Goal: Task Accomplishment & Management: Manage account settings

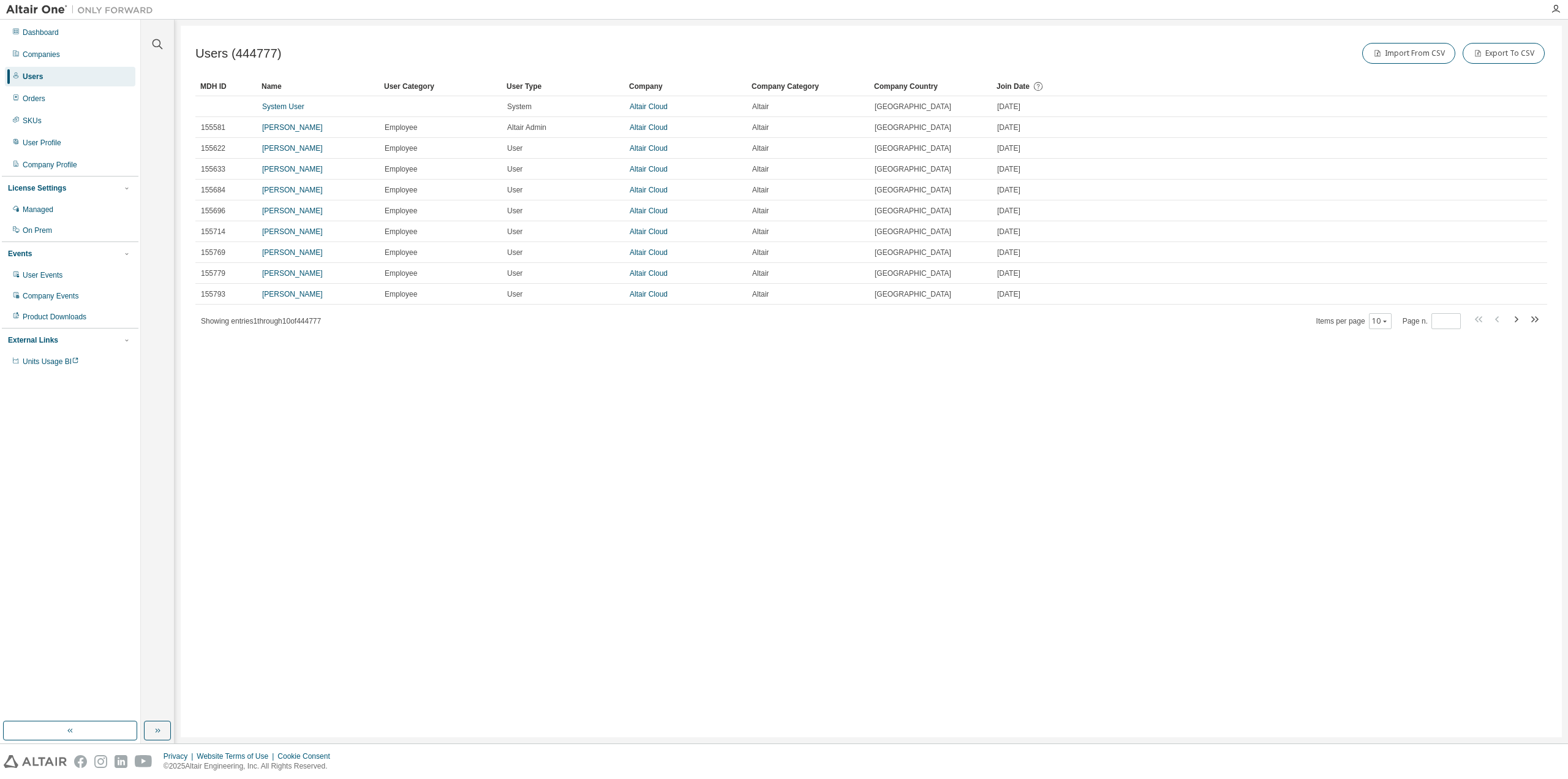
click at [1550, 10] on div at bounding box center [1556, 9] width 25 height 10
click at [1554, 10] on icon "button" at bounding box center [1556, 9] width 10 height 10
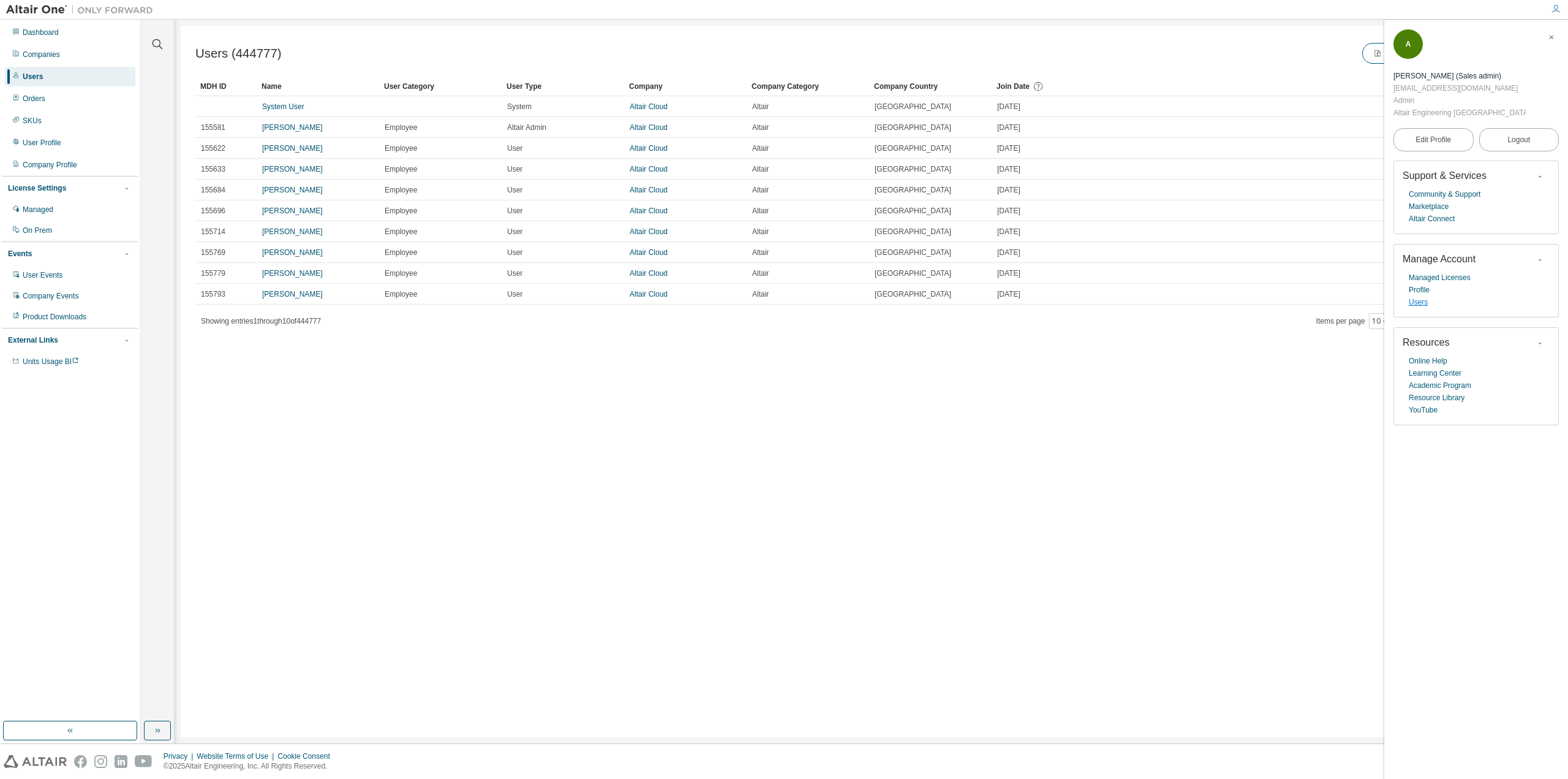
click at [1424, 296] on link "Users" at bounding box center [1418, 302] width 19 height 12
click at [635, 370] on div "Users (444777) Import From CSV Export To CSV Clear Load Save Save As Field Oper…" at bounding box center [871, 381] width 1381 height 712
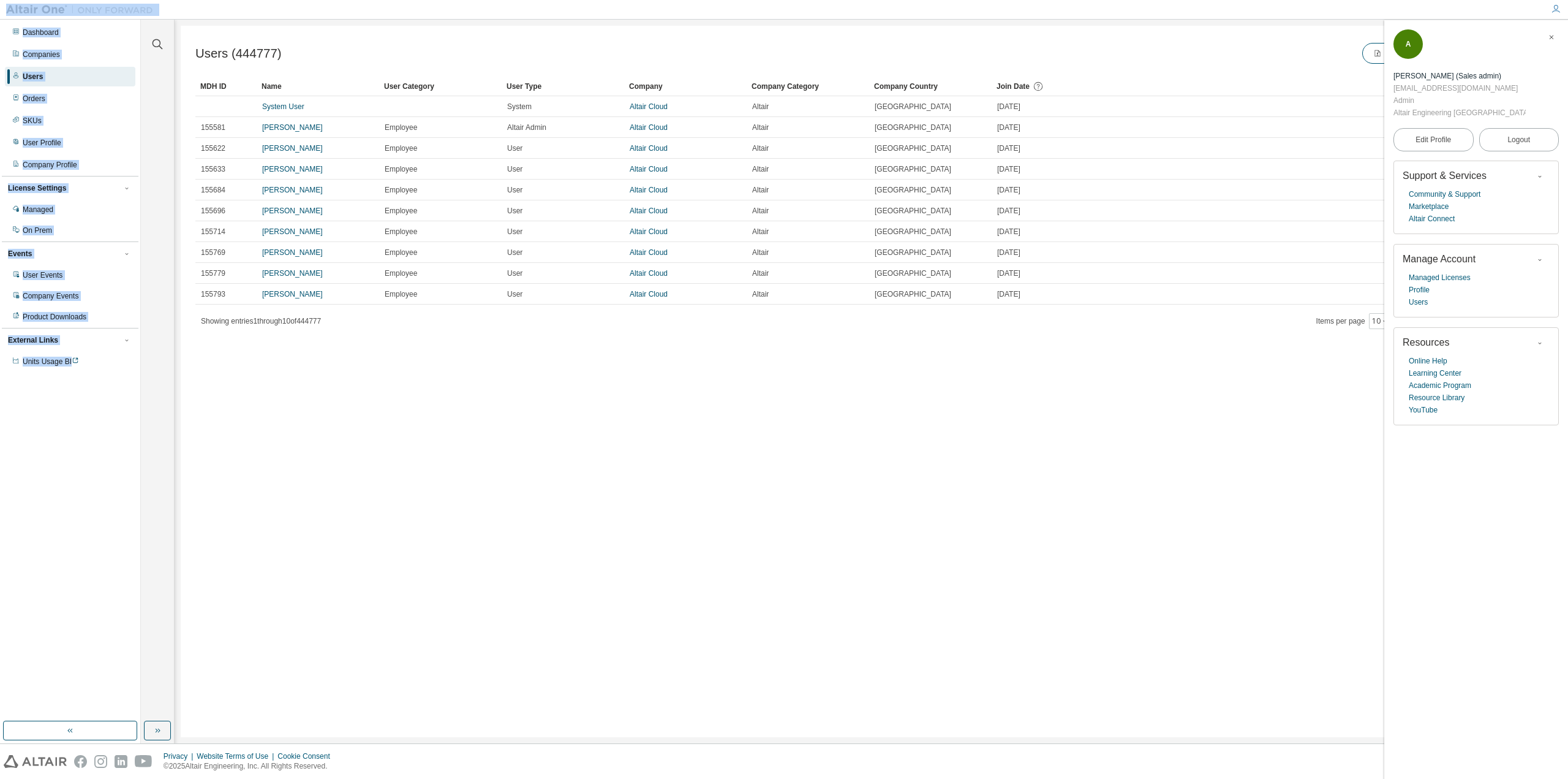
drag, startPoint x: 1053, startPoint y: 395, endPoint x: 159, endPoint y: 2, distance: 976.6
click at [159, 2] on div "Dashboard Companies Users Orders SKUs User Profile Company Profile License Sett…" at bounding box center [784, 389] width 1568 height 779
click at [338, 45] on div "Users (444777) Import From CSV Export To CSV" at bounding box center [871, 53] width 1352 height 26
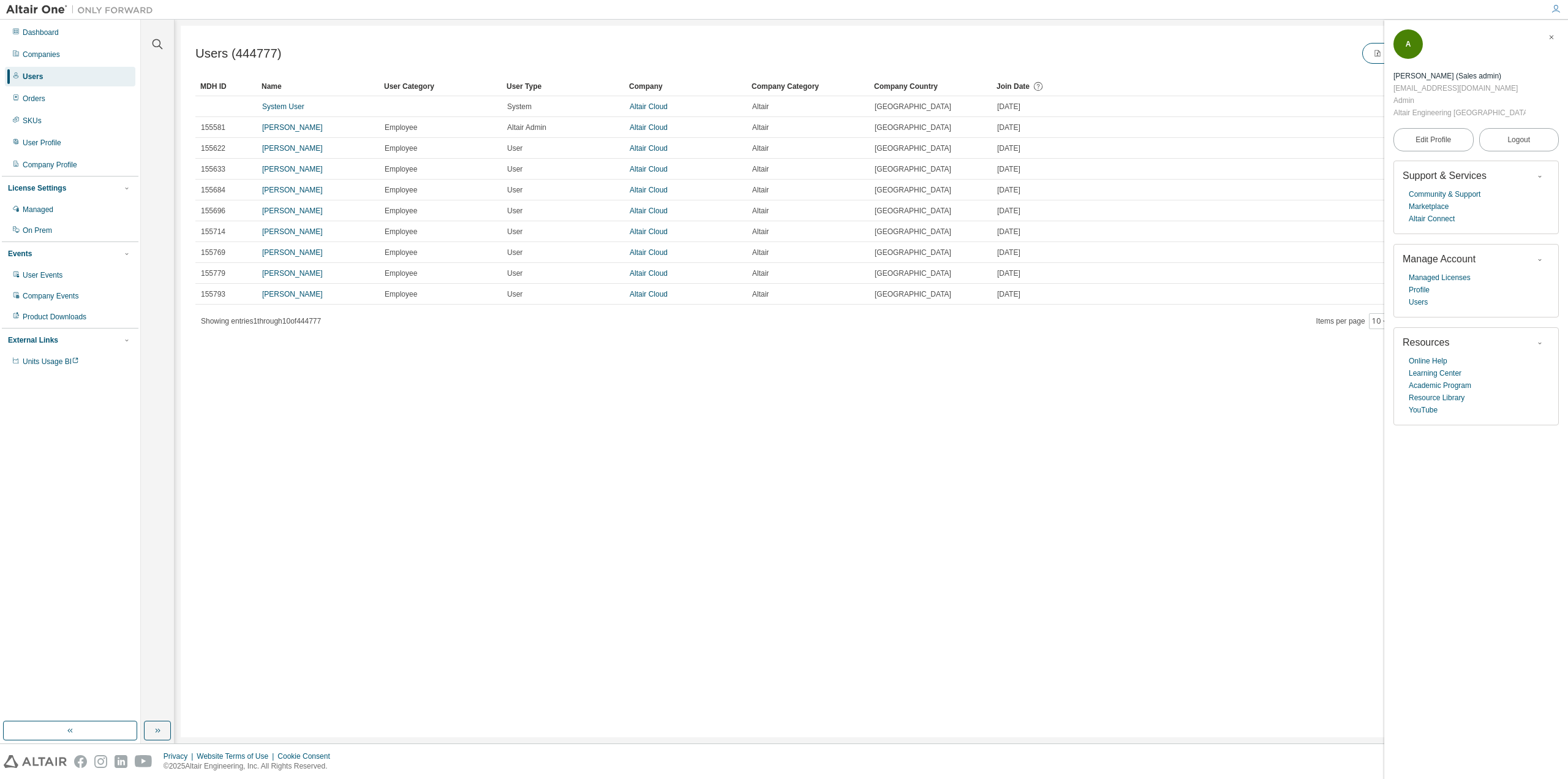
click at [163, 37] on div at bounding box center [157, 37] width 29 height 31
click at [158, 40] on icon "button" at bounding box center [157, 44] width 15 height 15
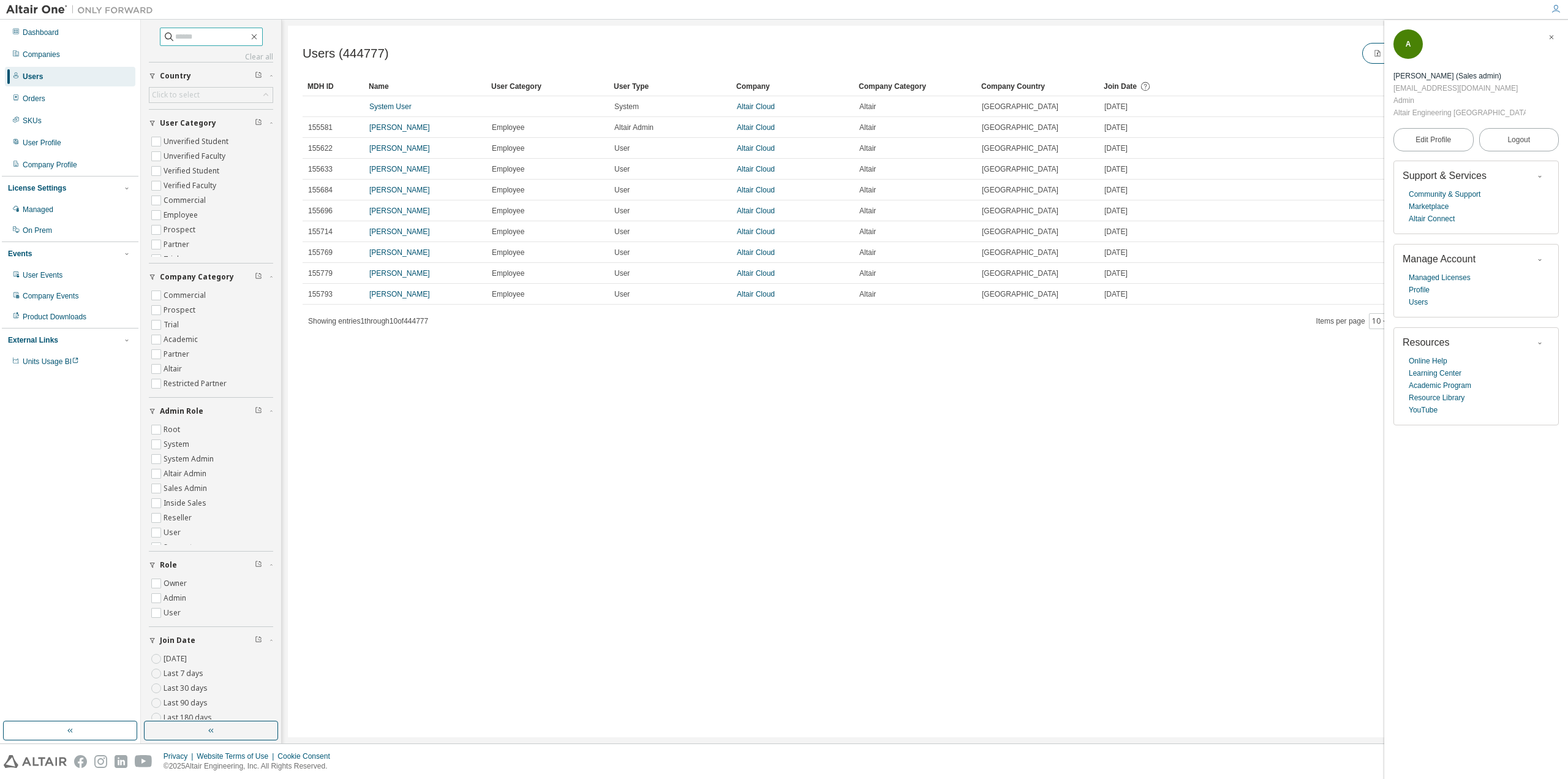
click at [203, 41] on input "text" at bounding box center [212, 37] width 74 height 12
paste input "**********"
type input "**********"
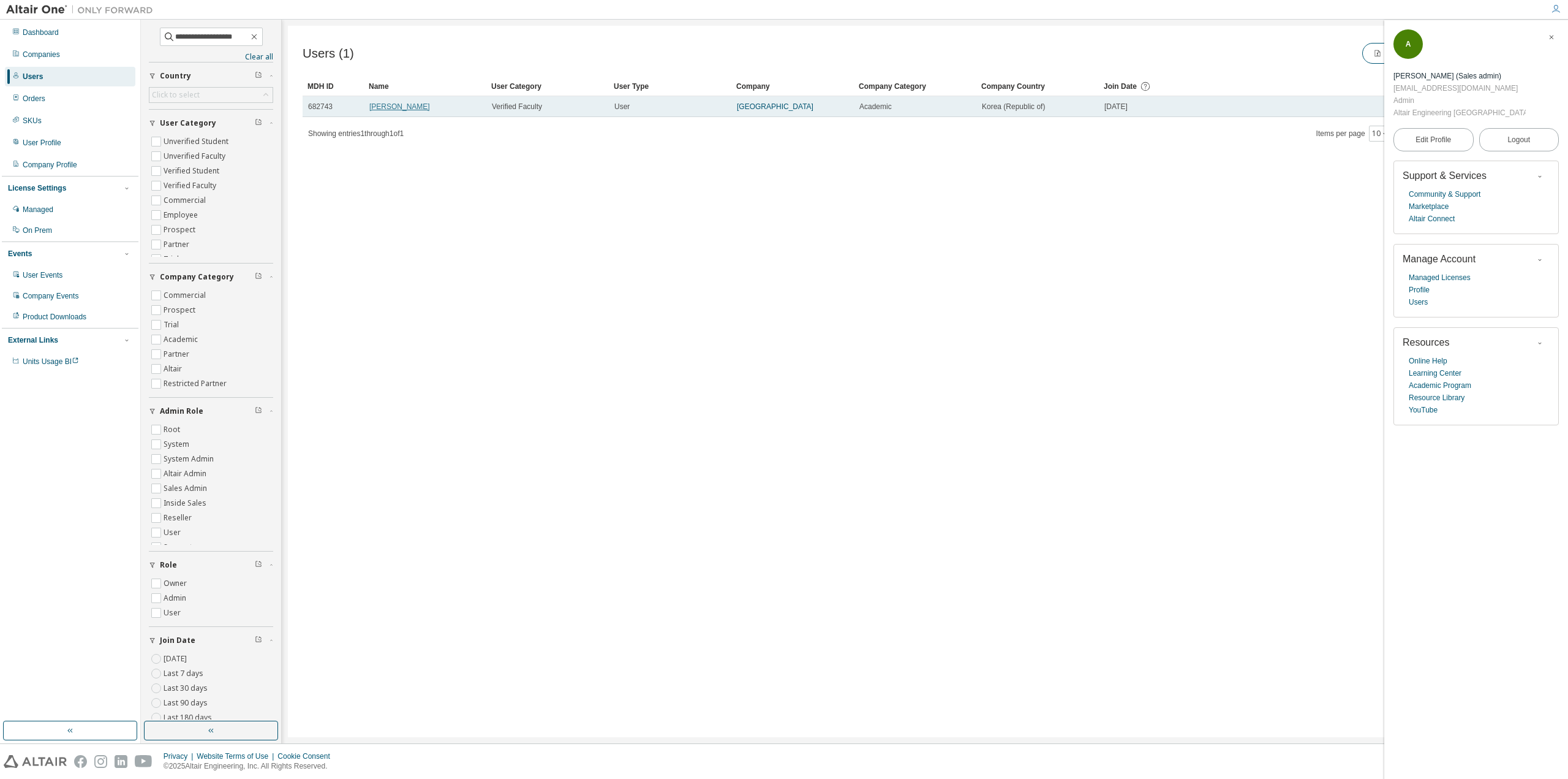
click at [417, 108] on link "Ho Sung Choo" at bounding box center [399, 107] width 61 height 9
click at [756, 112] on td "Hongik University" at bounding box center [792, 107] width 123 height 20
click at [756, 108] on link "Hongik University" at bounding box center [775, 107] width 77 height 9
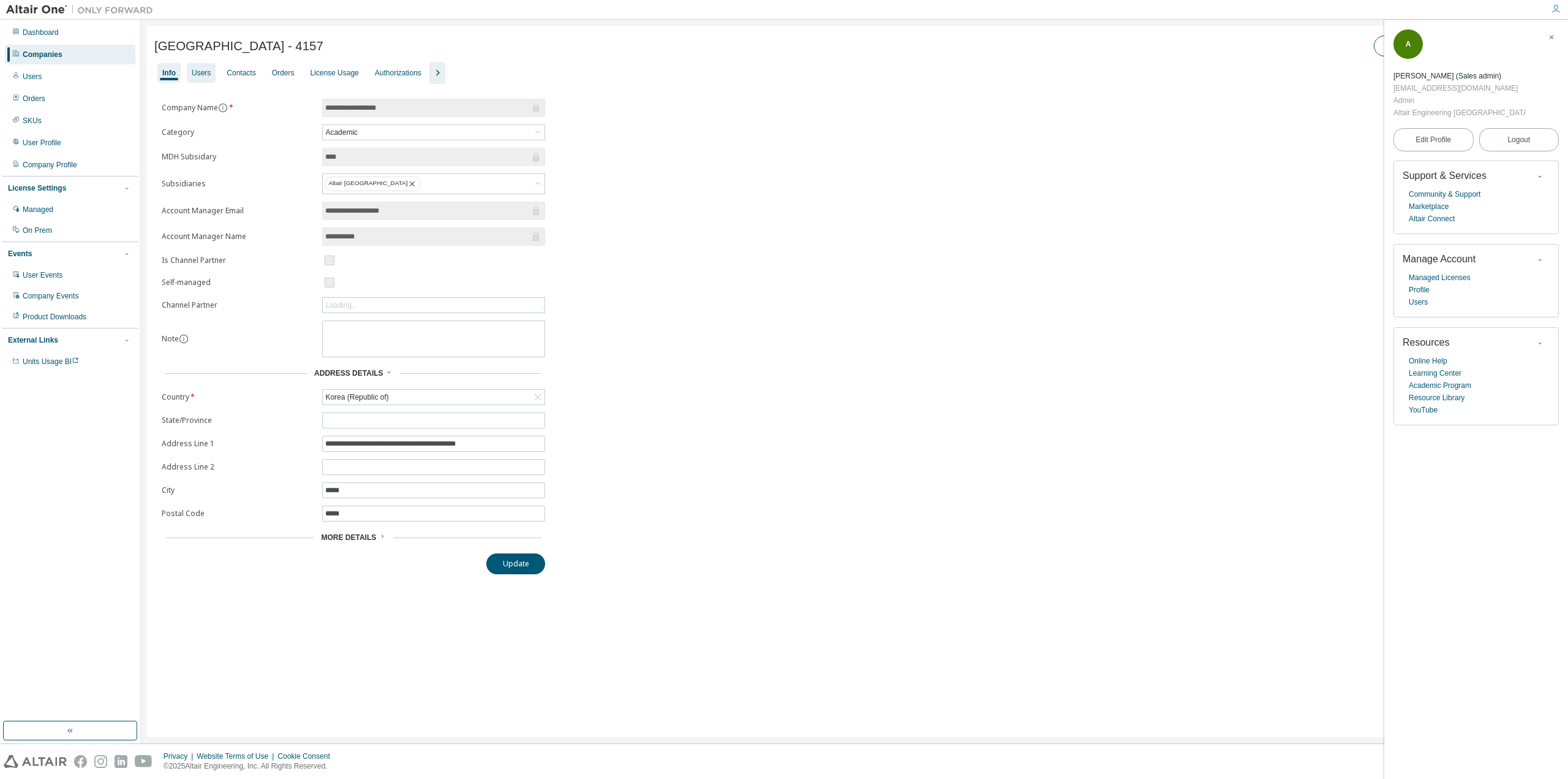
click at [202, 68] on div "Users" at bounding box center [201, 72] width 19 height 10
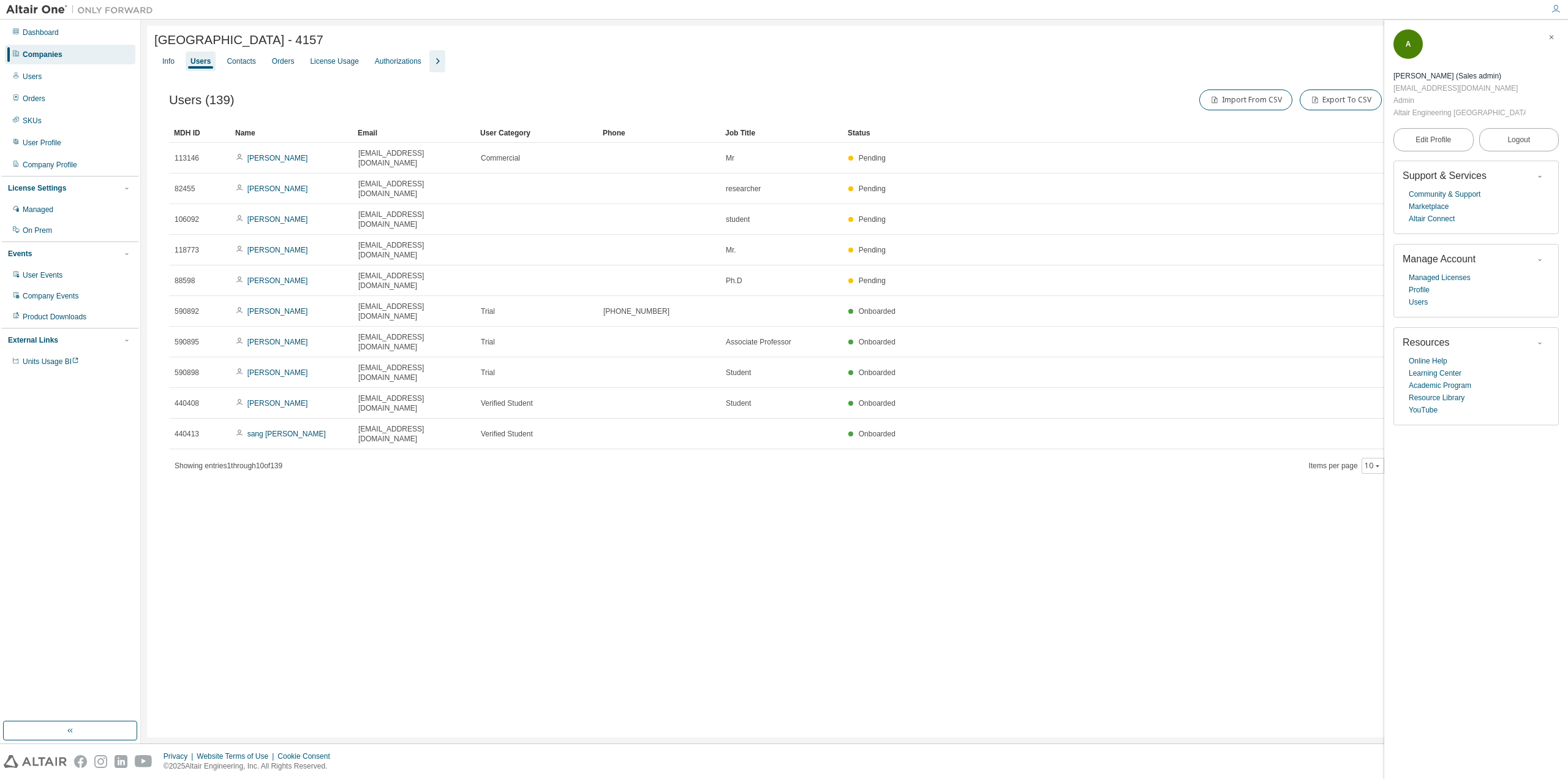
click at [152, 65] on div "Hongik University - 4157 Clear Load Save Save As Field Operator Value Select fi…" at bounding box center [855, 381] width 1415 height 712
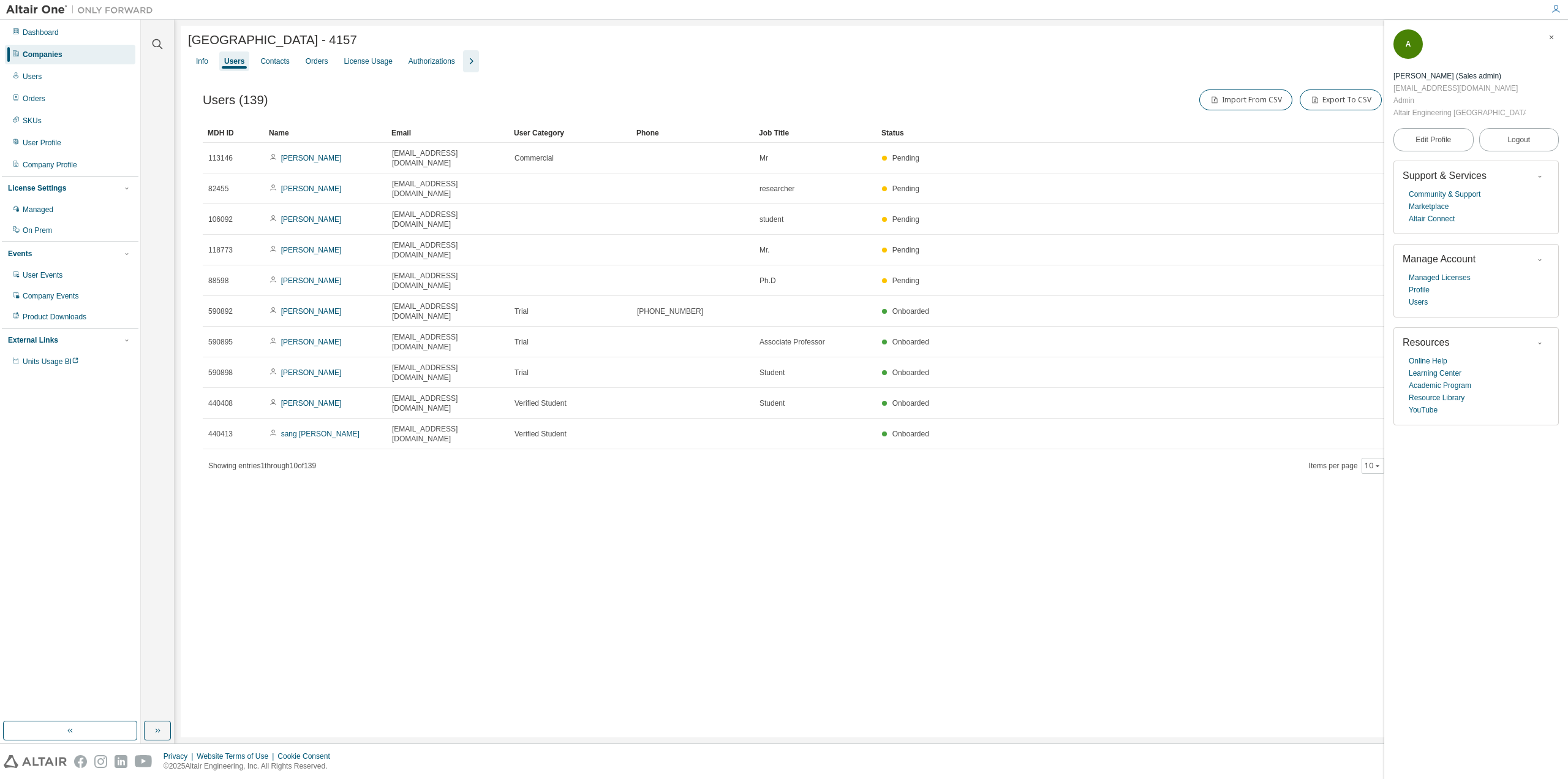
click at [151, 39] on div at bounding box center [157, 37] width 29 height 31
click at [160, 48] on icon "button" at bounding box center [157, 44] width 15 height 15
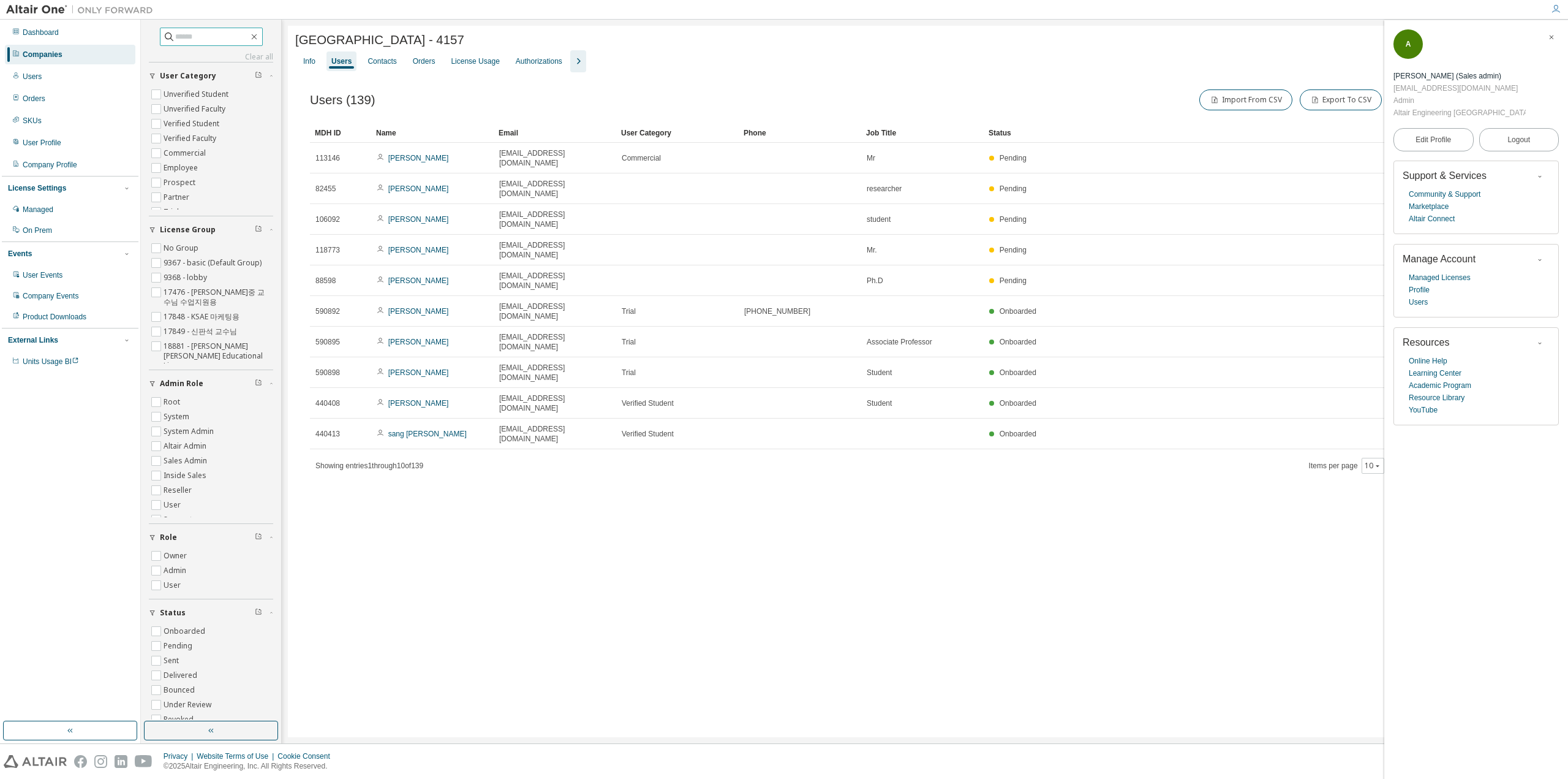
click at [172, 43] on span at bounding box center [211, 37] width 103 height 18
click at [175, 39] on input "text" at bounding box center [212, 37] width 74 height 12
paste input "**********"
type input "**********"
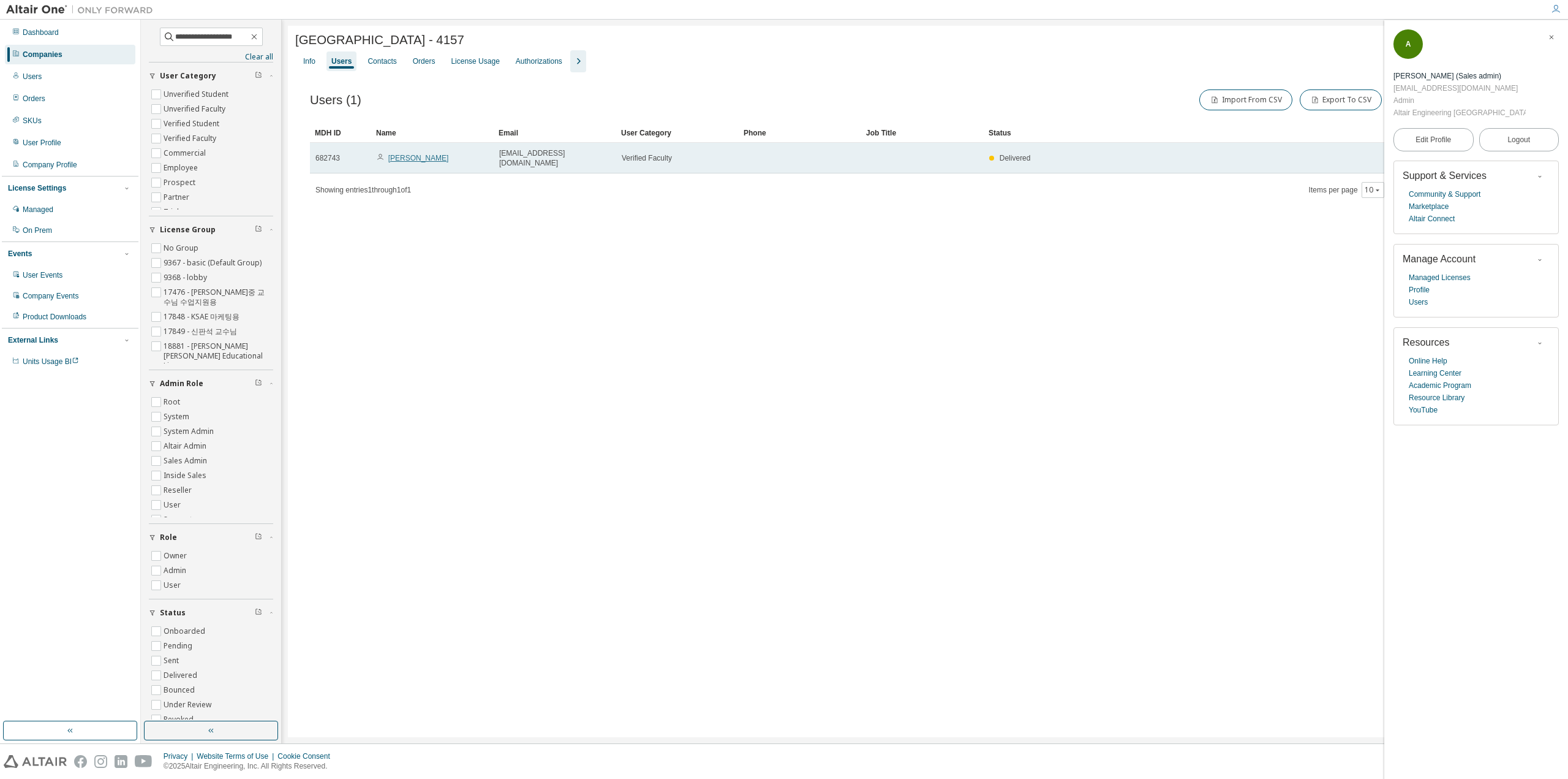
click at [425, 157] on link "Ho Sung Choo" at bounding box center [418, 158] width 61 height 9
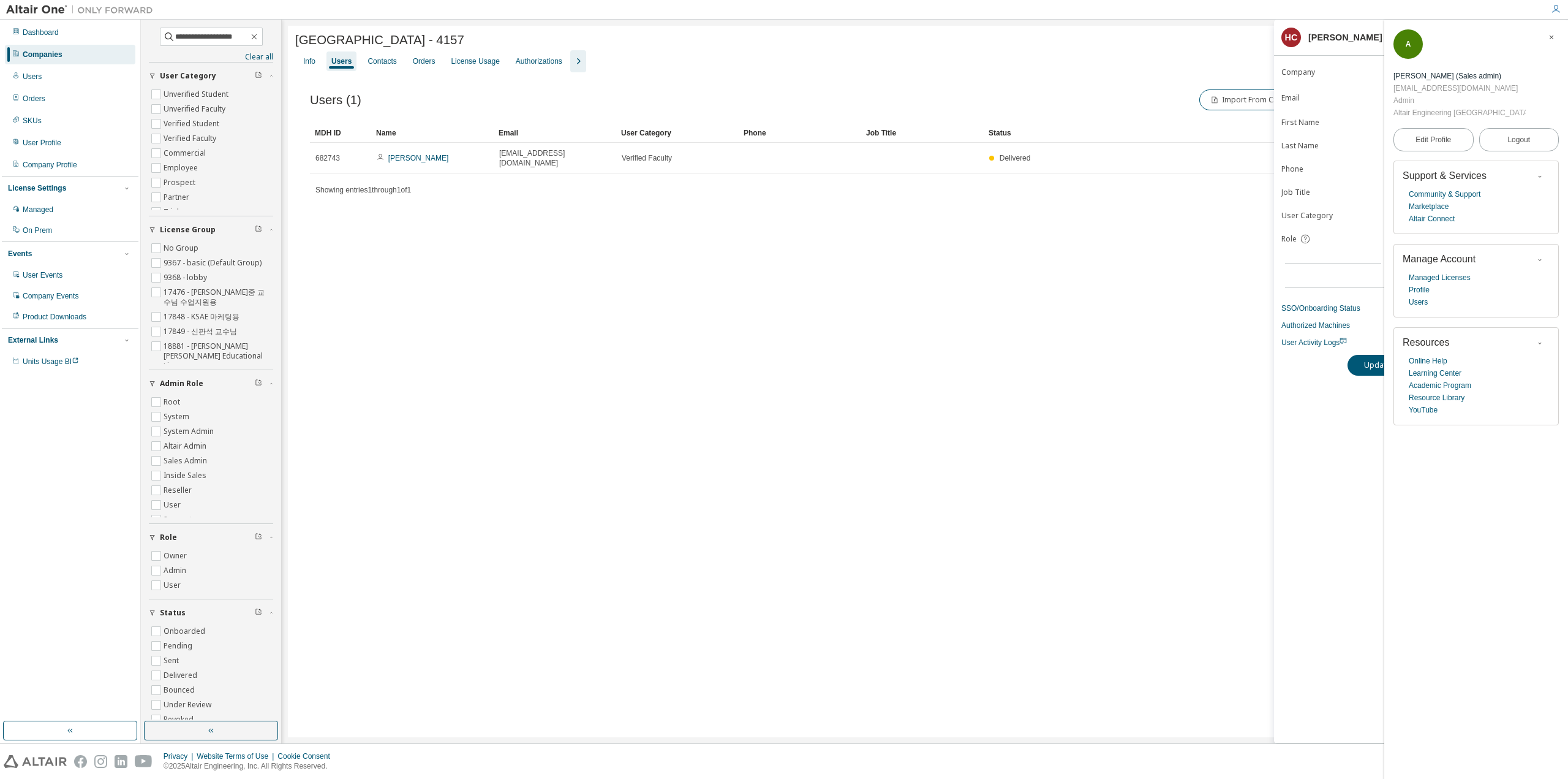
click at [1555, 42] on span "button" at bounding box center [1551, 37] width 12 height 20
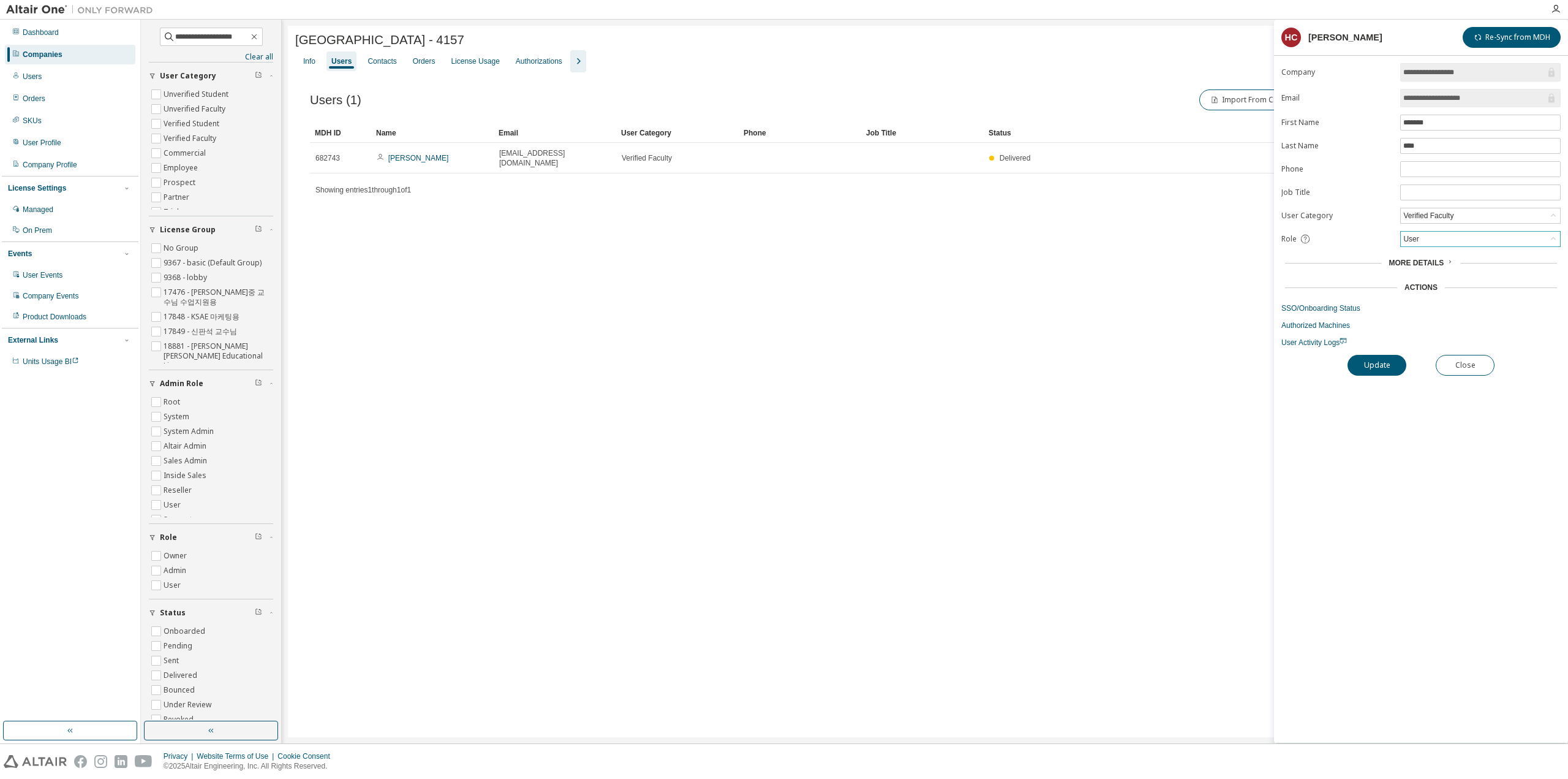
click at [1450, 232] on div "User" at bounding box center [1480, 239] width 159 height 15
click at [1438, 249] on li "Admin" at bounding box center [1480, 252] width 157 height 16
click at [1393, 361] on button "Update" at bounding box center [1376, 365] width 58 height 20
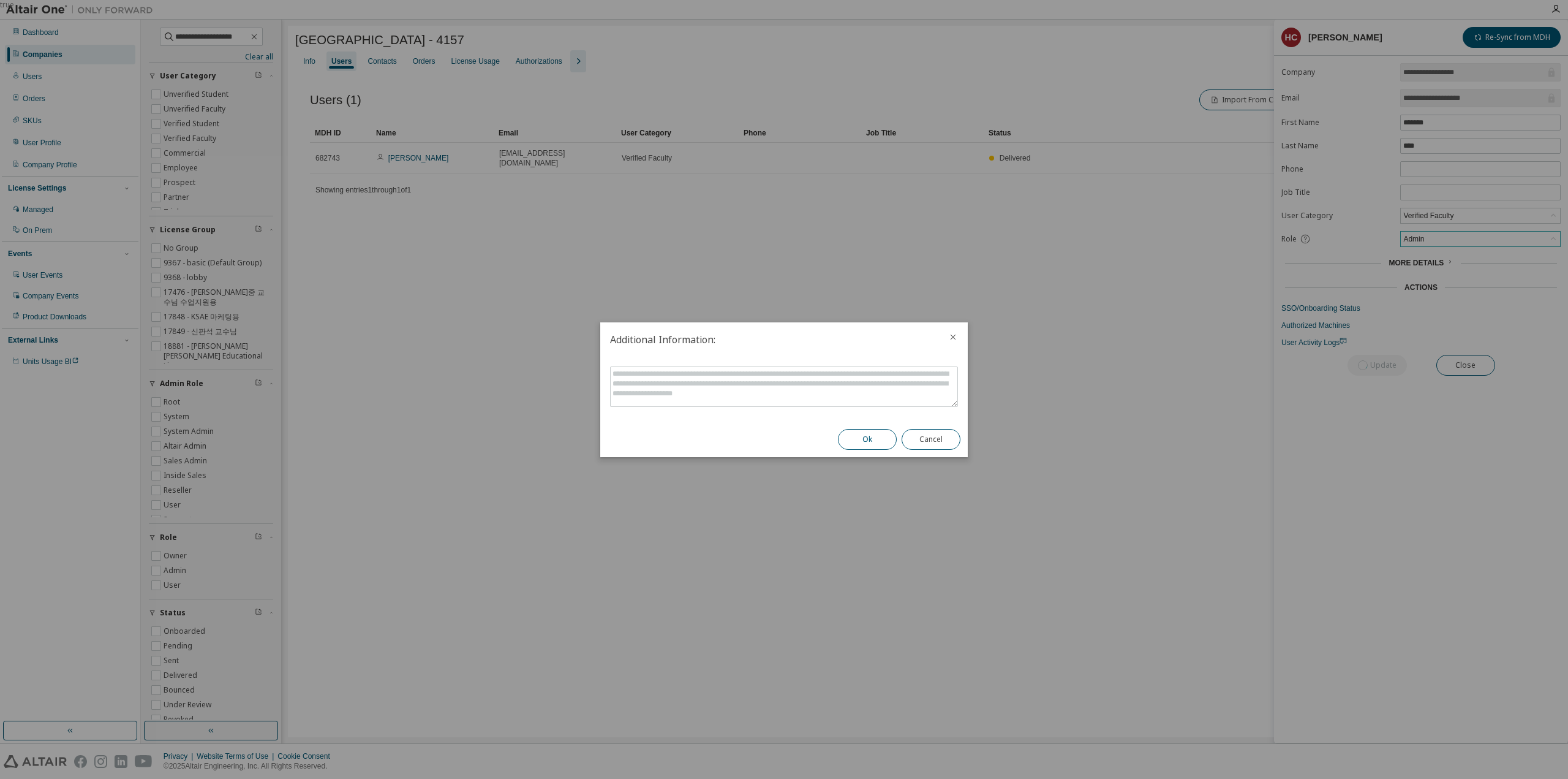
click at [866, 440] on button "Ok" at bounding box center [867, 440] width 58 height 20
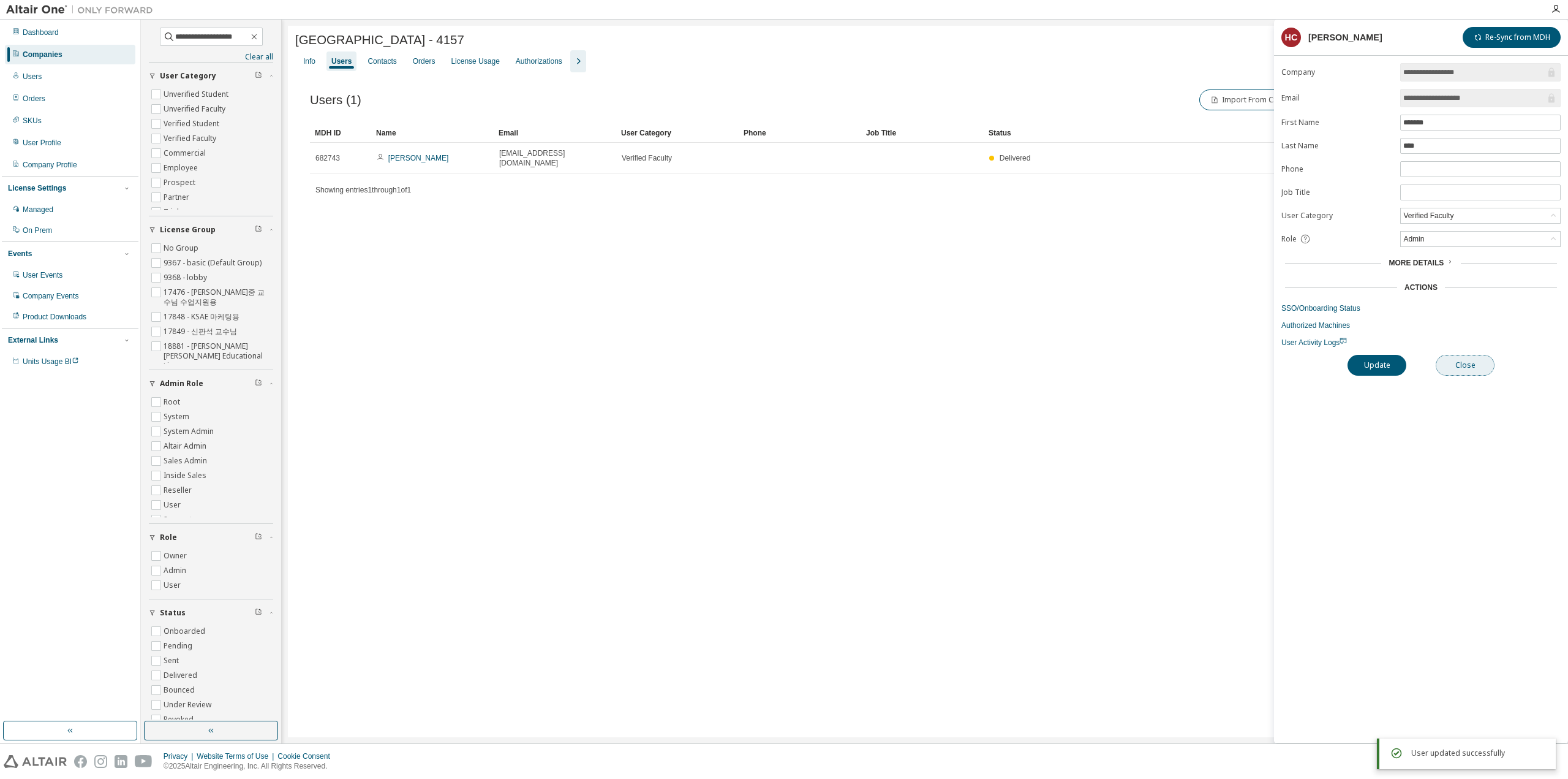
click at [1477, 358] on button "Close" at bounding box center [1465, 365] width 58 height 20
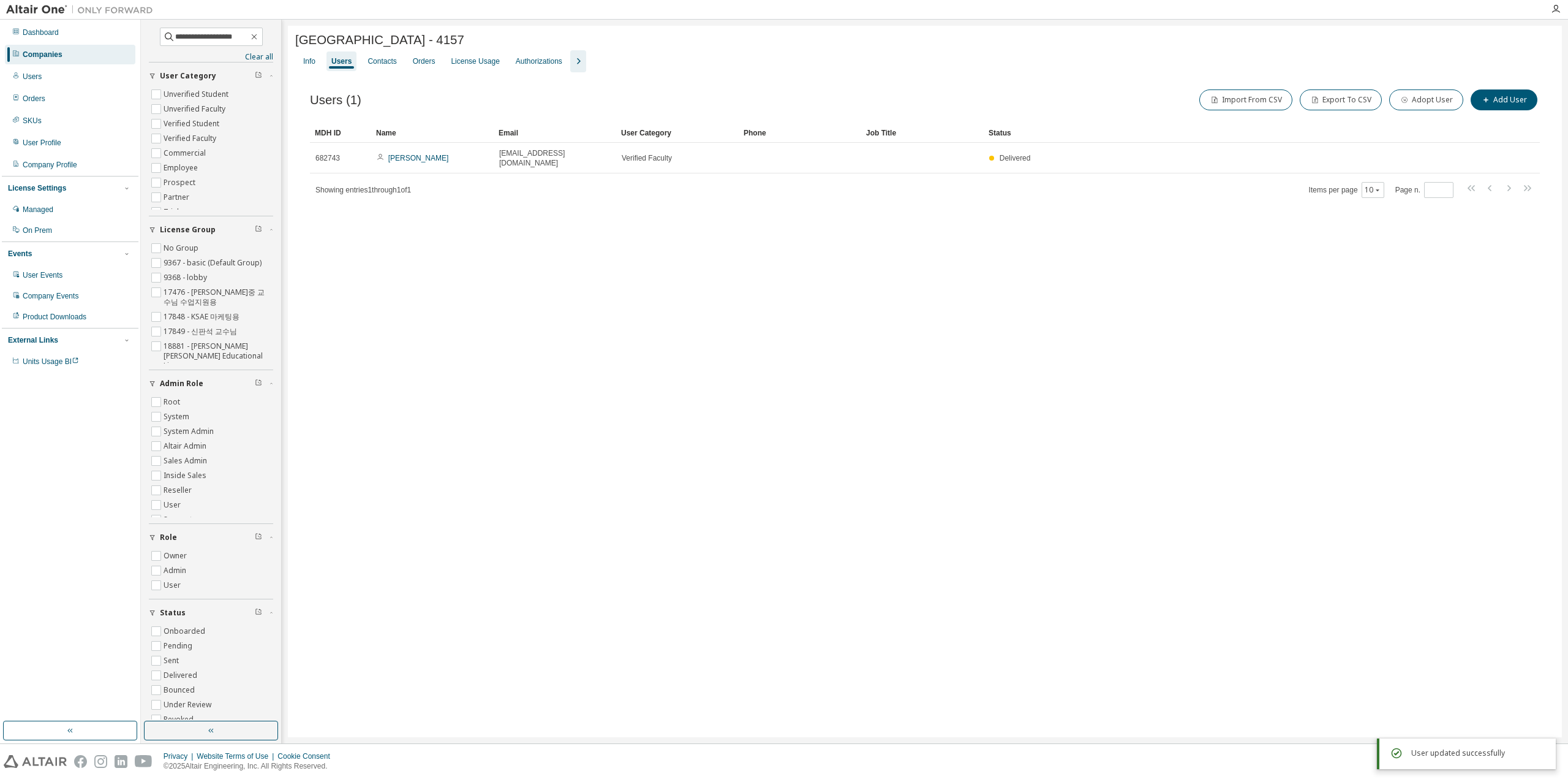
click at [1276, 342] on div "Hongik University - 4157 Clear Load Save Save As Field Operator Value Select fi…" at bounding box center [925, 381] width 1274 height 712
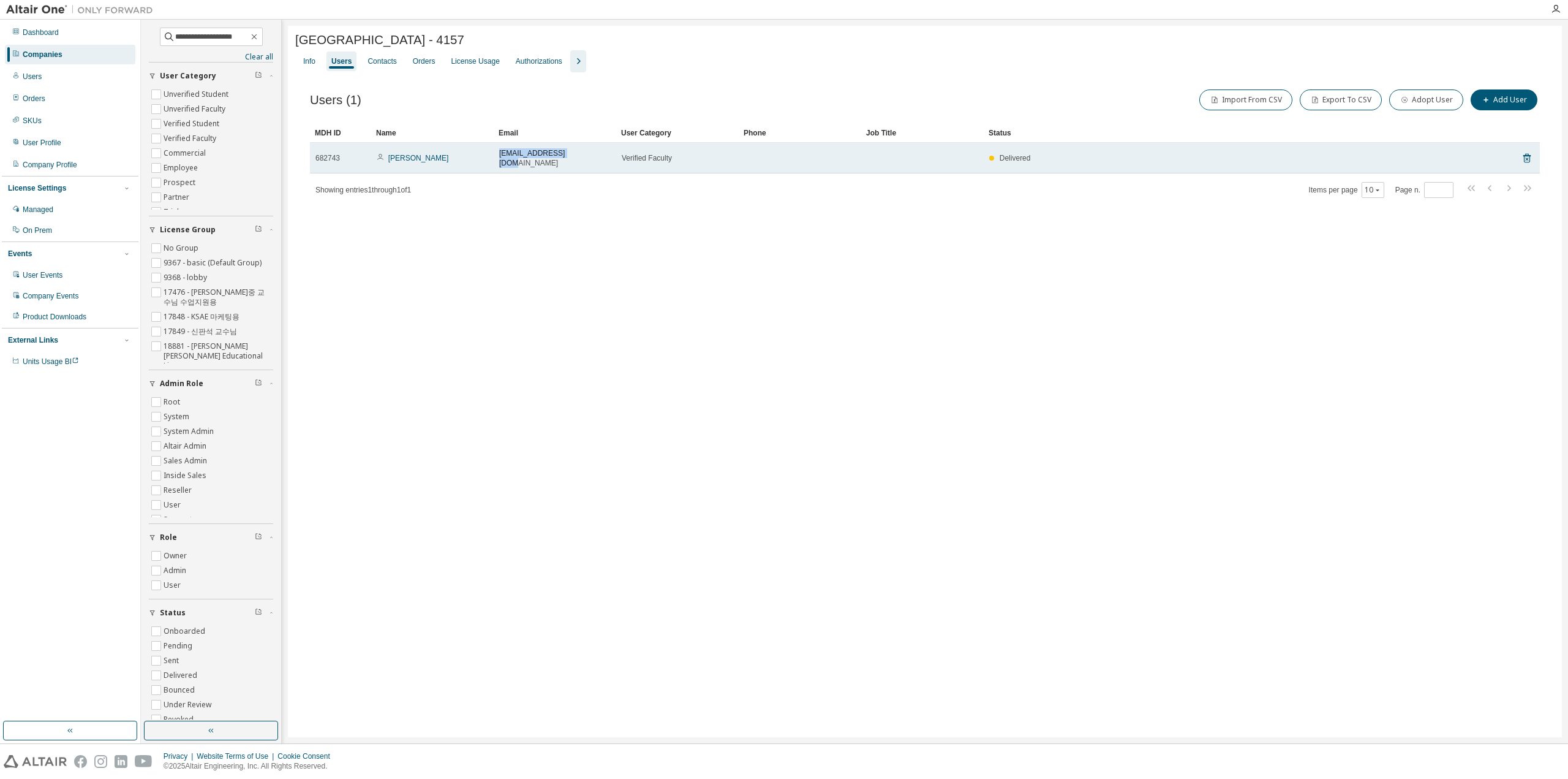
drag, startPoint x: 578, startPoint y: 159, endPoint x: 497, endPoint y: 156, distance: 81.1
click at [497, 156] on td "hschoo@hongik.ac.kr" at bounding box center [555, 158] width 123 height 31
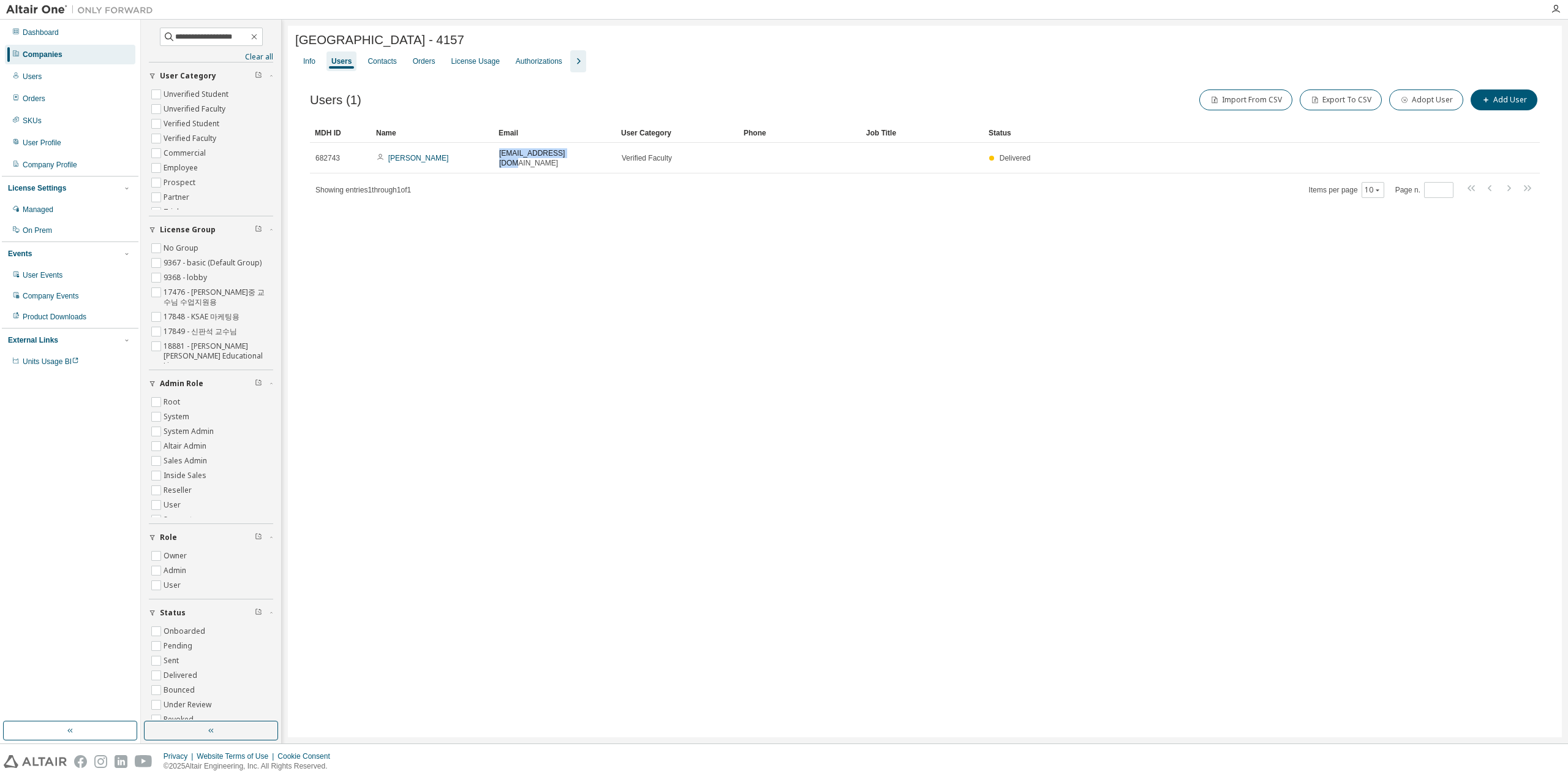
copy span "hschoo@hongik.ac.kr"
click at [1029, 402] on div "Hongik University - 4157 Clear Load Save Save As Field Operator Value Select fi…" at bounding box center [925, 381] width 1274 height 712
click at [852, 366] on div "Hongik University - 4157 Clear Load Save Save As Field Operator Value Select fi…" at bounding box center [925, 381] width 1274 height 712
click at [341, 66] on div "Users" at bounding box center [341, 61] width 20 height 10
click at [241, 32] on input "**********" at bounding box center [212, 37] width 74 height 12
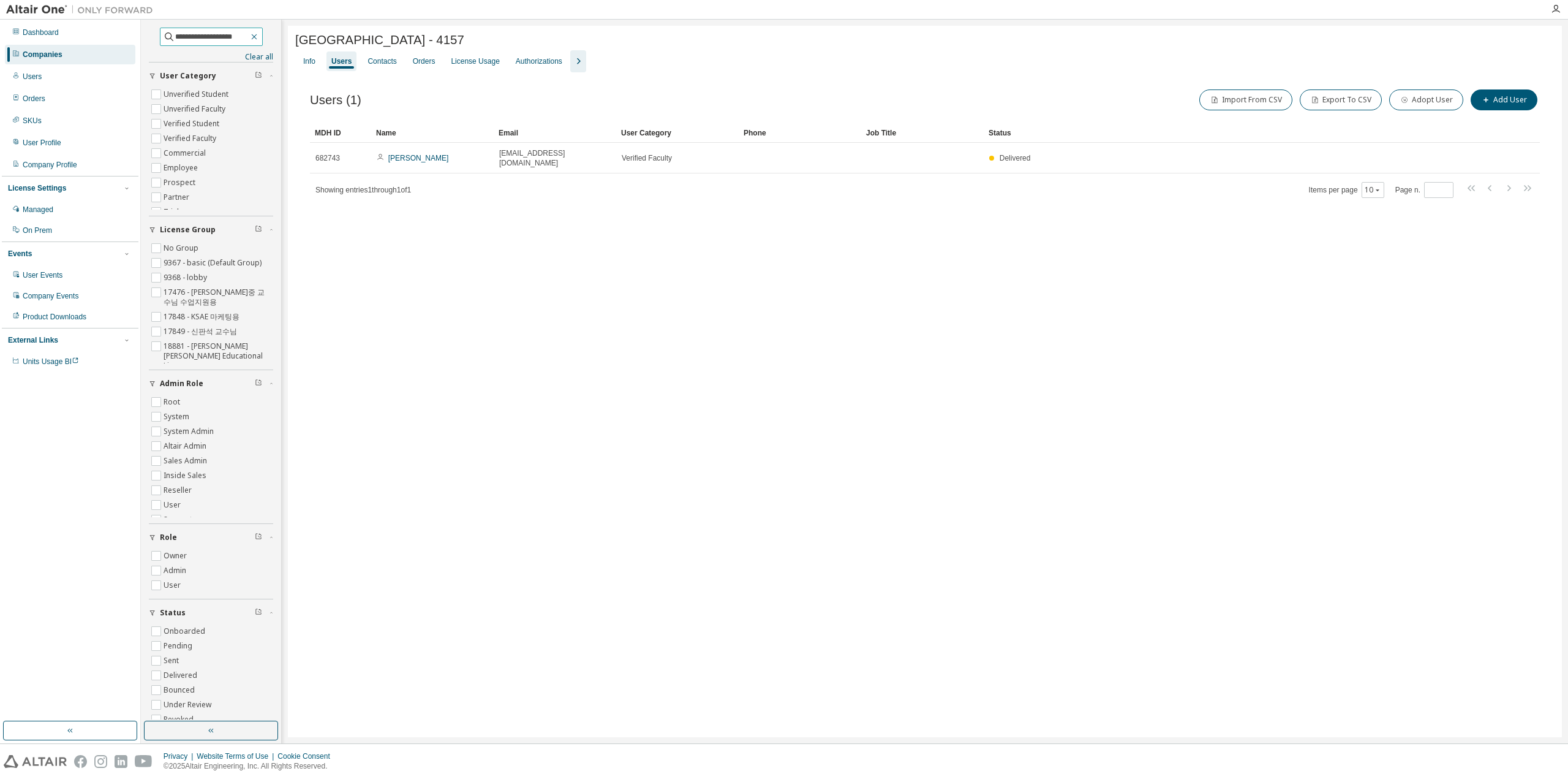
click at [259, 34] on icon "button" at bounding box center [254, 37] width 10 height 10
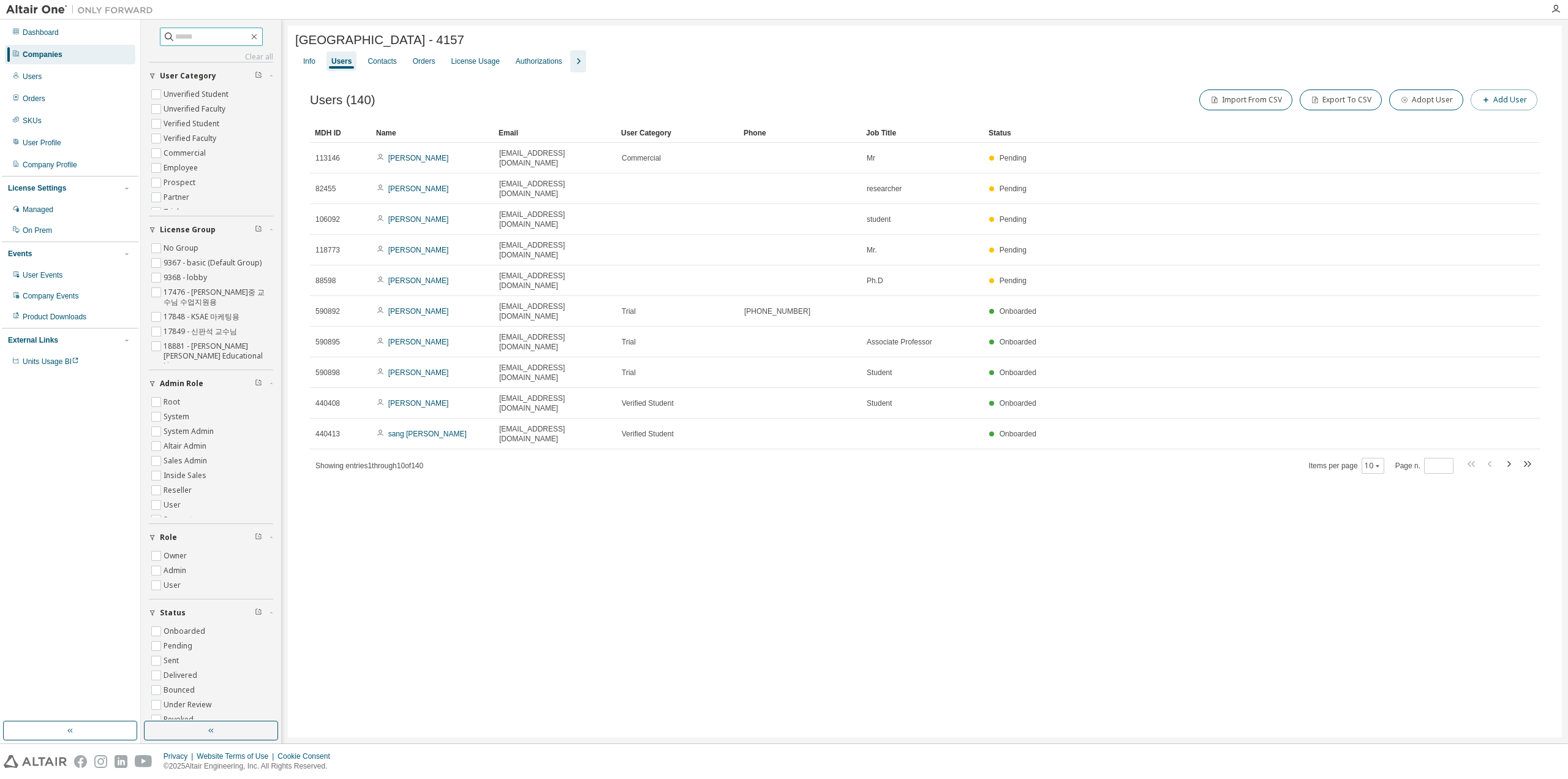
click at [1511, 95] on button "Add User" at bounding box center [1504, 99] width 67 height 20
click at [1472, 200] on div "9367 - basic (Default Group)" at bounding box center [1450, 196] width 96 height 13
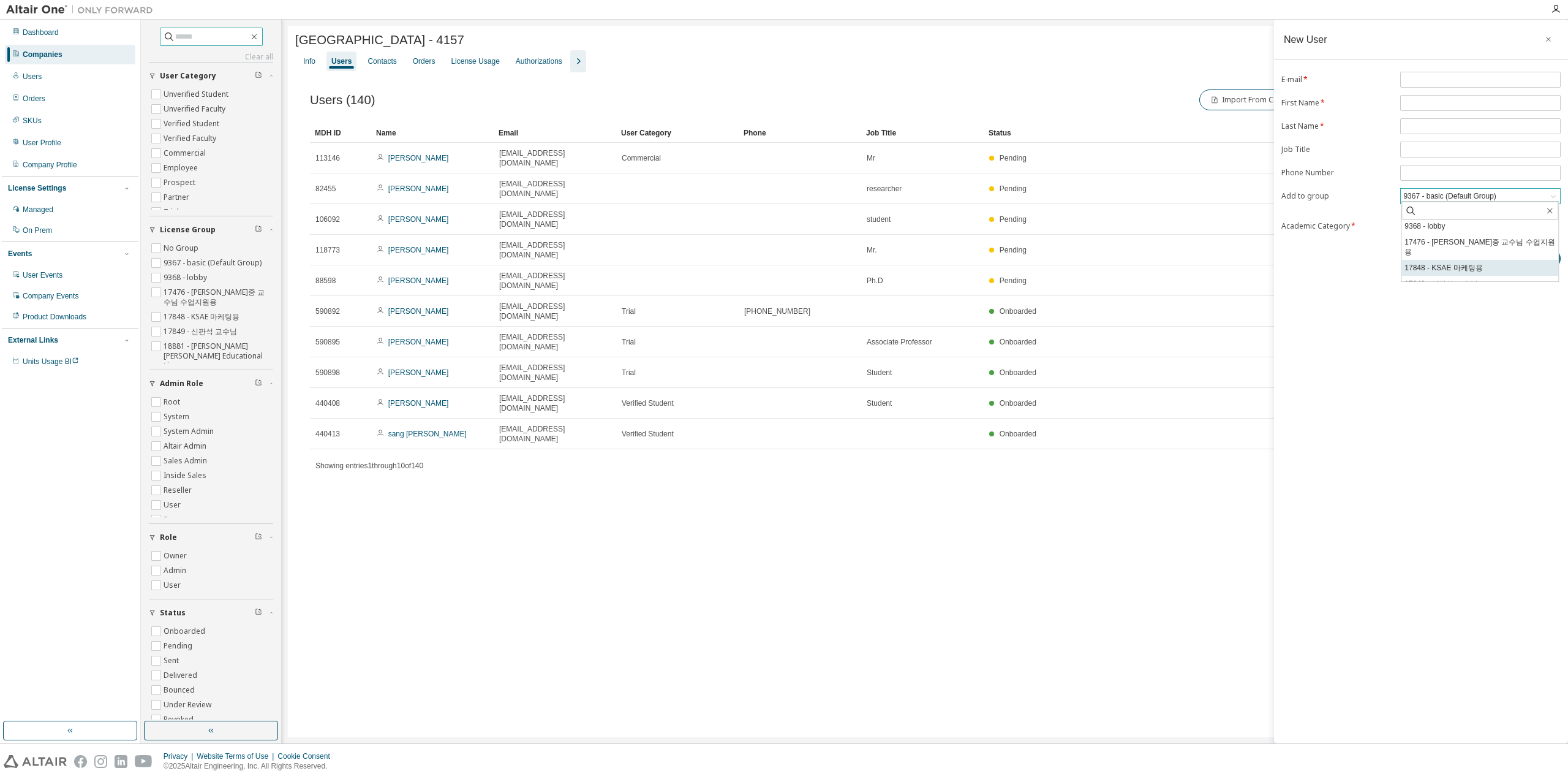
scroll to position [60, 0]
click at [1488, 274] on li "18881 - Prof. Ho Sung Choo Educational License" at bounding box center [1480, 278] width 157 height 26
click at [1487, 501] on div "New User E-mail * First Name * Last Name * Job Title Phone Number Add to group …" at bounding box center [1421, 382] width 294 height 724
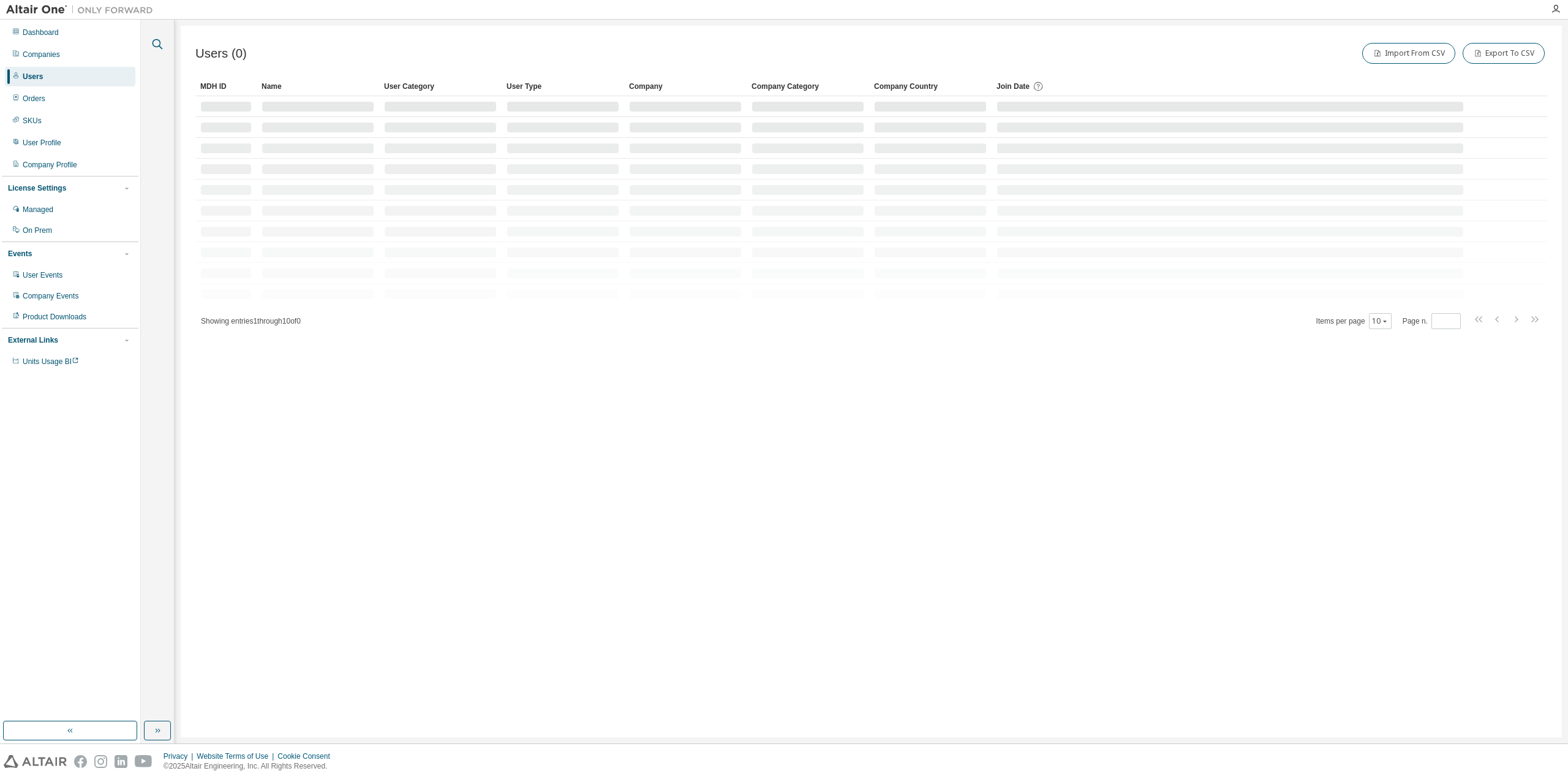
click at [153, 47] on icon "button" at bounding box center [157, 44] width 15 height 15
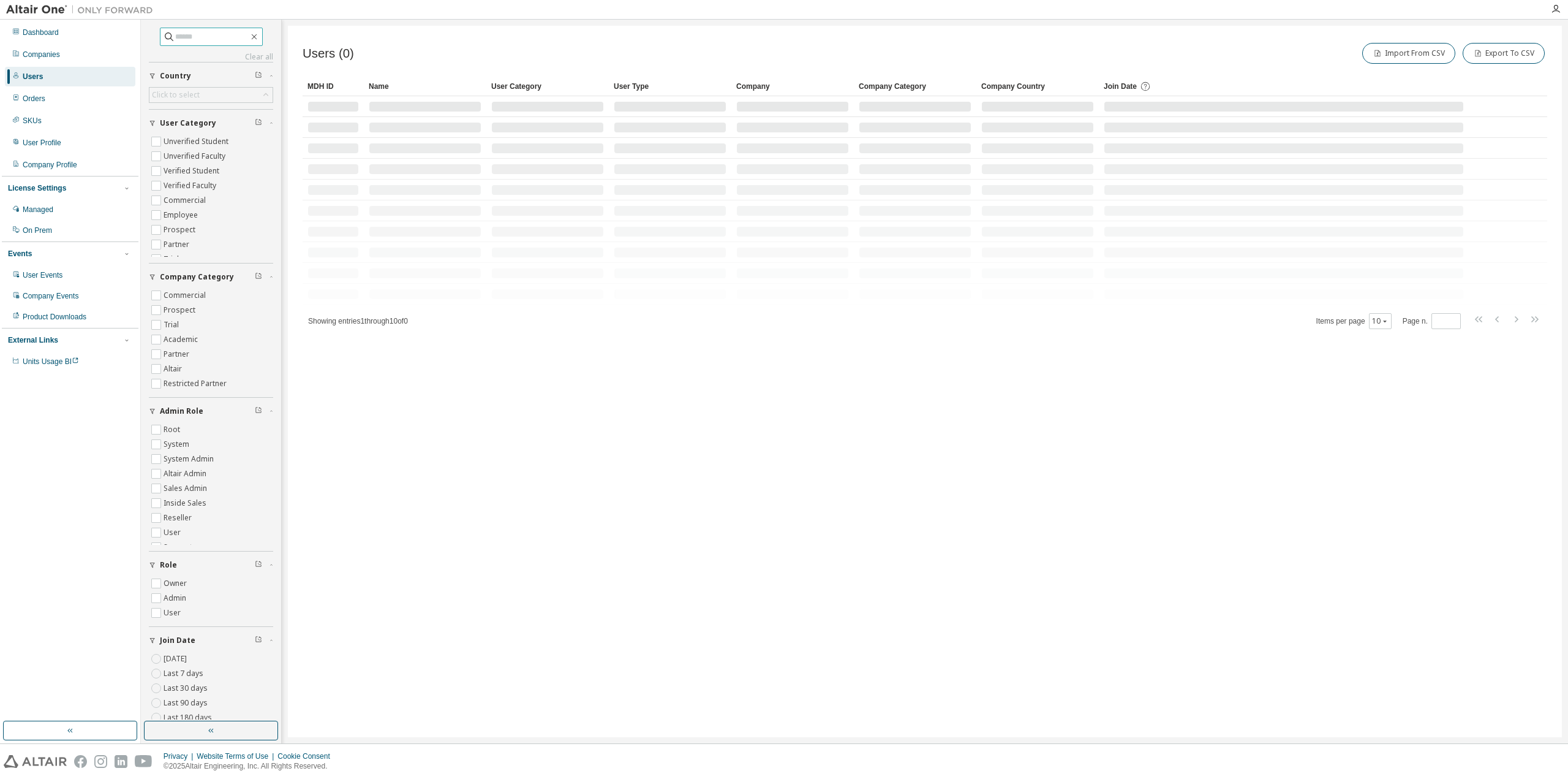
click at [177, 42] on input "text" at bounding box center [212, 37] width 74 height 12
paste input "**********"
type input "**********"
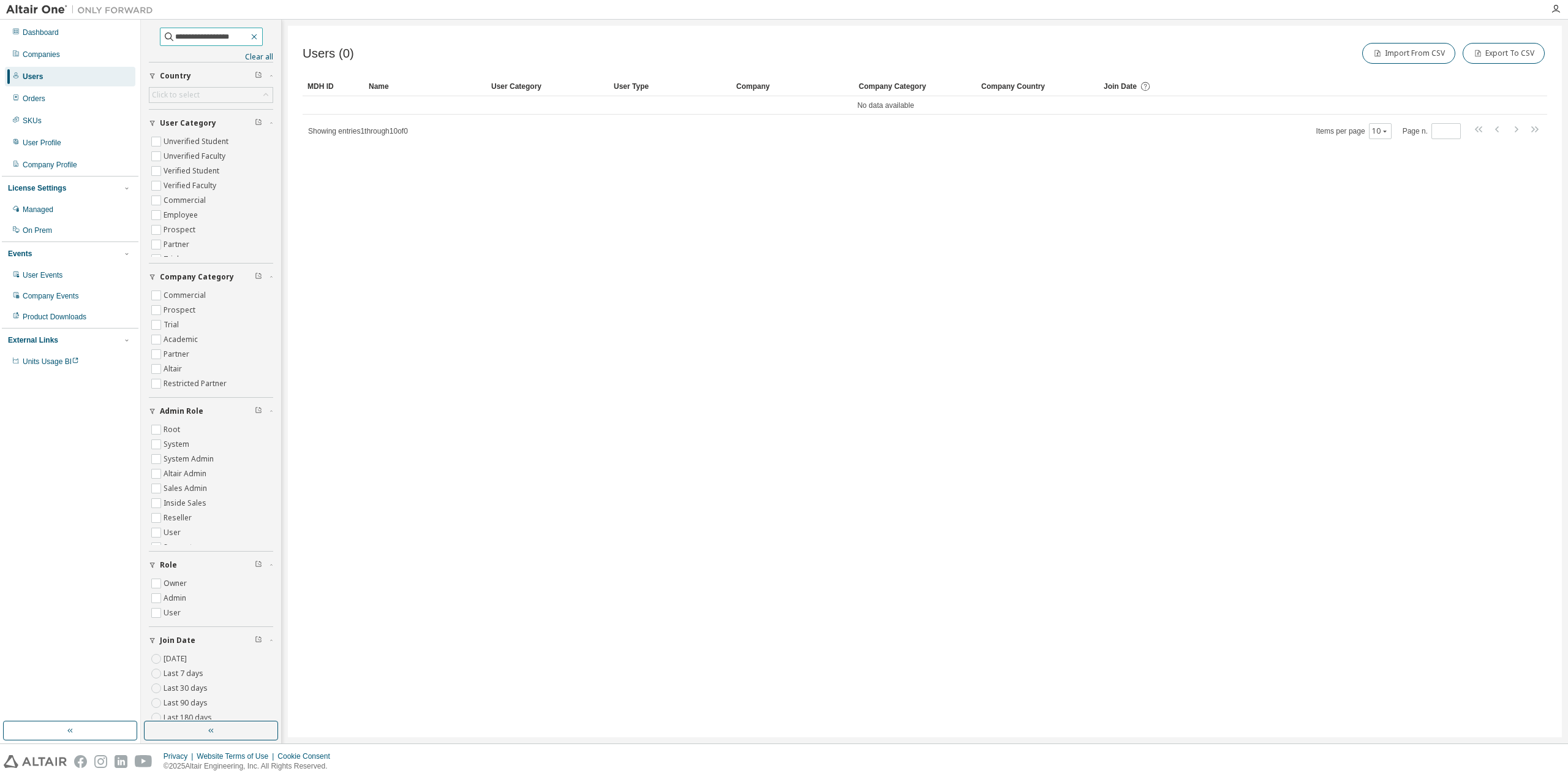
click at [259, 39] on icon "button" at bounding box center [254, 37] width 10 height 10
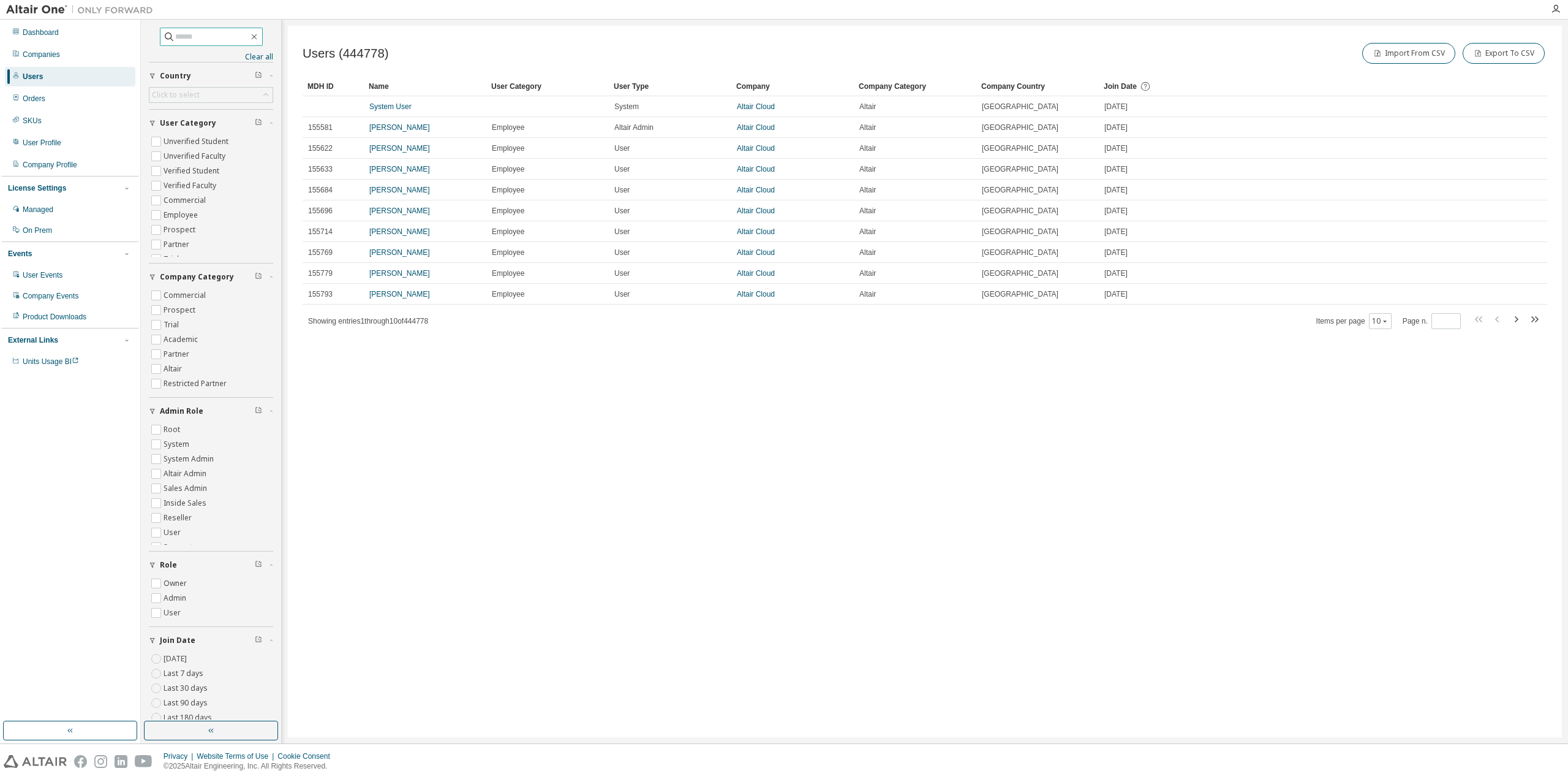
click at [230, 34] on input "text" at bounding box center [212, 37] width 74 height 12
paste input "**********"
type input "**********"
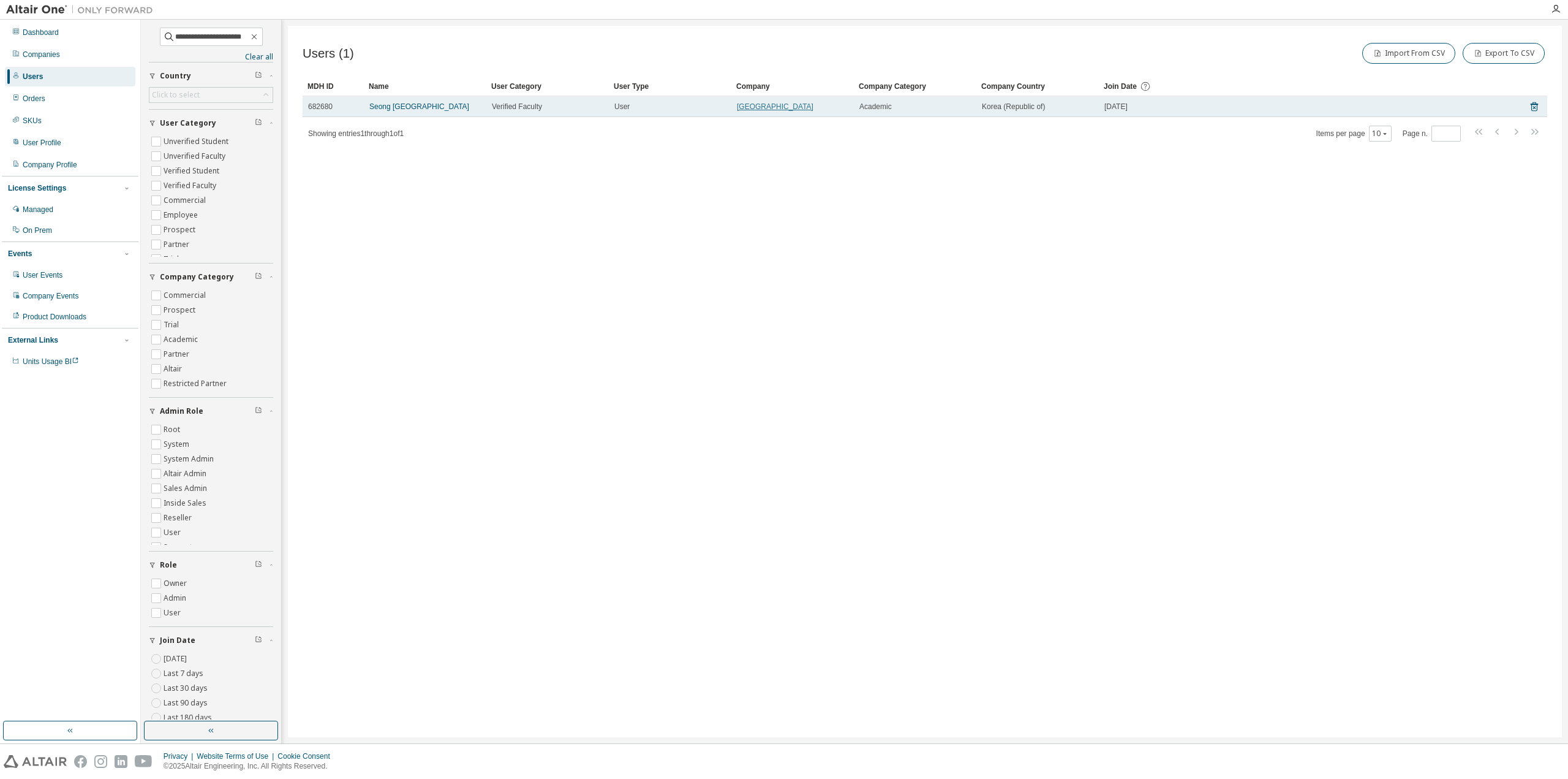
click at [779, 111] on link "Ulsan National Institute of Science and Technology" at bounding box center [775, 107] width 77 height 9
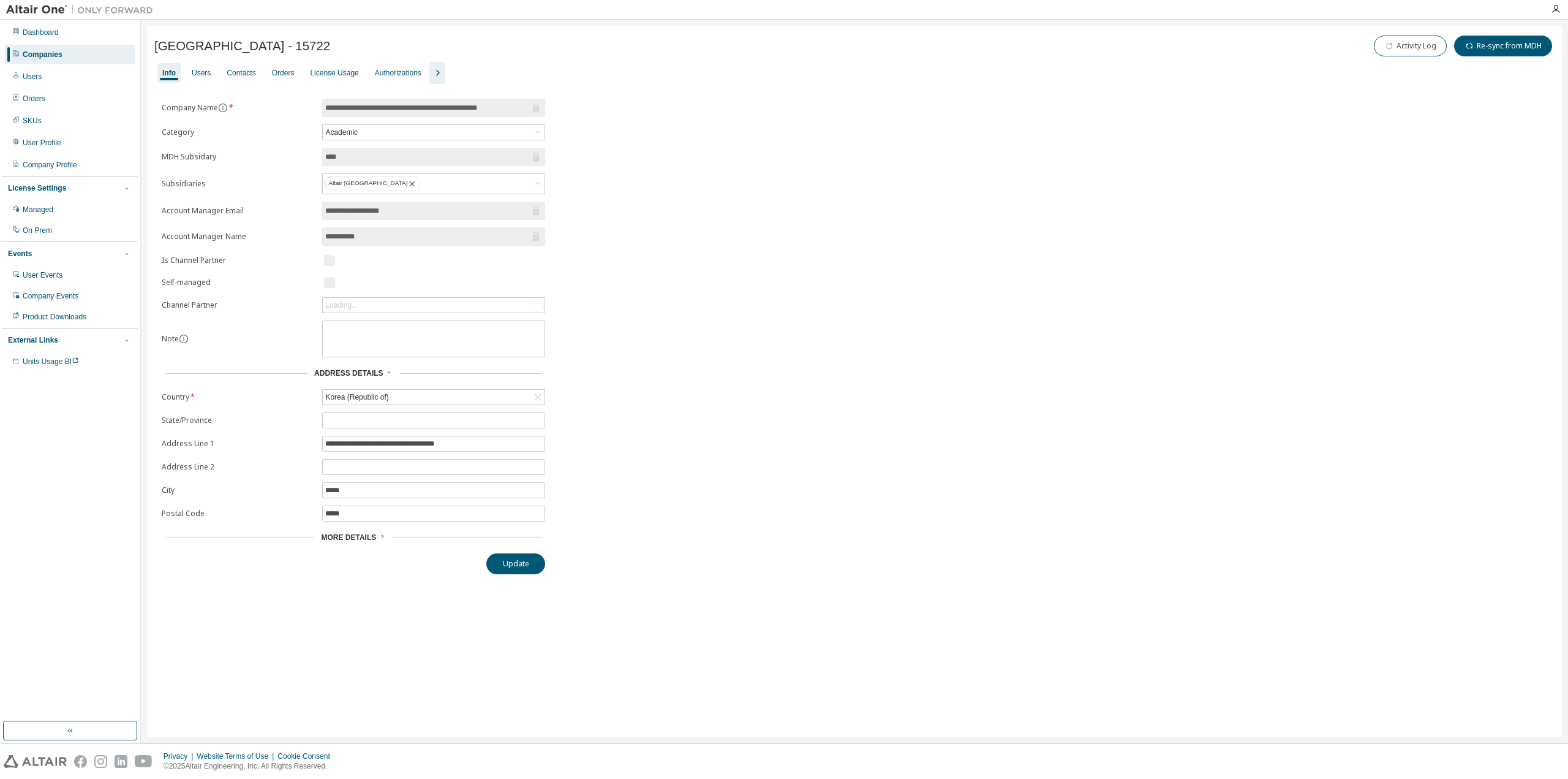
click at [431, 69] on icon "button" at bounding box center [437, 73] width 15 height 15
click at [520, 78] on div "Groups" at bounding box center [515, 72] width 34 height 20
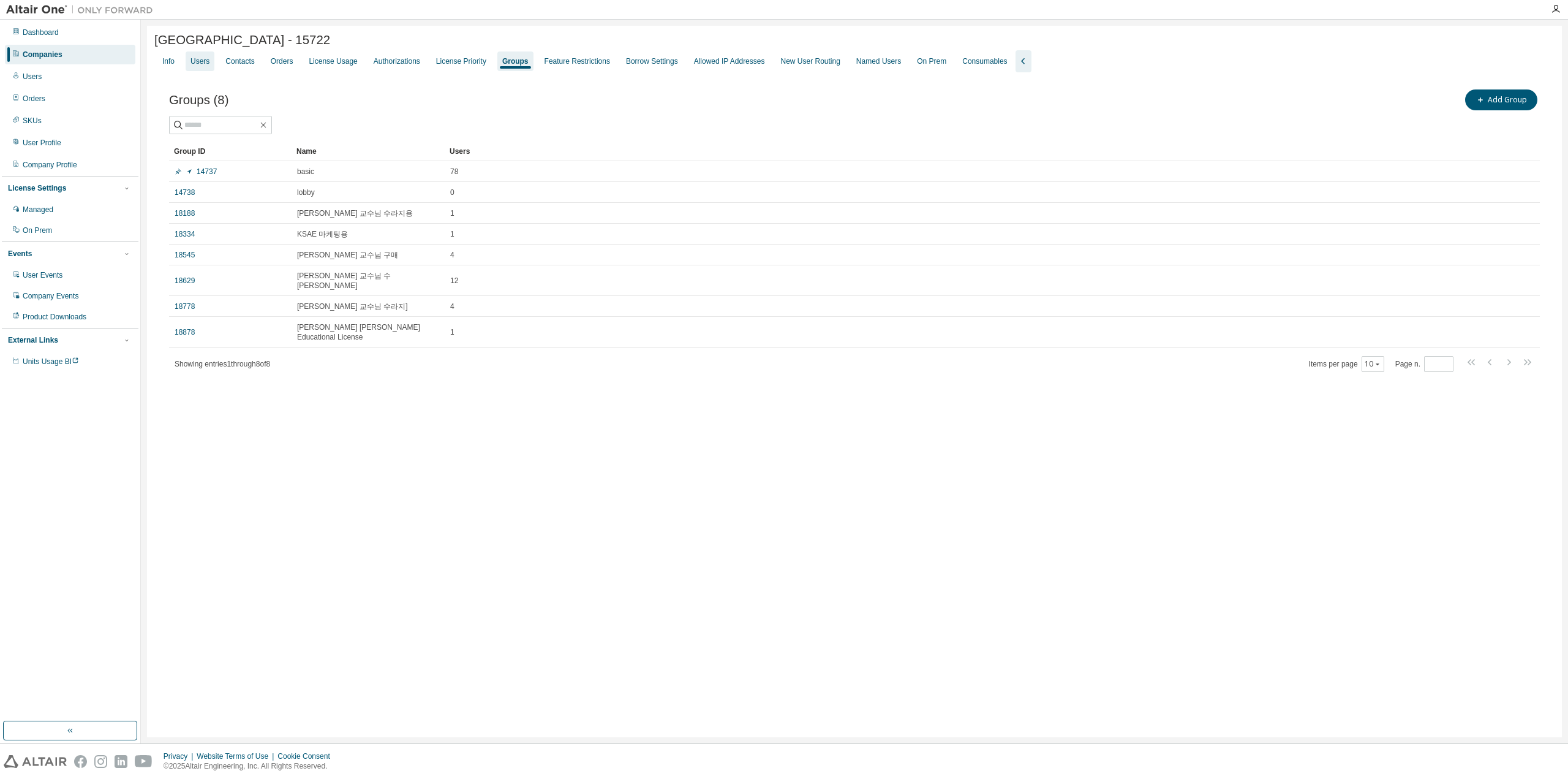
click at [194, 58] on div "Users" at bounding box center [200, 61] width 29 height 20
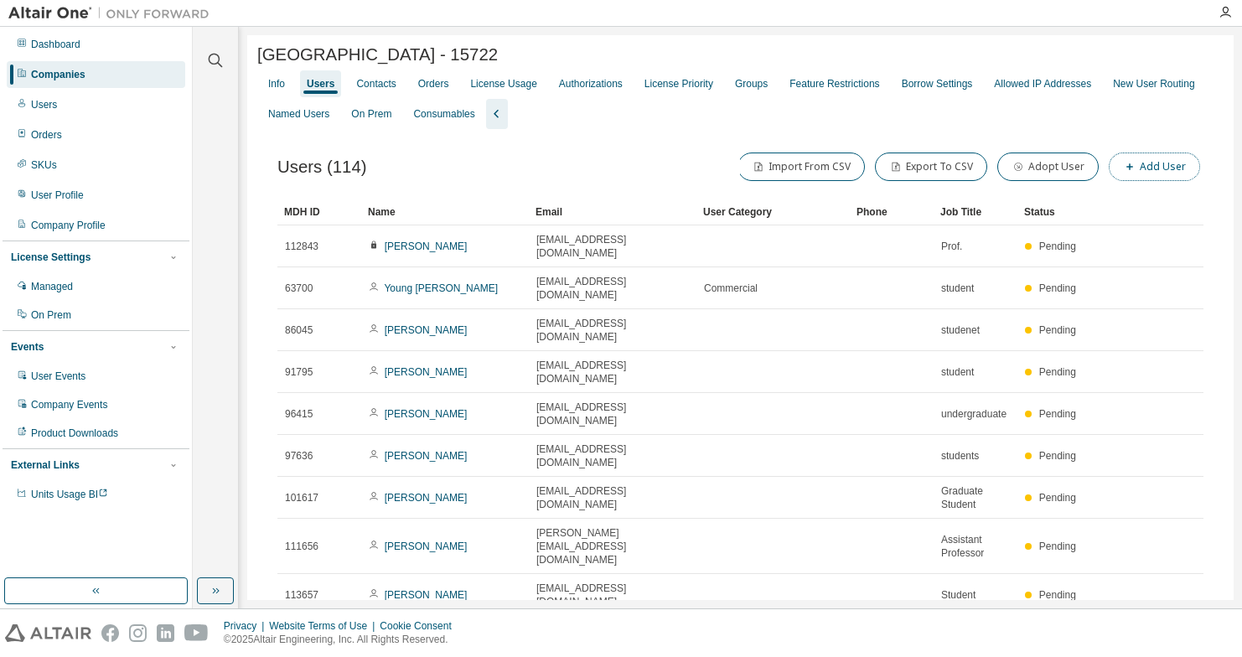
click at [1146, 173] on button "Add User" at bounding box center [1154, 167] width 91 height 28
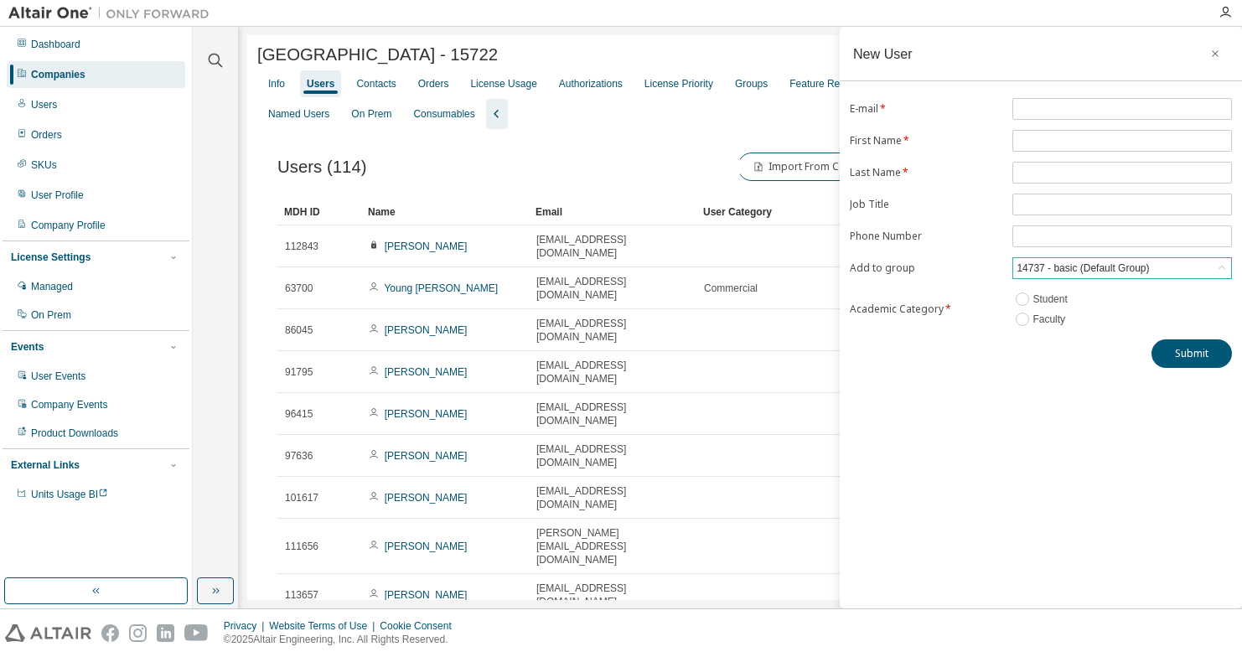
click at [1137, 269] on div "14737 - basic (Default Group)" at bounding box center [1082, 268] width 137 height 18
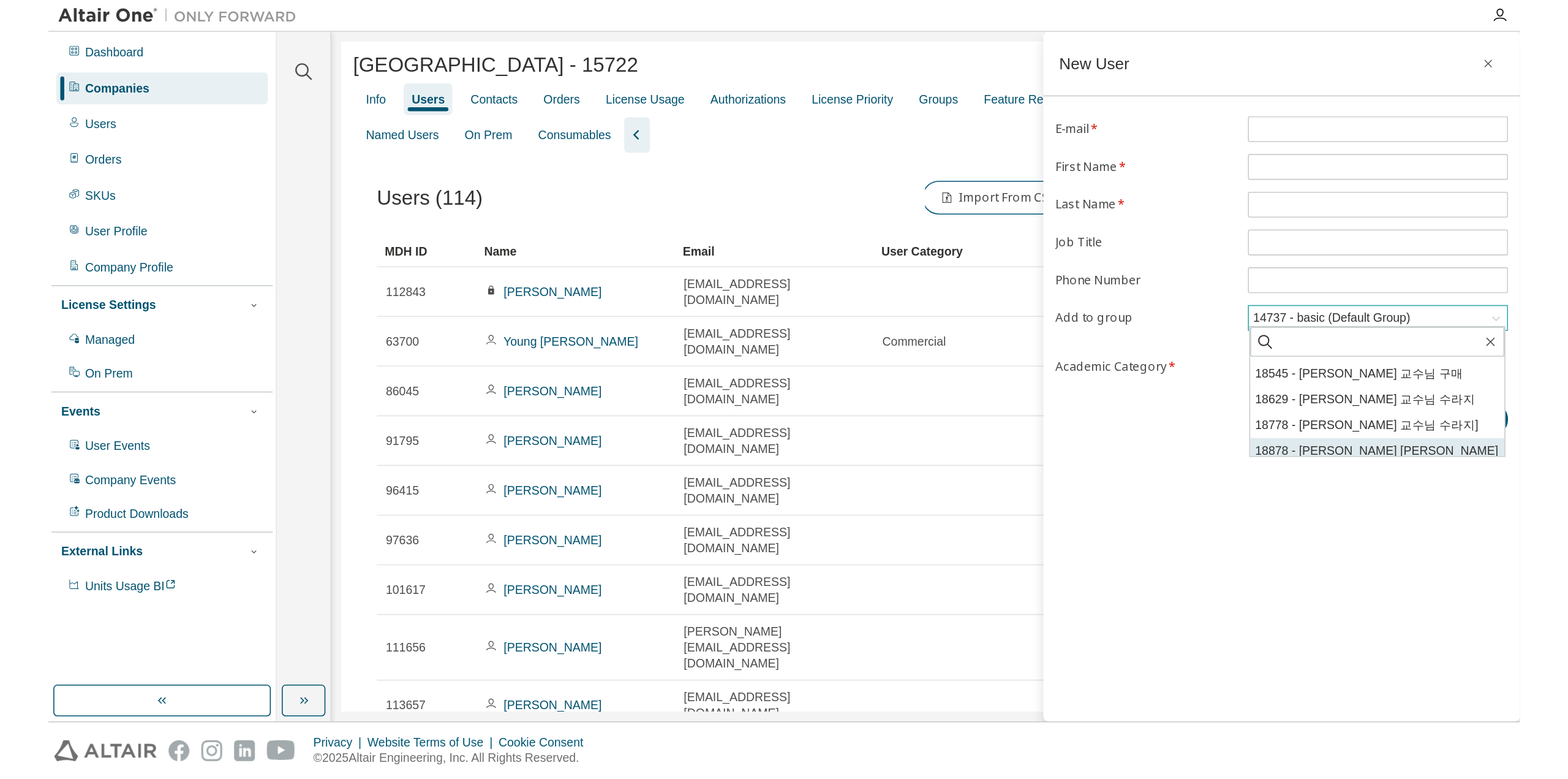
scroll to position [92, 0]
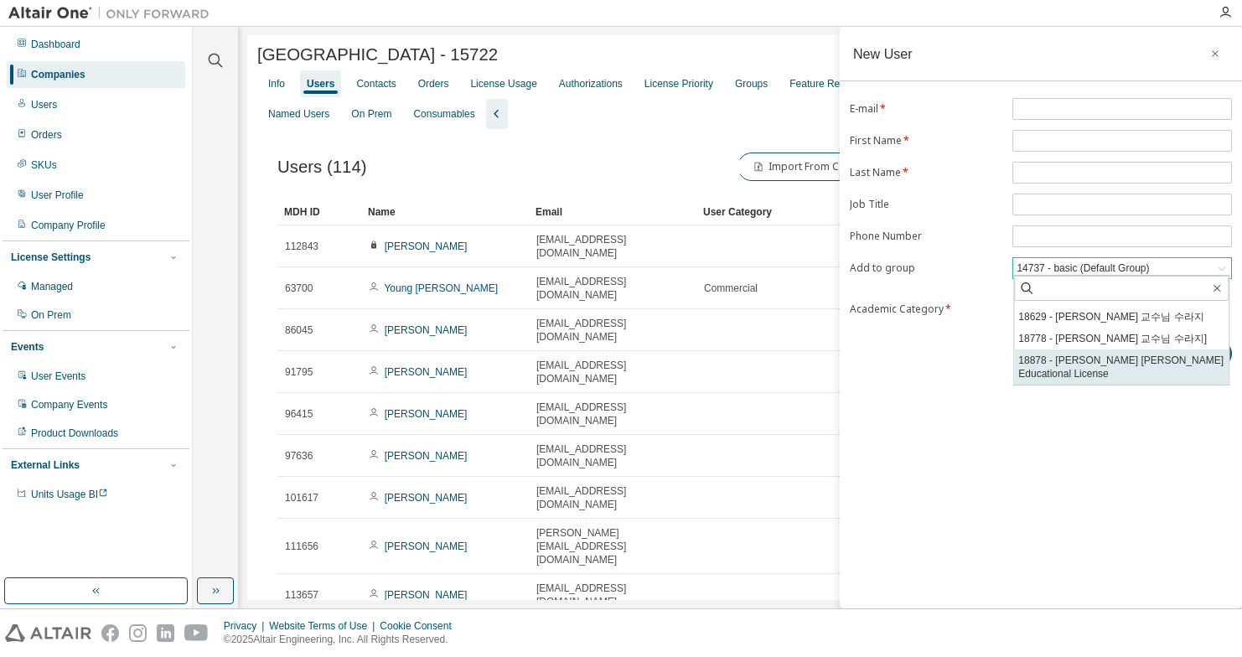
click at [1130, 361] on li "18878 - Prof. Sung Gae Park Educational License" at bounding box center [1121, 366] width 215 height 35
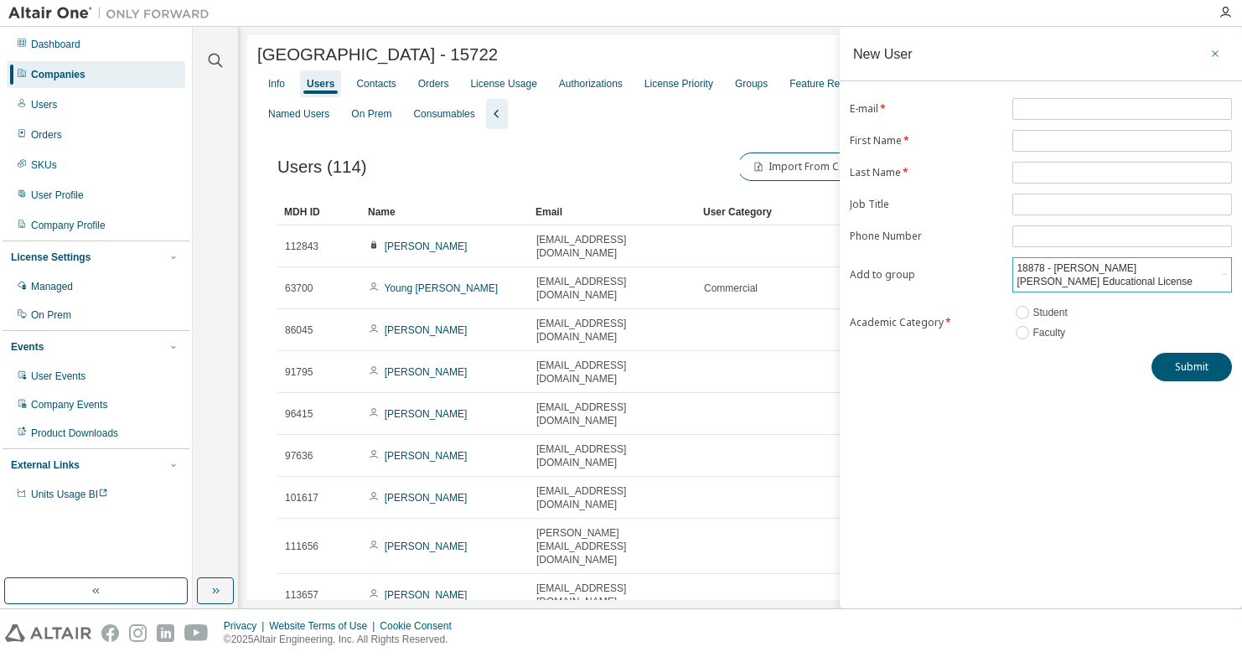
click at [1218, 54] on icon "button" at bounding box center [1215, 53] width 12 height 13
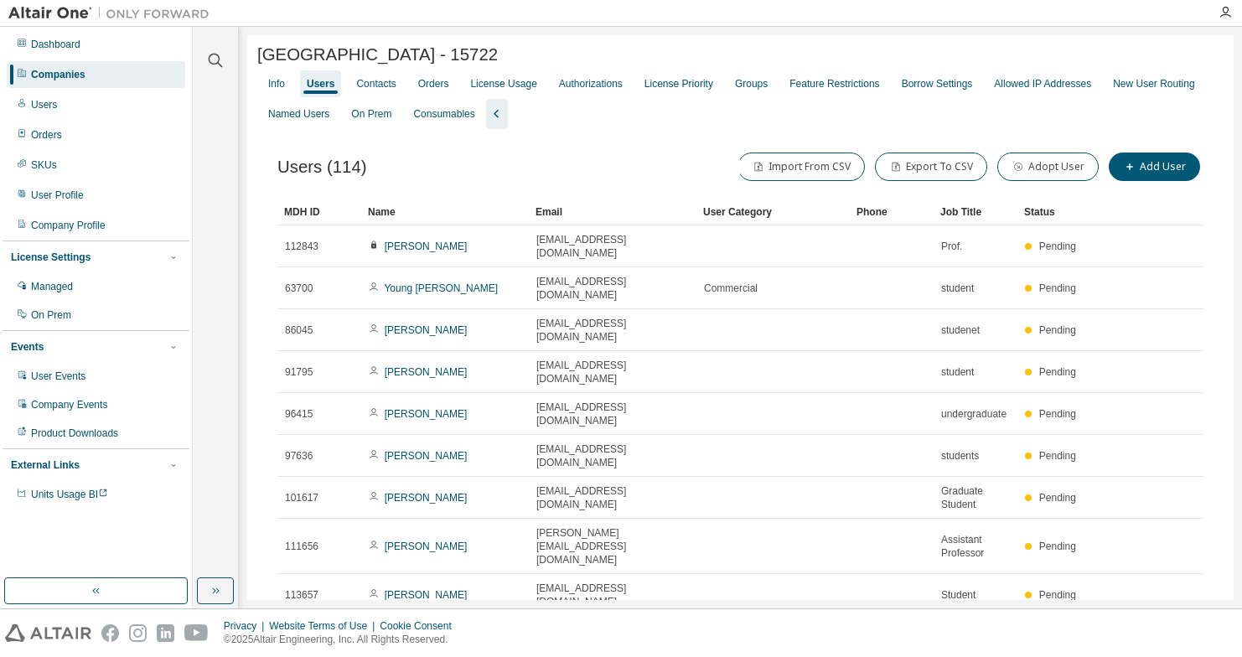
click at [645, 138] on div "Users (114) Import From CSV Export To CSV Adopt User Add User Clear Load Save S…" at bounding box center [740, 432] width 966 height 607
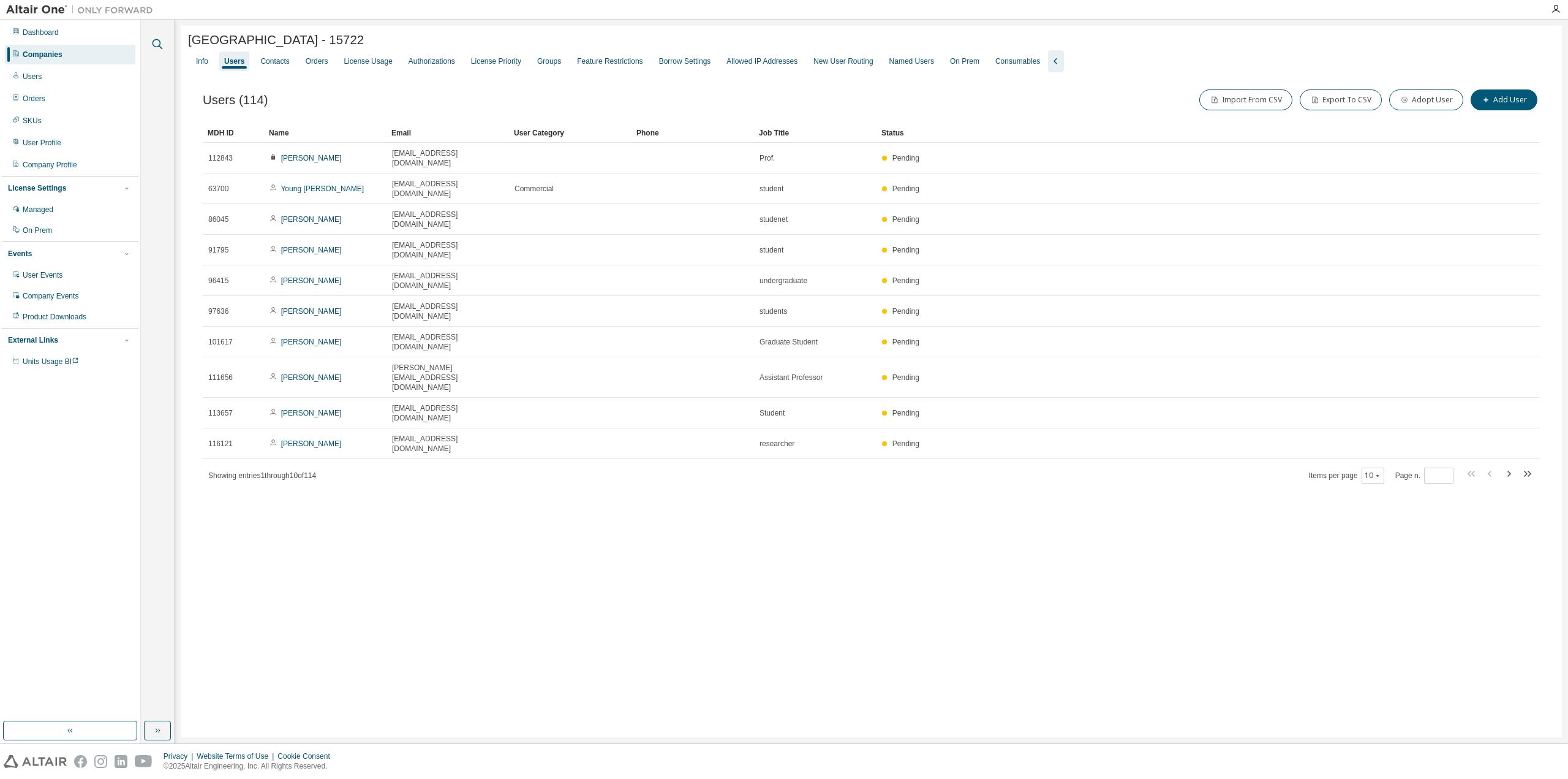
click at [156, 50] on icon "button" at bounding box center [157, 44] width 15 height 15
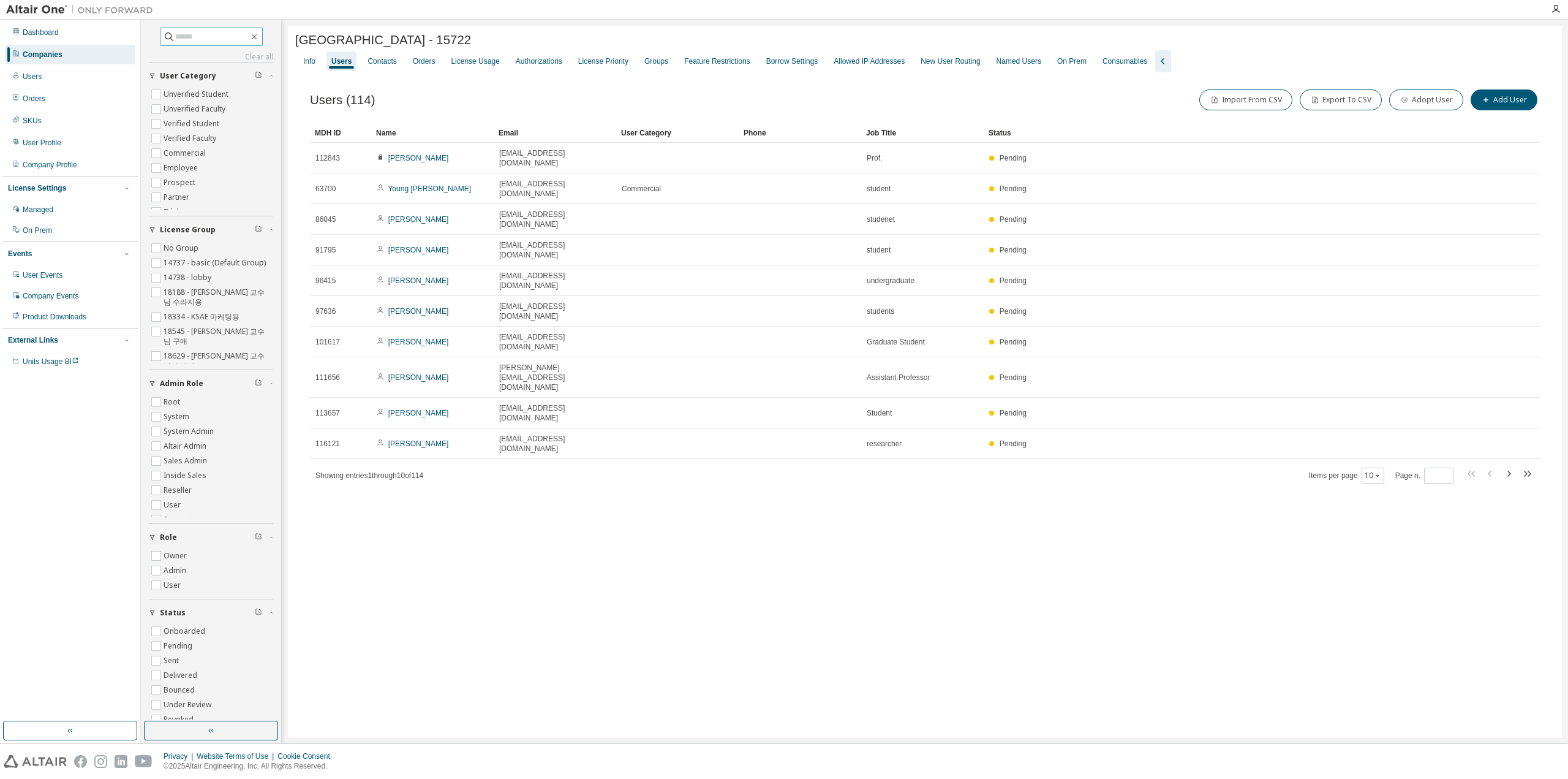
click at [183, 41] on input "text" at bounding box center [212, 37] width 74 height 12
type input "****"
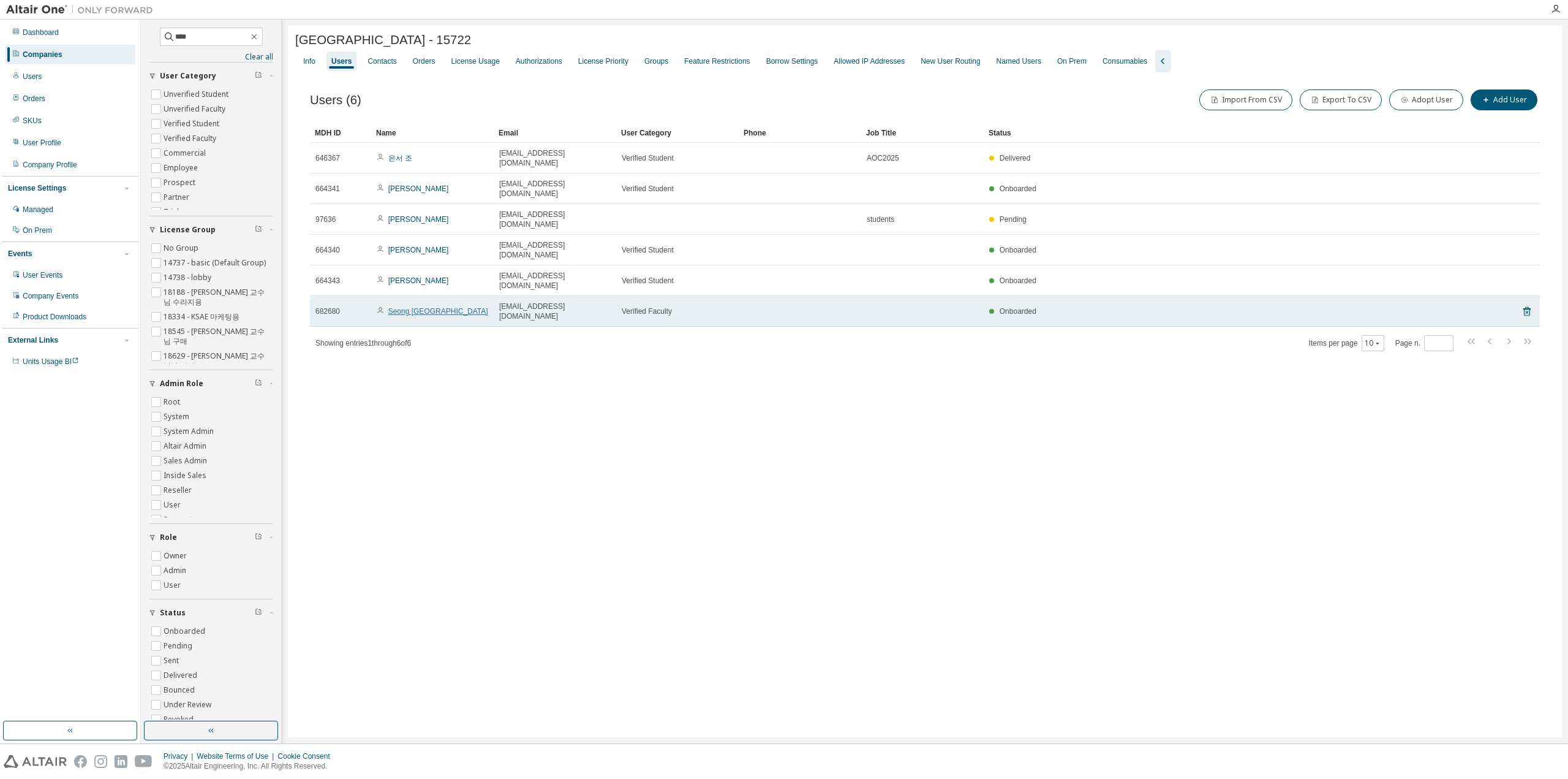
click at [430, 307] on link "Seong Gae Park" at bounding box center [438, 312] width 100 height 9
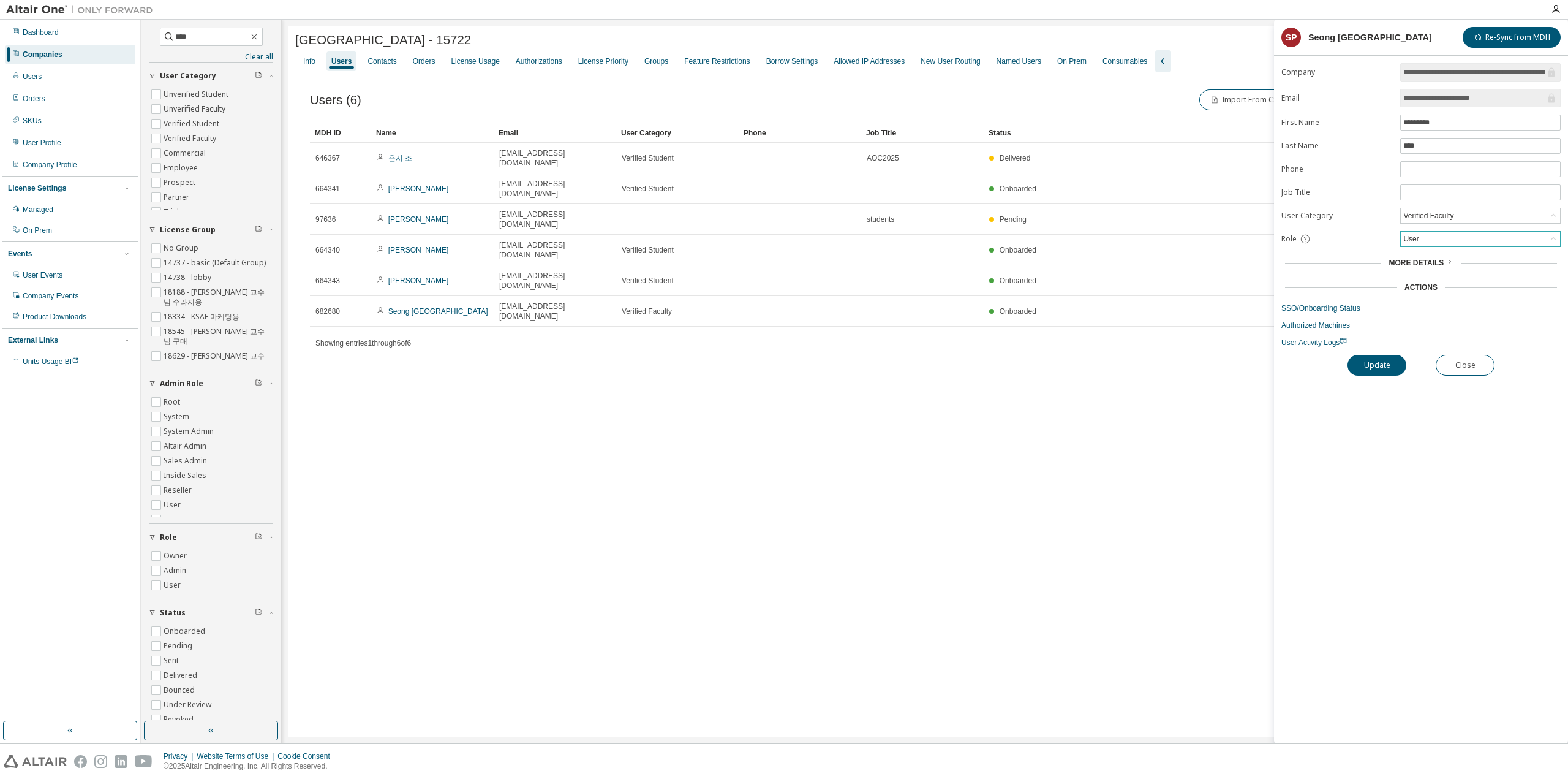
click at [1432, 238] on div "User" at bounding box center [1480, 239] width 159 height 15
click at [1427, 264] on li "Owner" at bounding box center [1480, 268] width 157 height 16
click at [1427, 241] on div "Owner" at bounding box center [1480, 239] width 159 height 15
click at [1426, 257] on li "Admin" at bounding box center [1480, 252] width 157 height 16
click at [1386, 346] on div "**********" at bounding box center [1421, 402] width 294 height 680
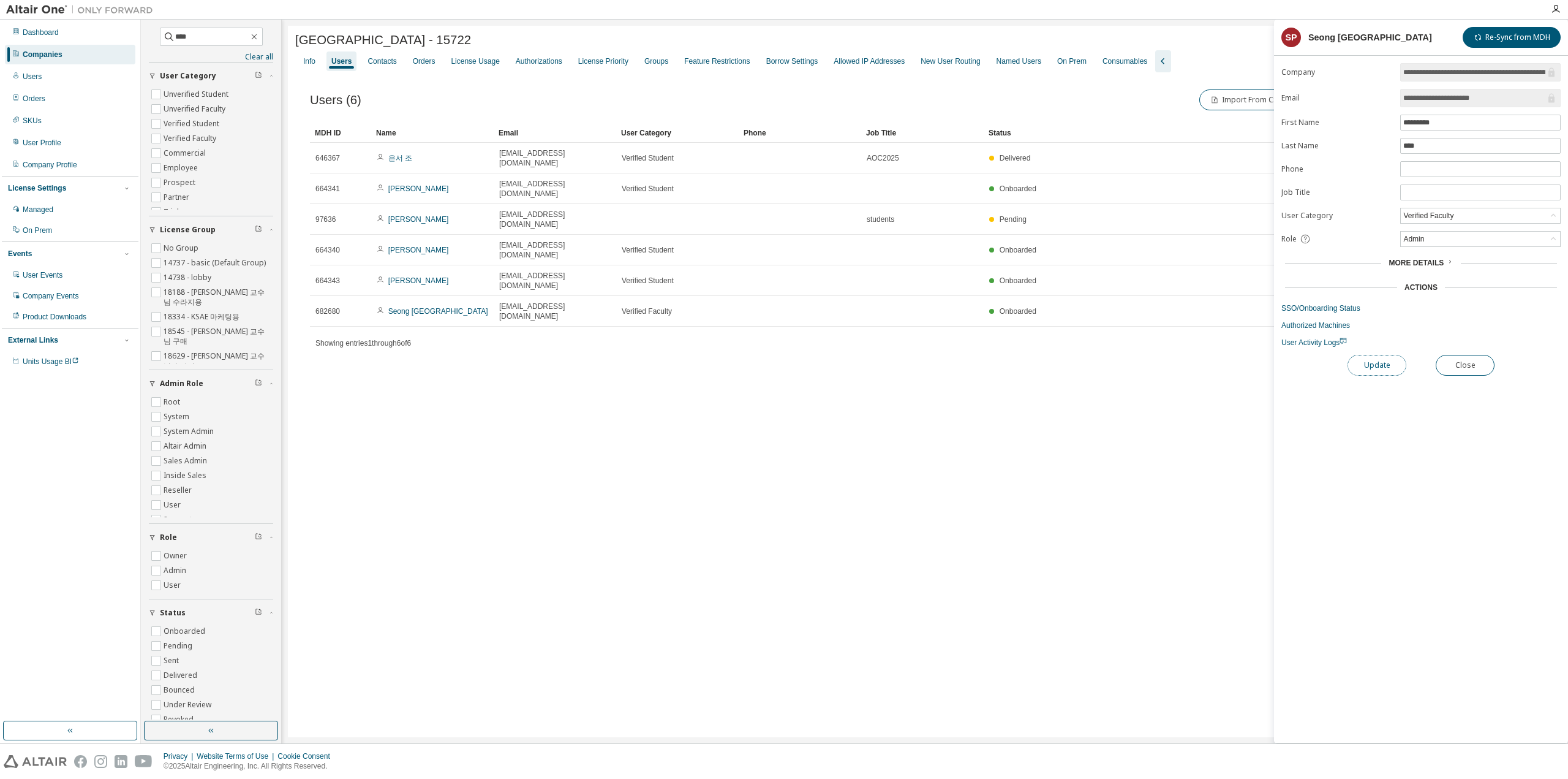
click at [1387, 360] on button "Update" at bounding box center [1376, 365] width 58 height 20
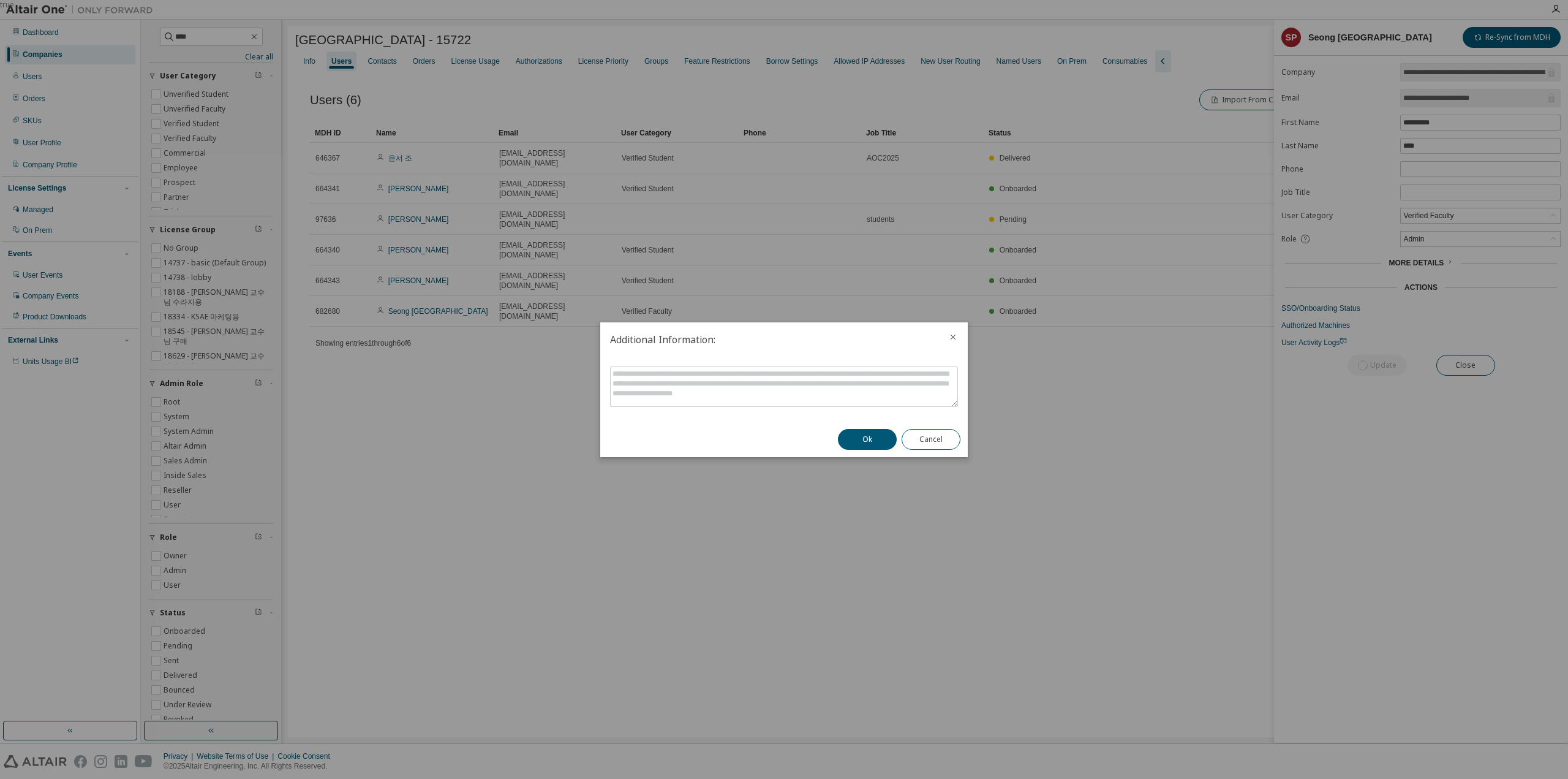
click at [876, 451] on div "Ok Cancel" at bounding box center [899, 439] width 137 height 36
click at [874, 443] on button "Ok" at bounding box center [867, 440] width 58 height 20
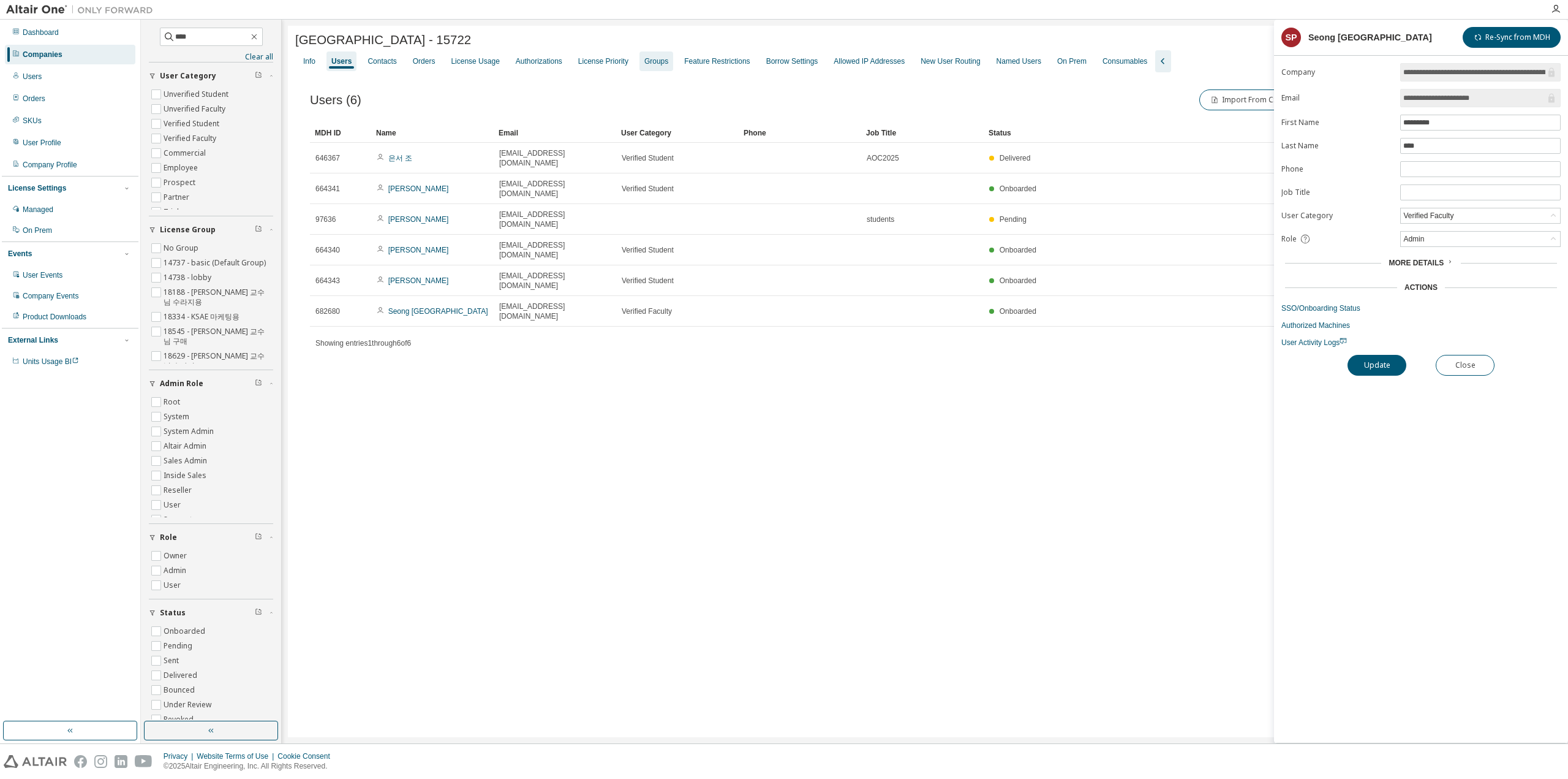
click at [655, 64] on div "Groups" at bounding box center [656, 61] width 24 height 10
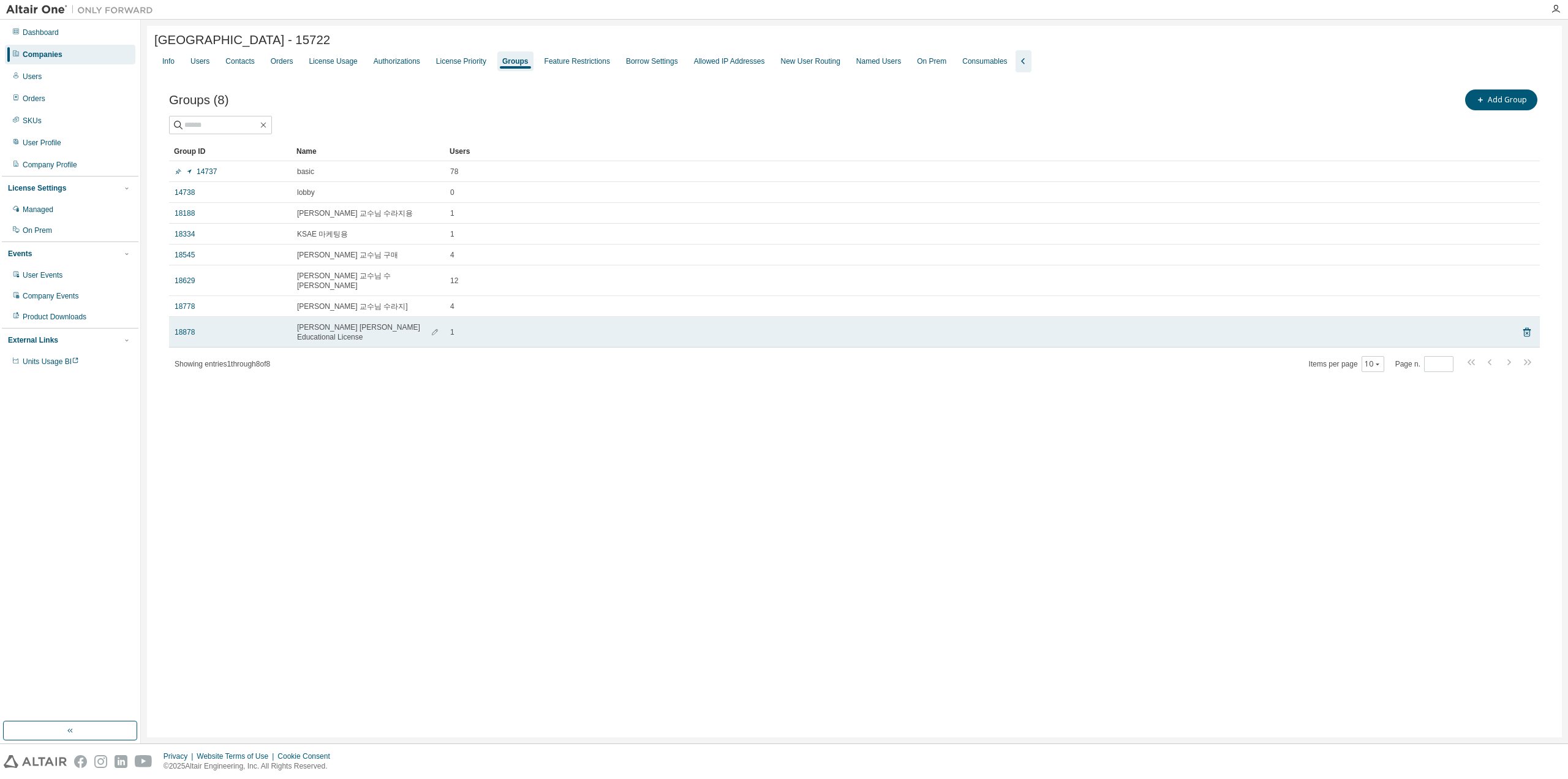
drag, startPoint x: 426, startPoint y: 320, endPoint x: 293, endPoint y: 318, distance: 133.0
drag, startPoint x: 292, startPoint y: 319, endPoint x: 428, endPoint y: 323, distance: 136.1
click at [428, 323] on td "Prof. Sung Gae Park Educational License" at bounding box center [368, 332] width 153 height 31
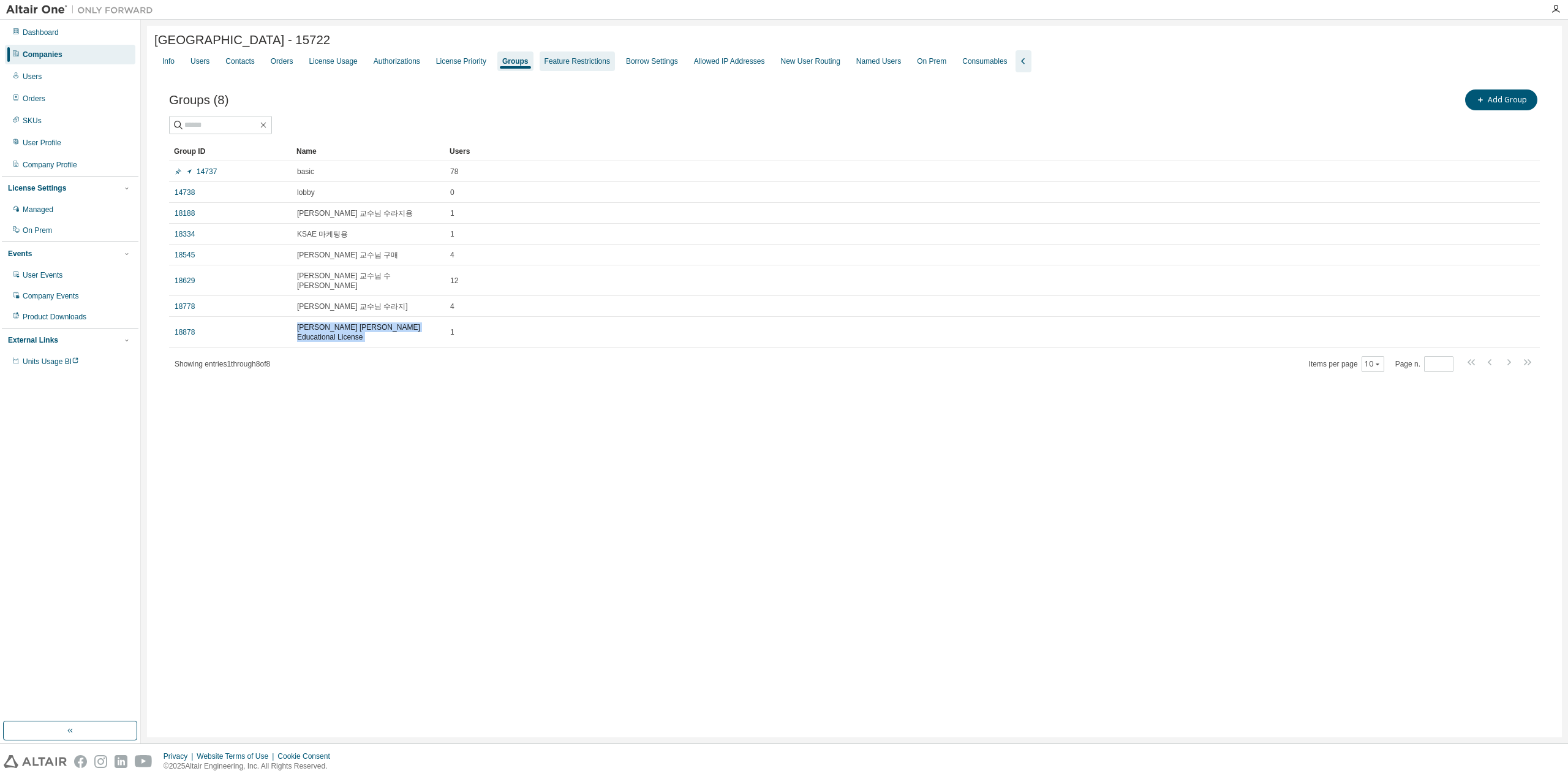
copy td "Prof. Sung Gae Park Educational License"
click at [58, 56] on div "Companies" at bounding box center [42, 54] width 39 height 10
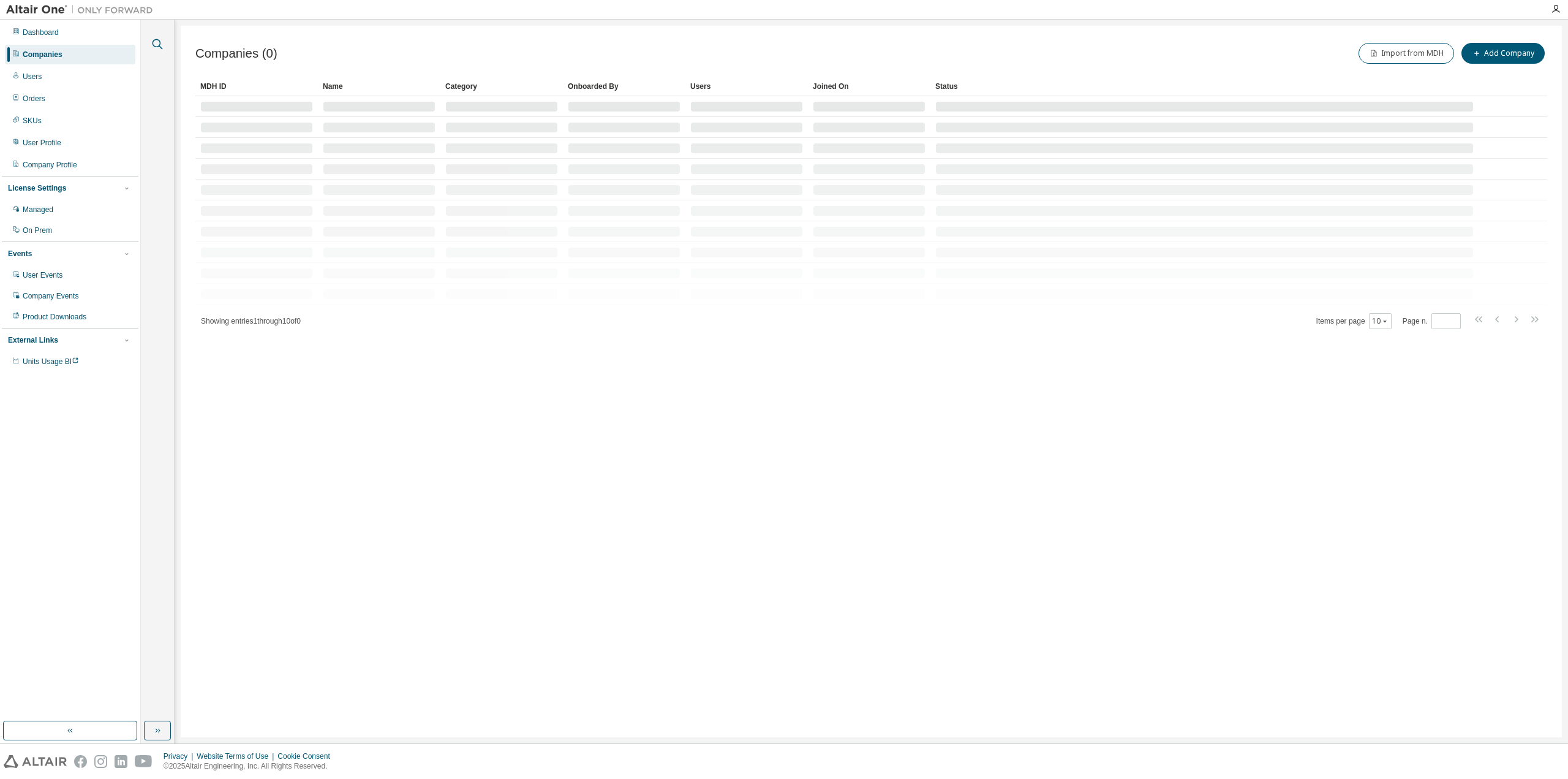
click at [164, 45] on div at bounding box center [157, 37] width 29 height 31
click at [157, 45] on icon "button" at bounding box center [157, 44] width 15 height 15
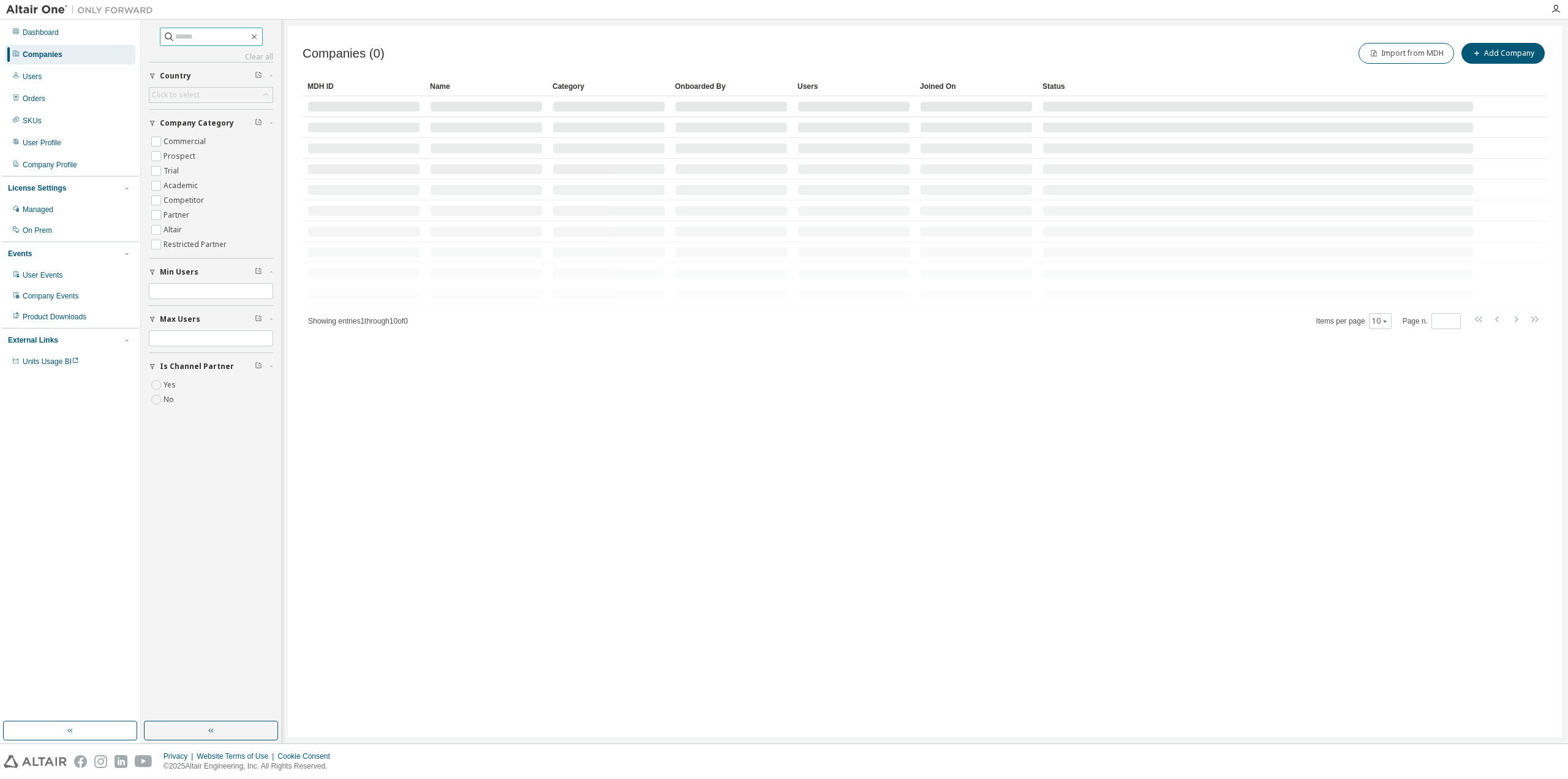
click at [198, 36] on input "text" at bounding box center [212, 37] width 74 height 12
paste input "**********"
type input "**********"
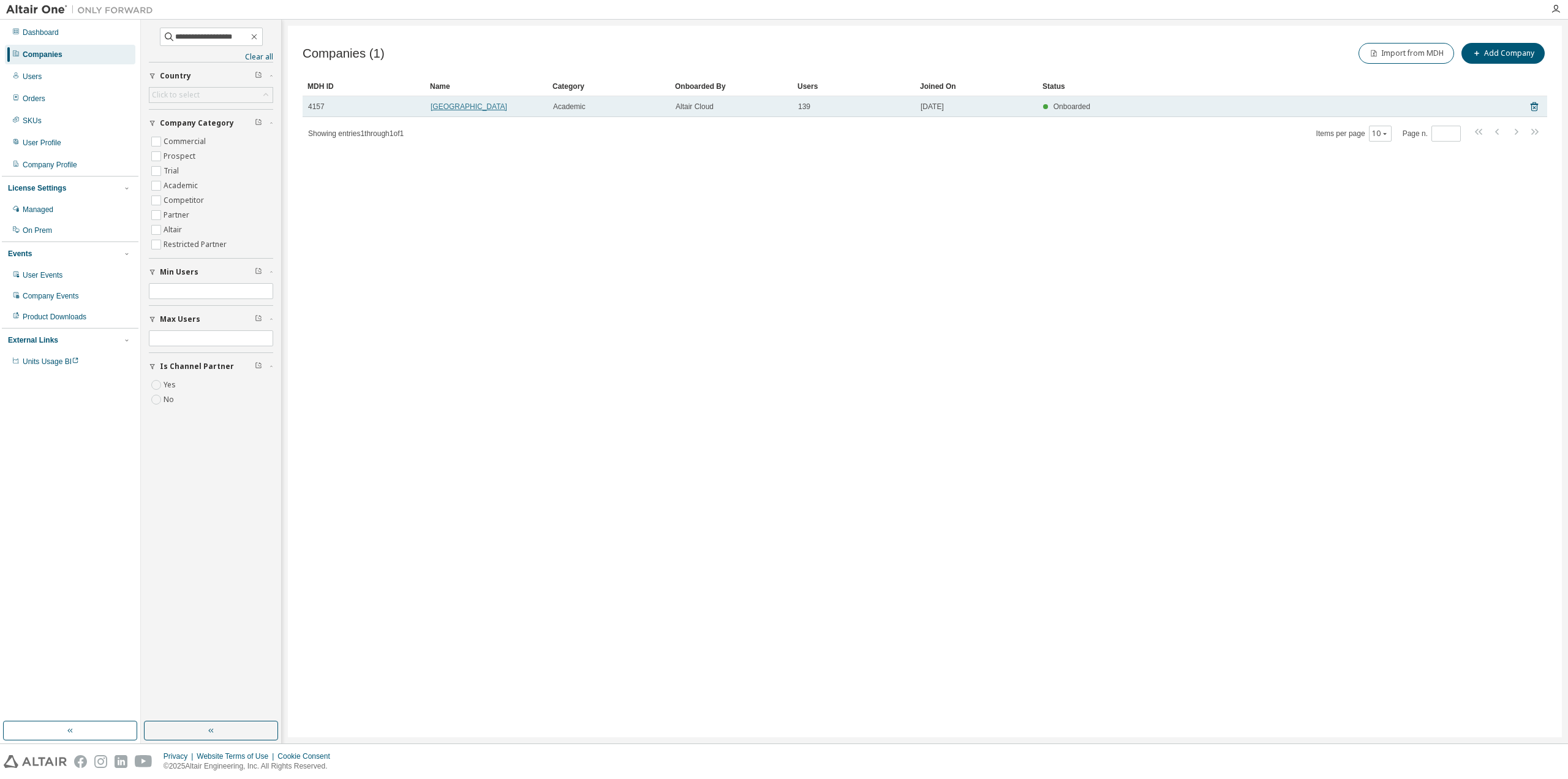
click at [450, 106] on link "Hongik University" at bounding box center [469, 107] width 77 height 9
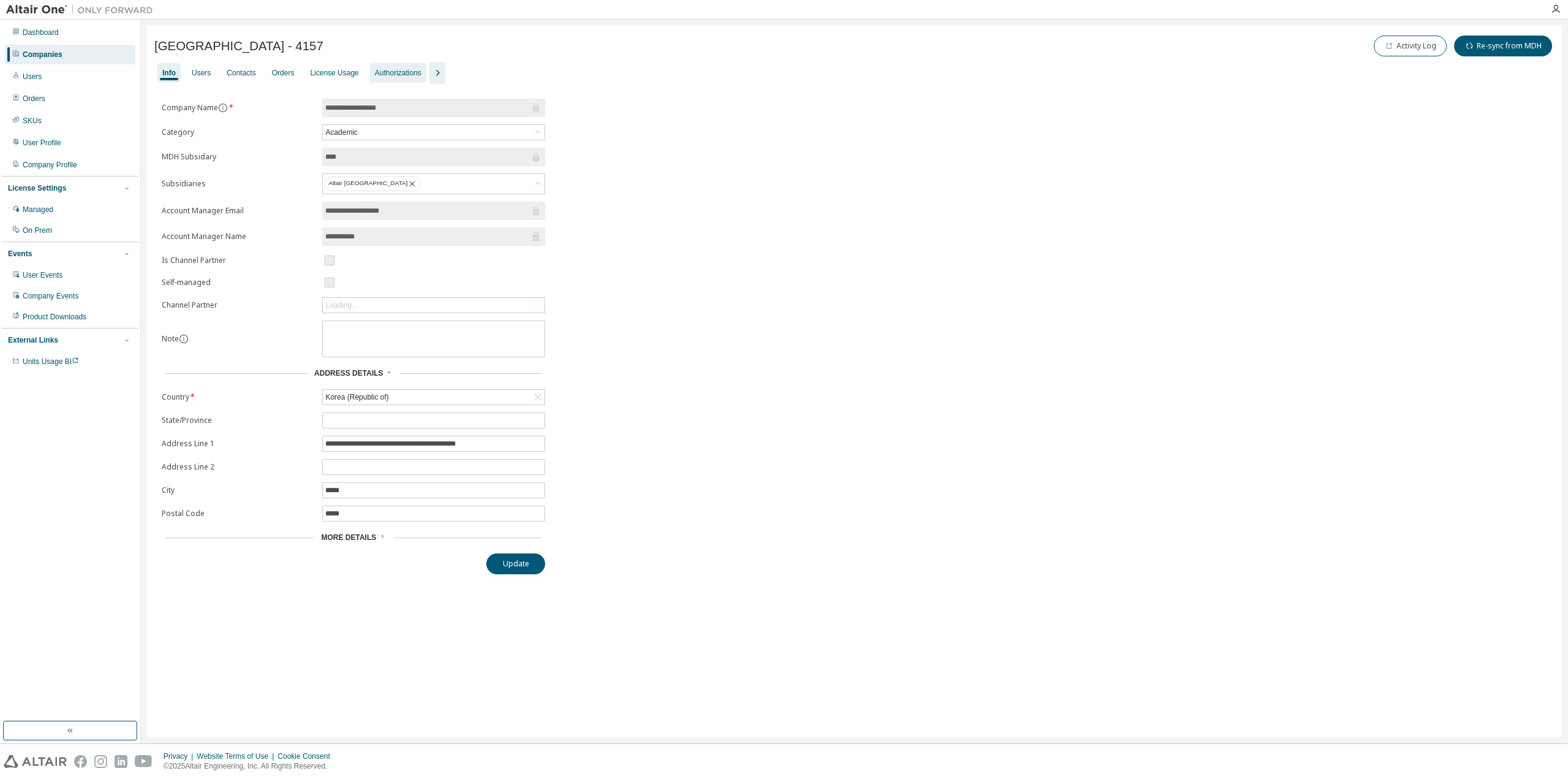
click at [412, 76] on div "Authorizations" at bounding box center [398, 72] width 47 height 10
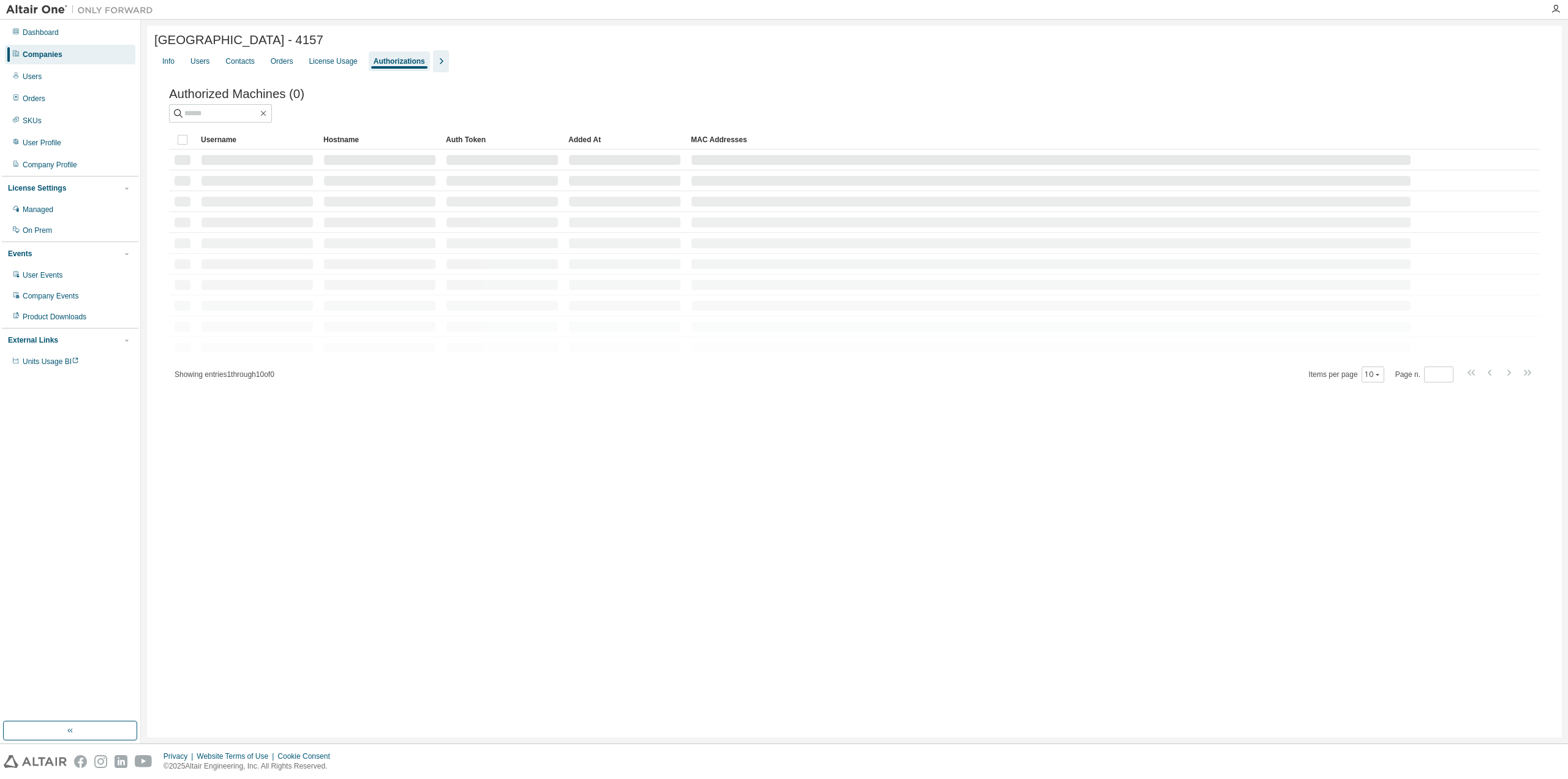
click at [438, 69] on icon "button" at bounding box center [441, 61] width 15 height 15
click at [515, 64] on div "Groups" at bounding box center [519, 61] width 24 height 10
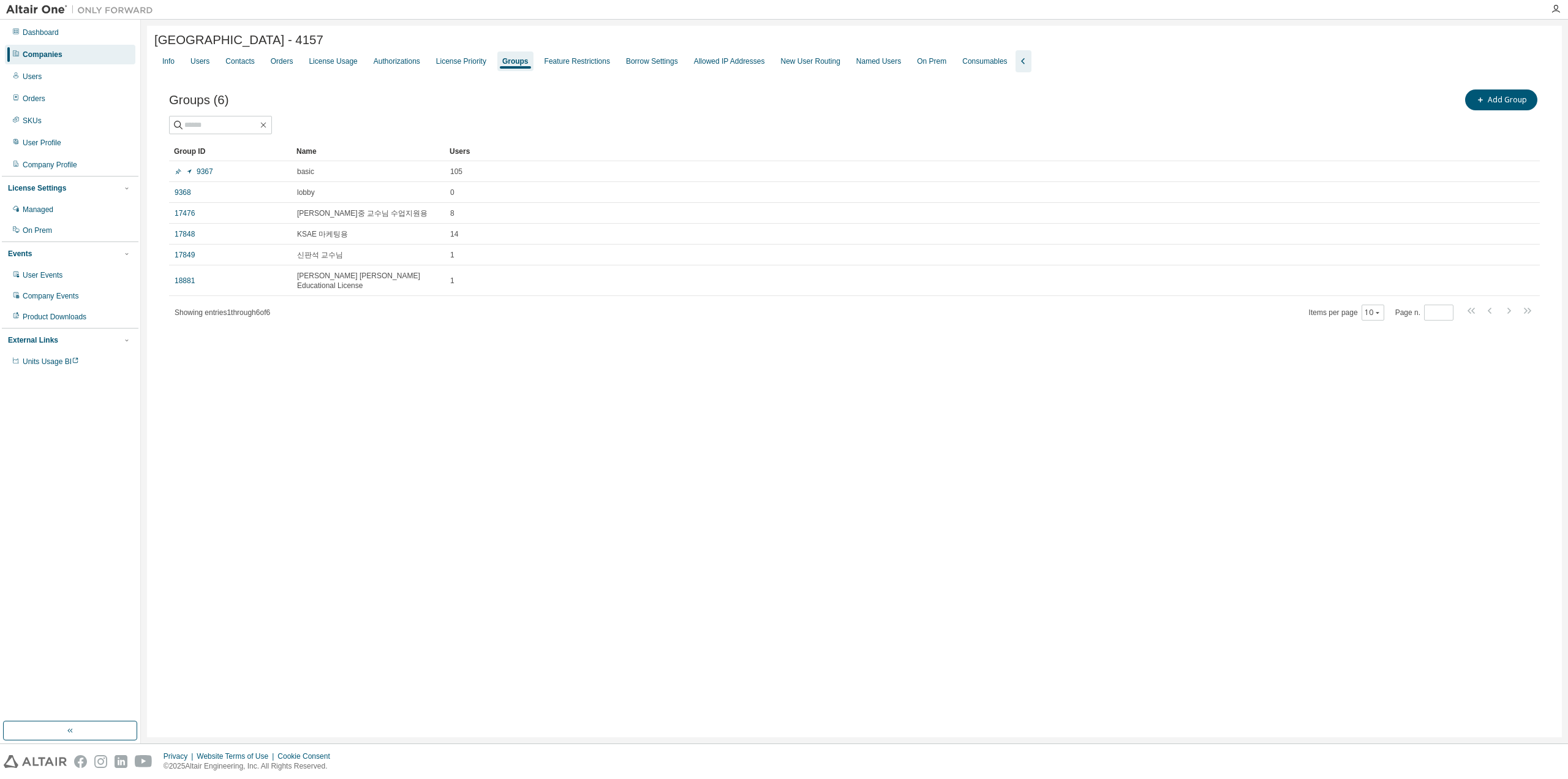
click at [39, 51] on div "Companies" at bounding box center [42, 54] width 39 height 10
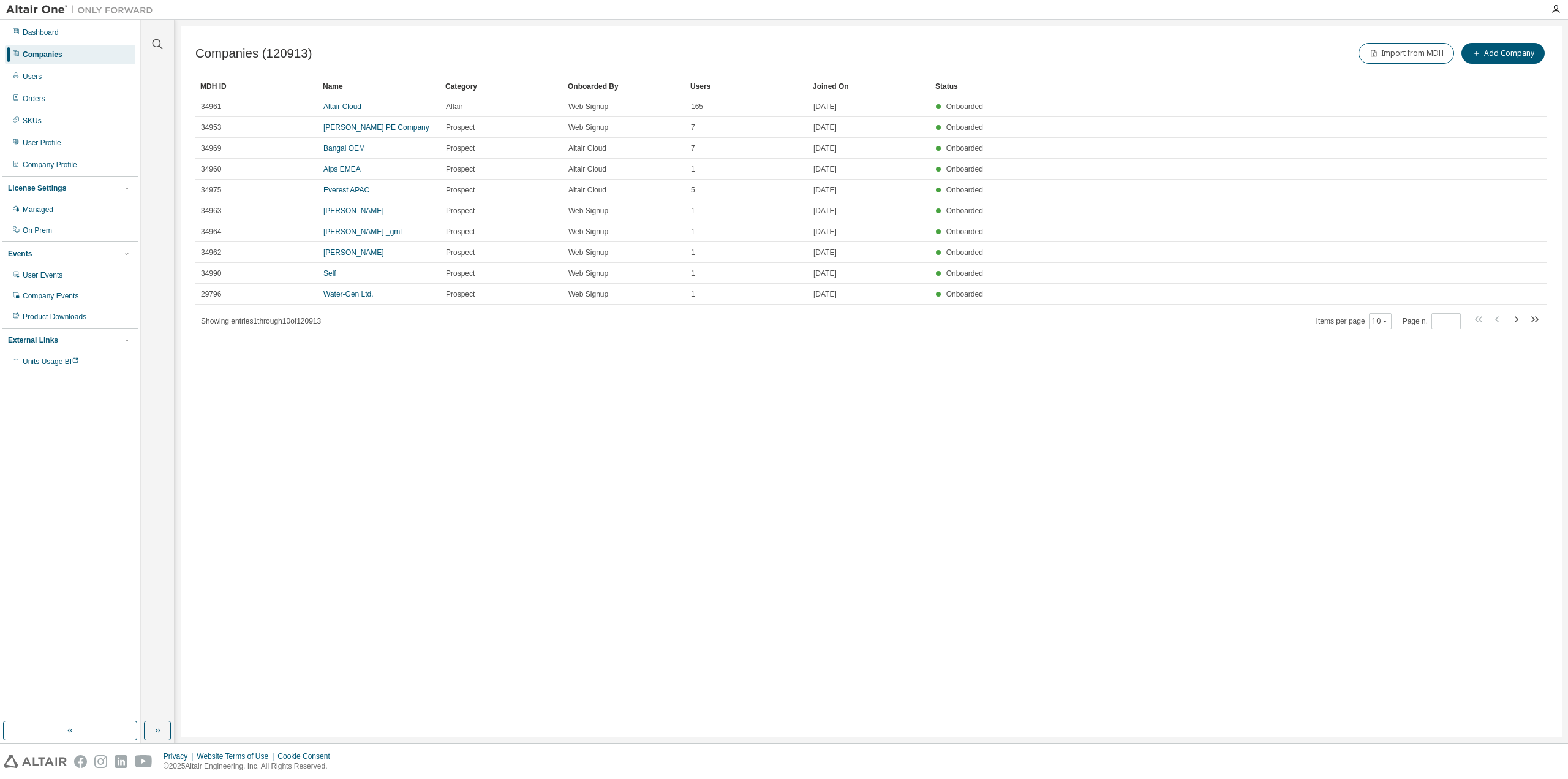
click at [145, 47] on div at bounding box center [157, 37] width 29 height 31
click at [153, 45] on icon "button" at bounding box center [158, 45] width 10 height 10
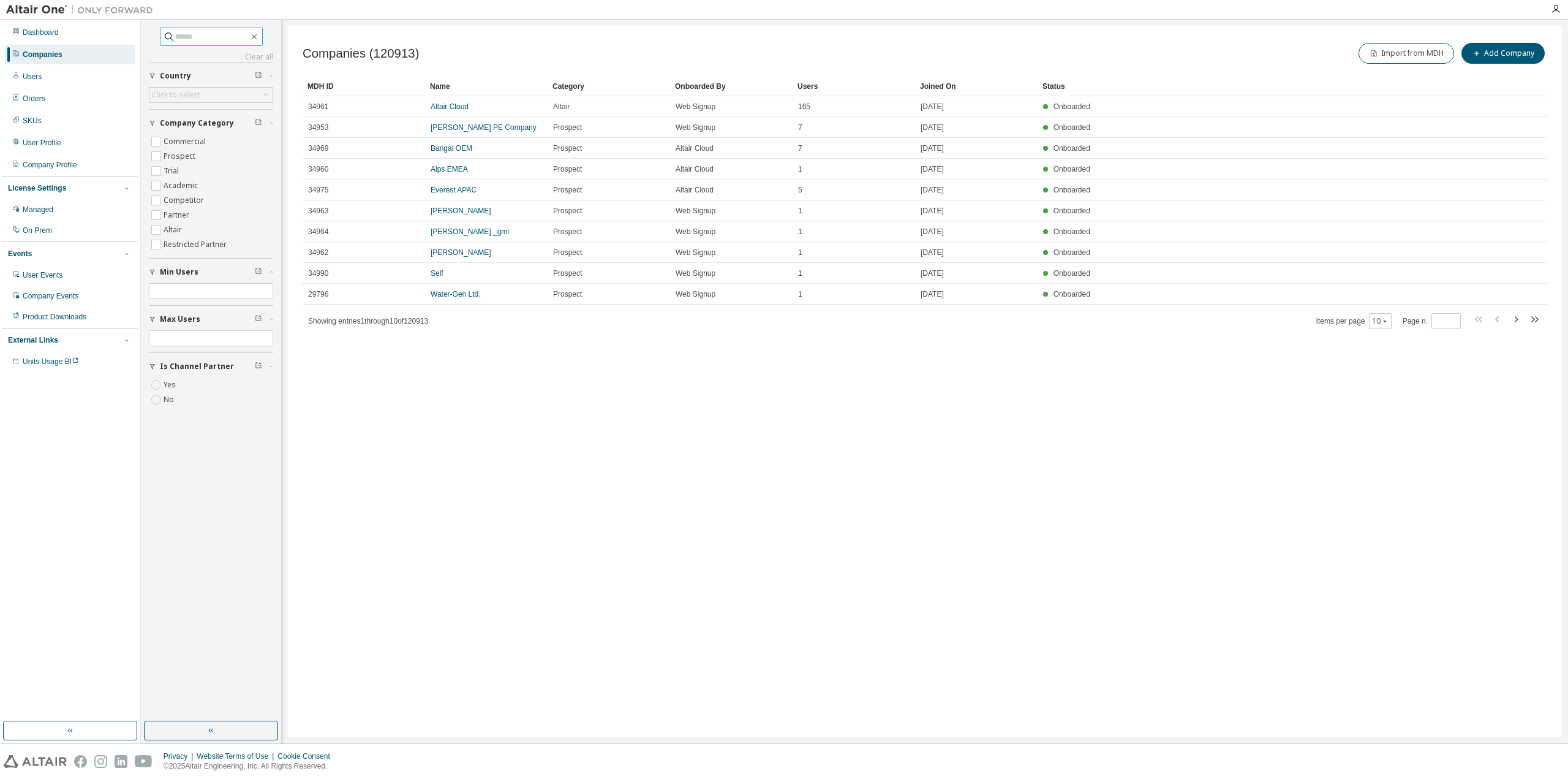
click at [181, 42] on span at bounding box center [211, 37] width 103 height 18
type input "*"
type input "****"
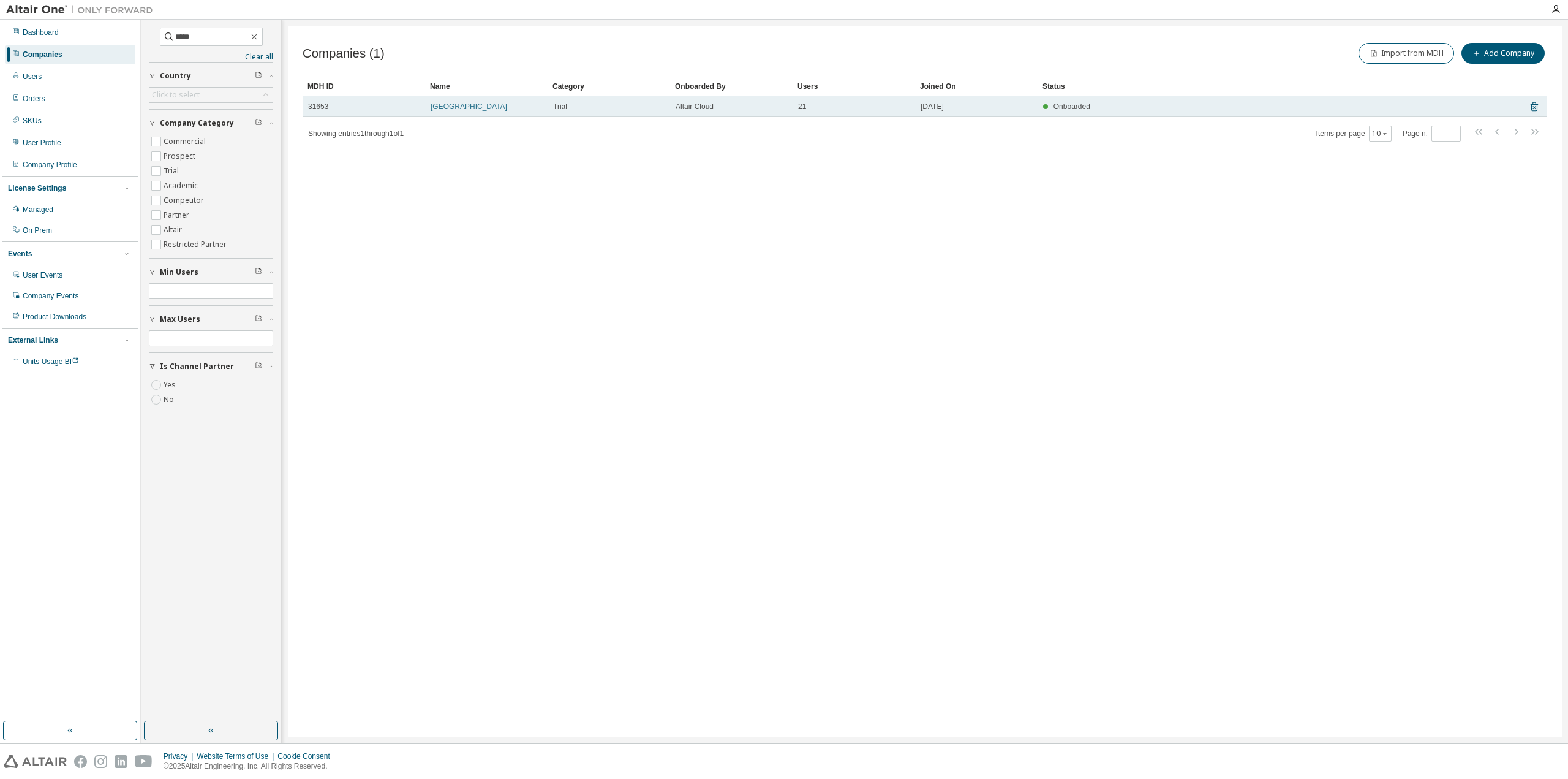
click at [479, 104] on link "Hongik University2" at bounding box center [469, 107] width 77 height 9
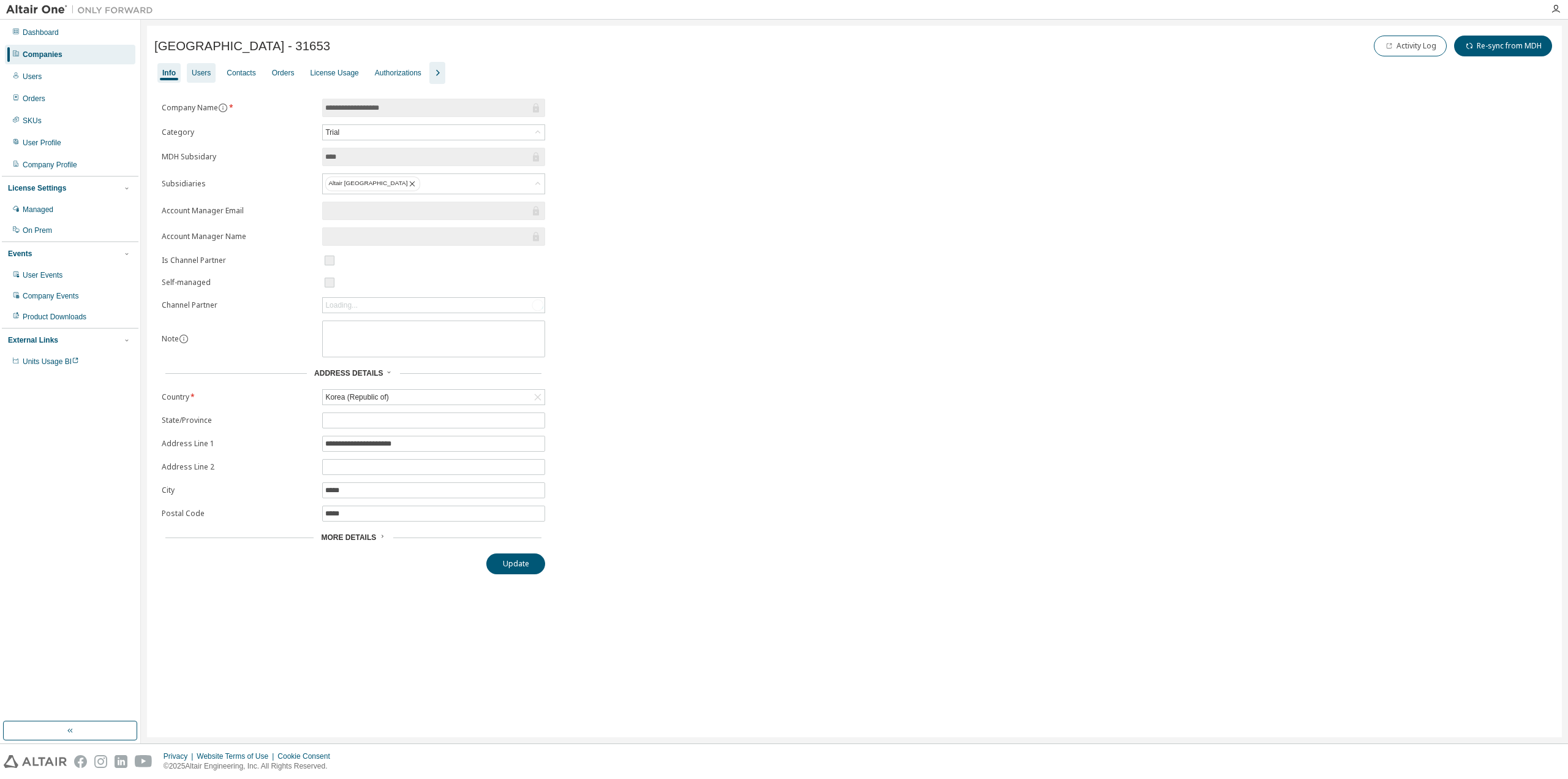
click at [197, 73] on div "Users" at bounding box center [201, 72] width 19 height 10
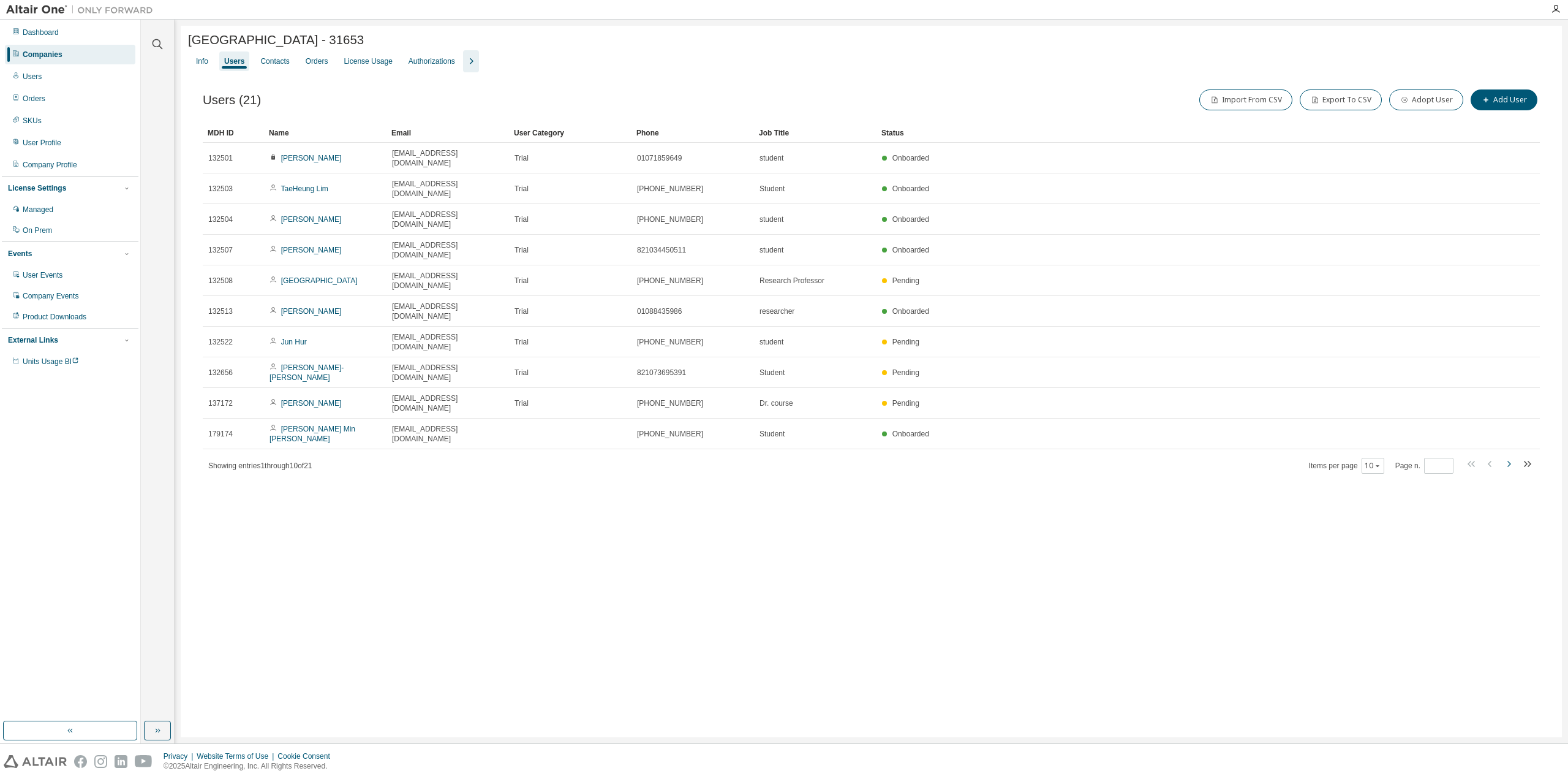
click at [1509, 461] on icon "button" at bounding box center [1509, 464] width 4 height 6
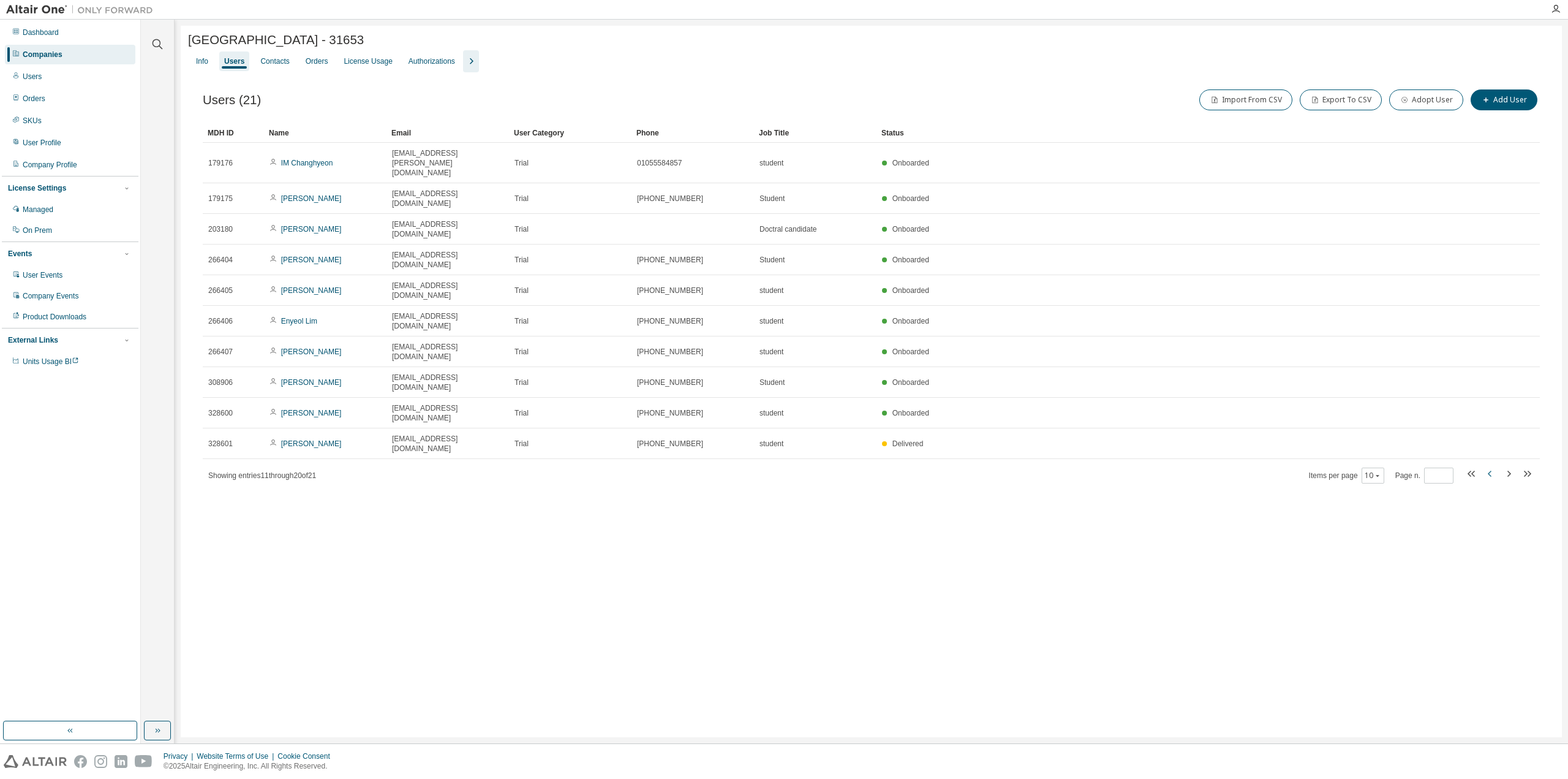
click at [1488, 467] on icon "button" at bounding box center [1491, 474] width 15 height 15
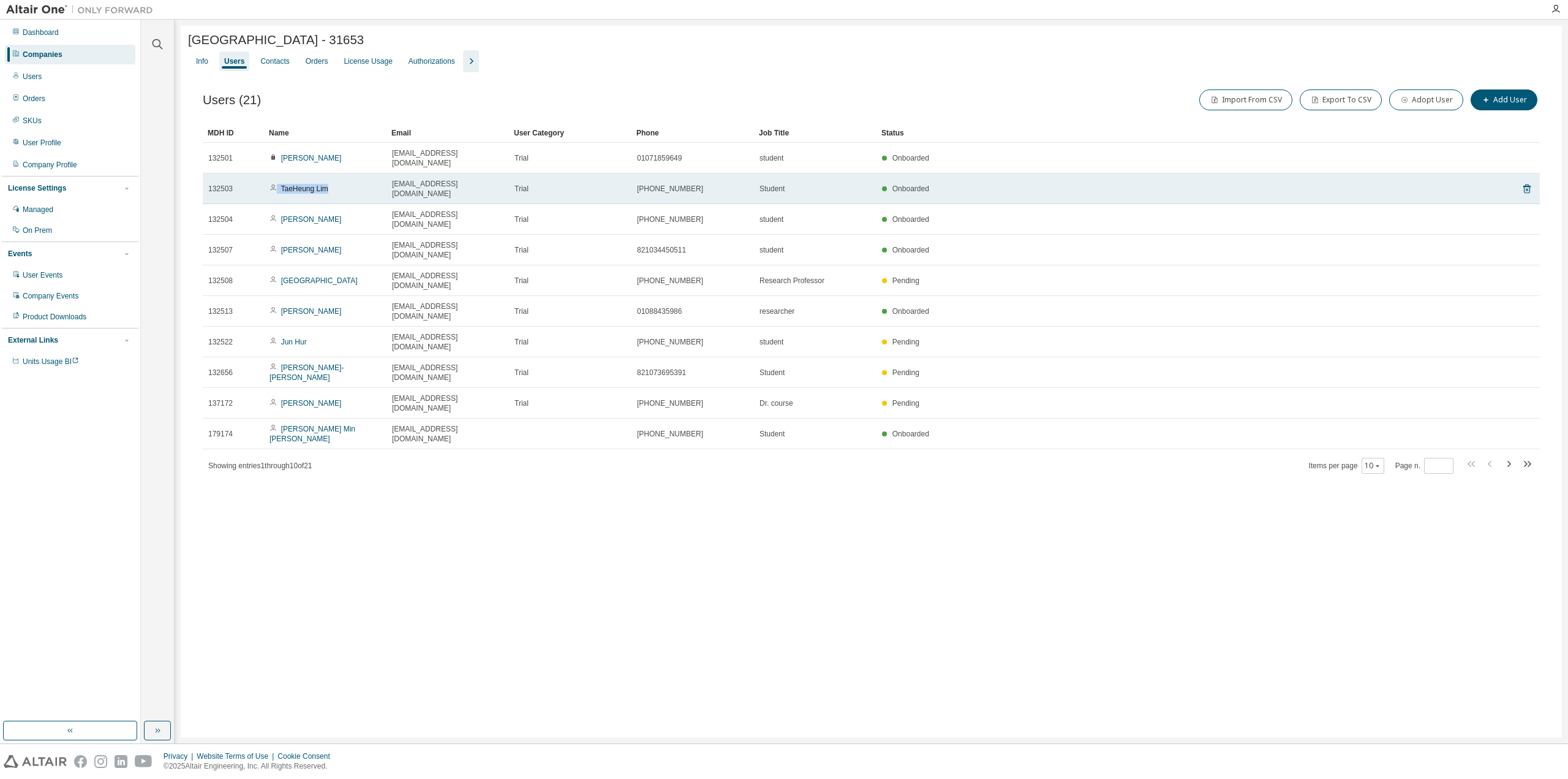
drag, startPoint x: 335, startPoint y: 178, endPoint x: 268, endPoint y: 180, distance: 67.0
click at [268, 180] on td "TaeHeung Lim" at bounding box center [325, 189] width 123 height 31
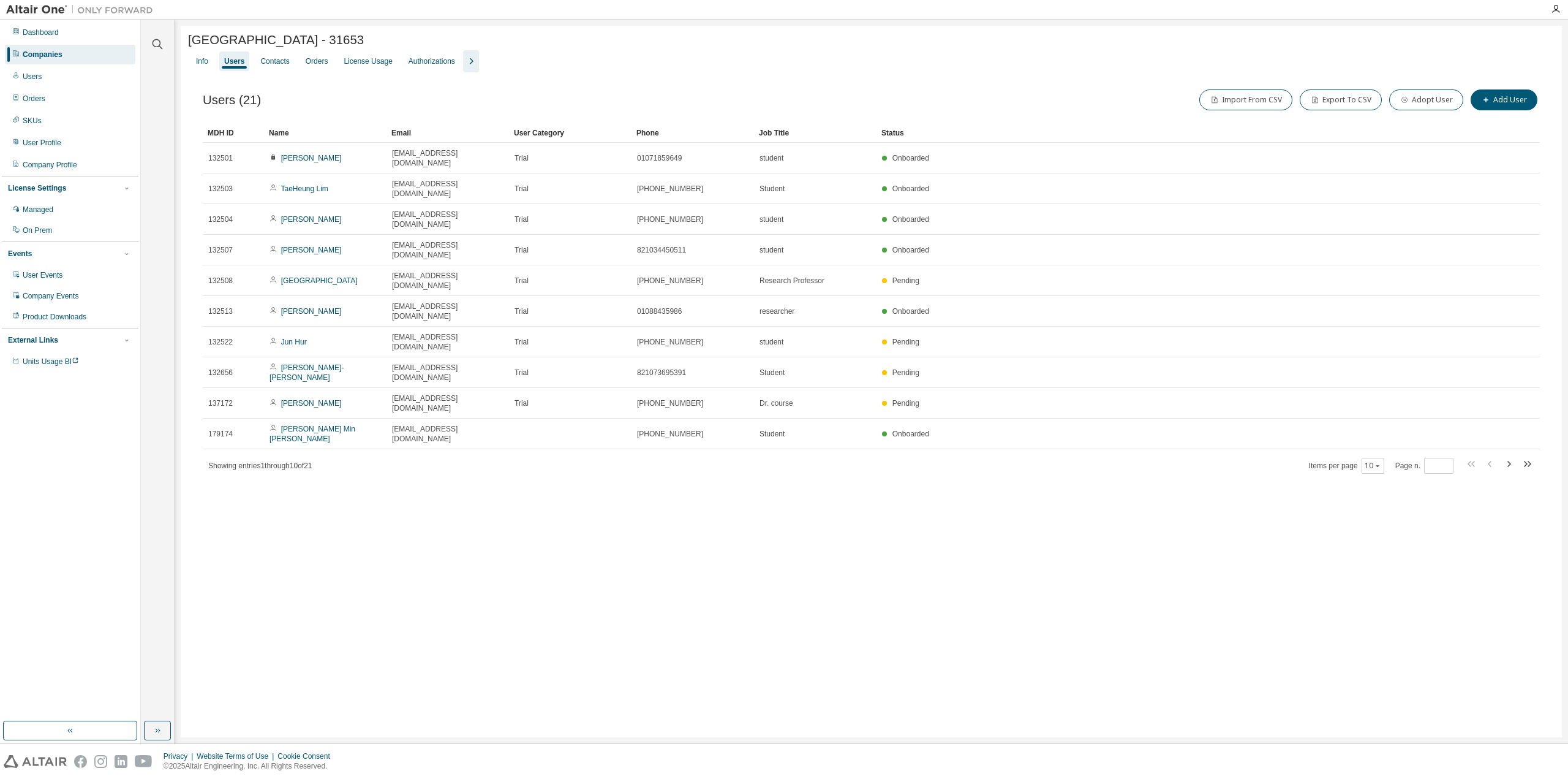
click at [376, 460] on div "Hongik University2 - 31653 Clear Load Save Save As Field Operator Value Select …" at bounding box center [871, 381] width 1381 height 712
click at [1510, 456] on icon "button" at bounding box center [1509, 464] width 15 height 15
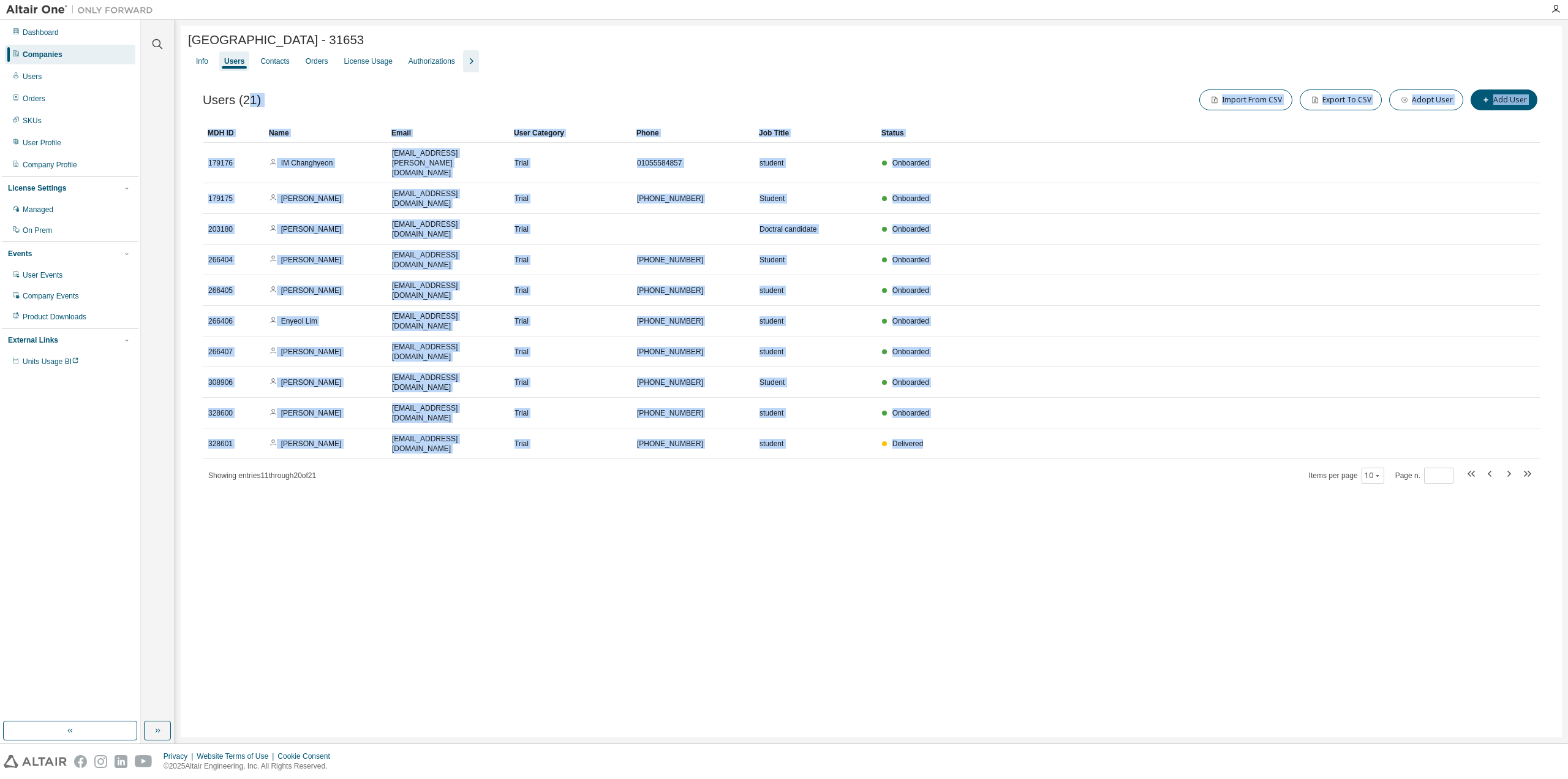
drag, startPoint x: 1015, startPoint y: 345, endPoint x: 262, endPoint y: 111, distance: 788.5
click at [259, 111] on div "Users (21) Import From CSV Export To CSV Adopt User Add User Clear Load Save Sa…" at bounding box center [871, 285] width 1337 height 397
click at [372, 105] on div "Users (21) Import From CSV Export To CSV Adopt User Add User" at bounding box center [871, 99] width 1337 height 26
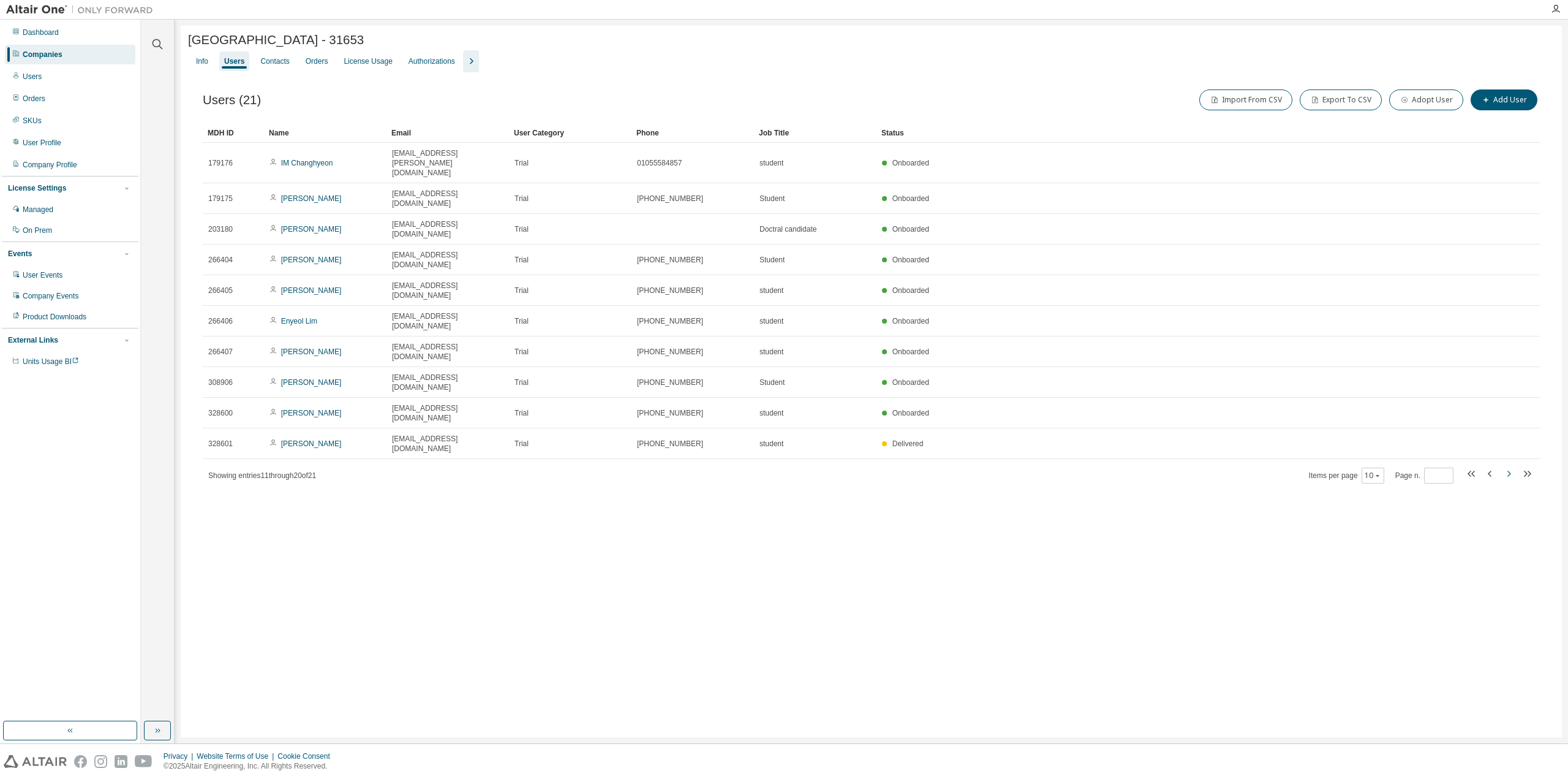
click at [1510, 467] on icon "button" at bounding box center [1509, 474] width 15 height 15
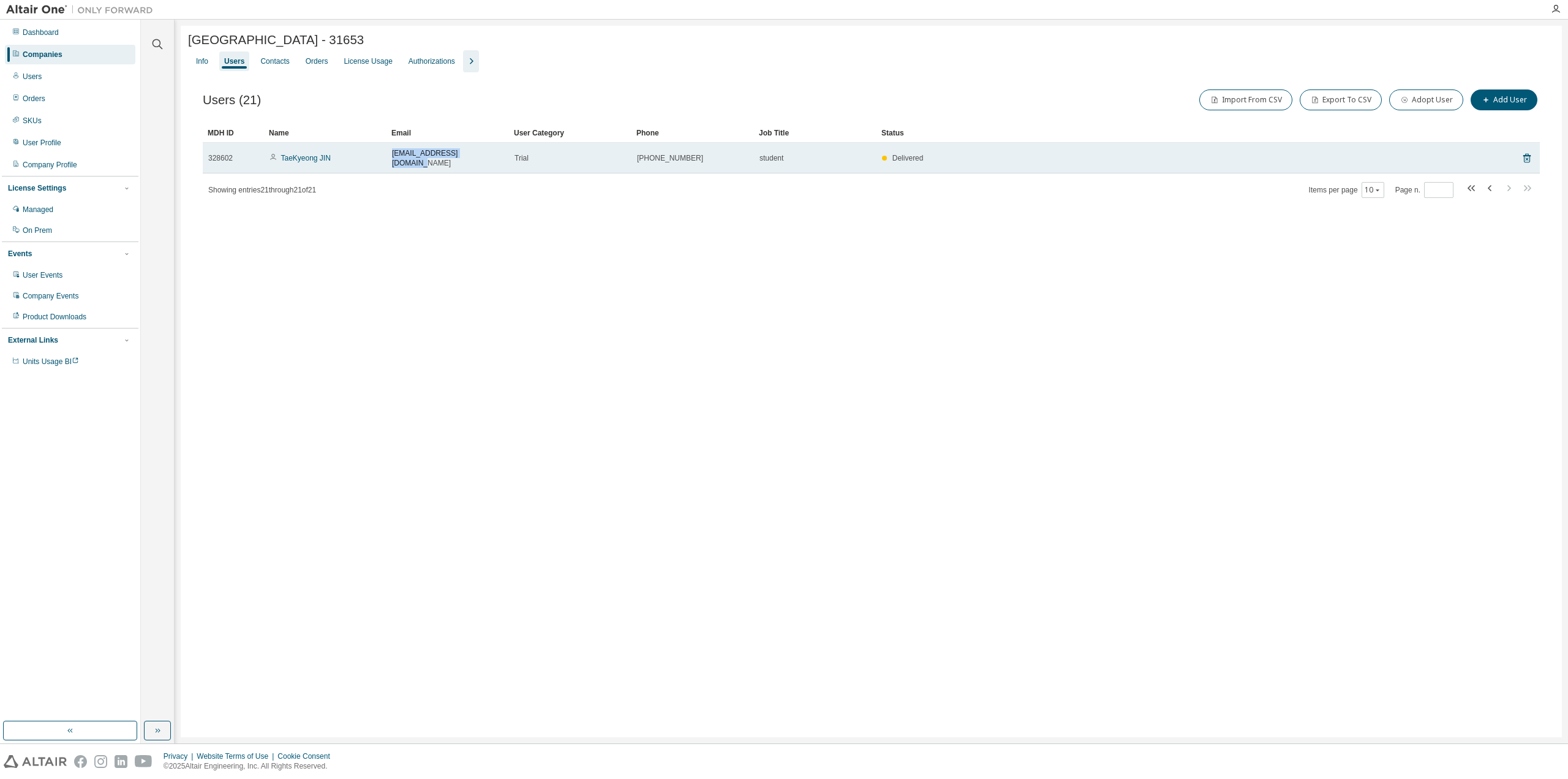
drag, startPoint x: 479, startPoint y: 153, endPoint x: 376, endPoint y: 159, distance: 103.2
click at [376, 159] on tr "328602 TaeKyeong JIN taekyeong.jin@gmail.com Trial 010-8809-5461 student Delive…" at bounding box center [871, 158] width 1337 height 31
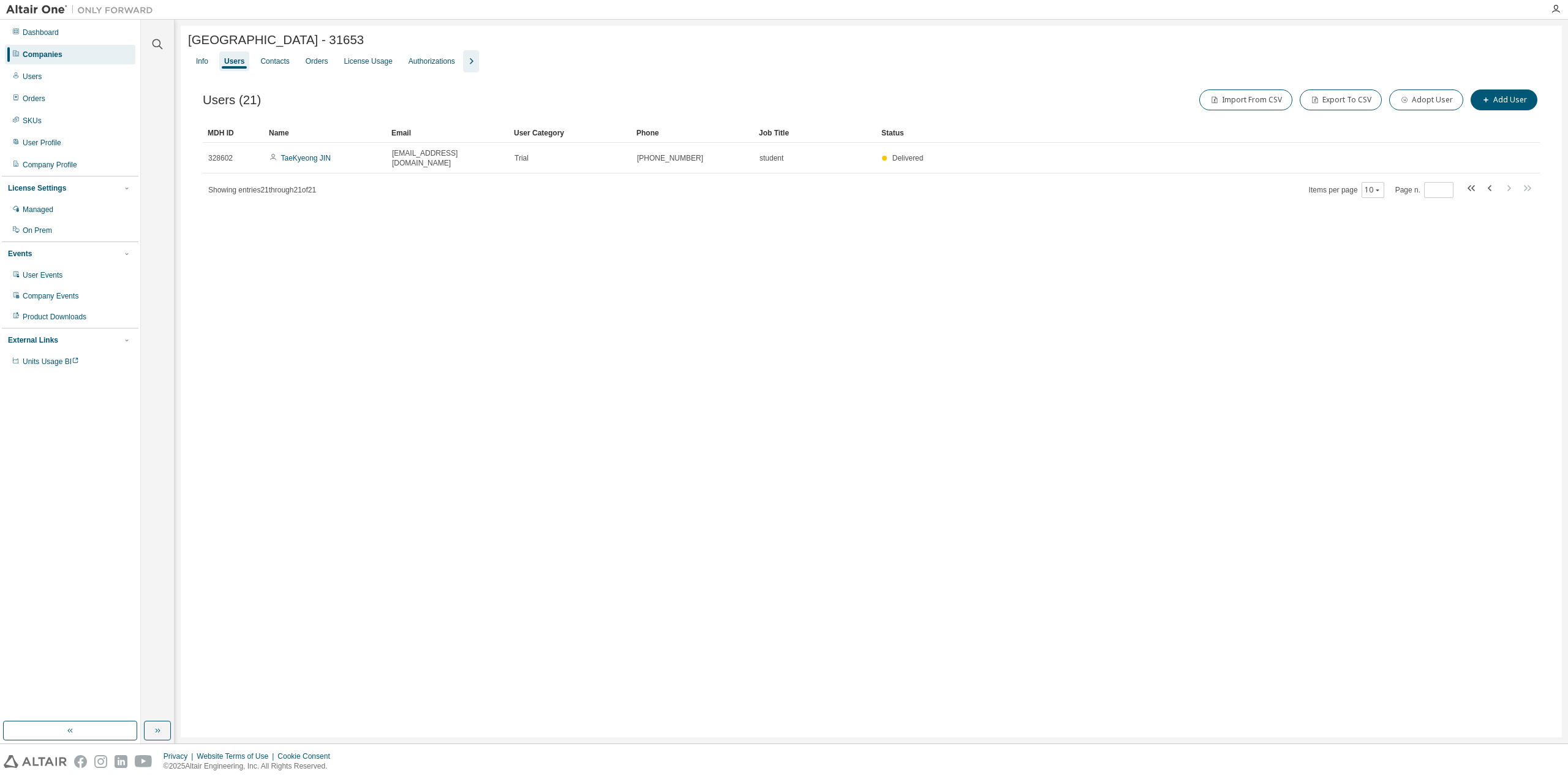
click at [863, 399] on div "Hongik University2 - 31653 Clear Load Save Save As Field Operator Value Select …" at bounding box center [871, 381] width 1381 height 712
click at [1487, 181] on icon "button" at bounding box center [1491, 188] width 15 height 15
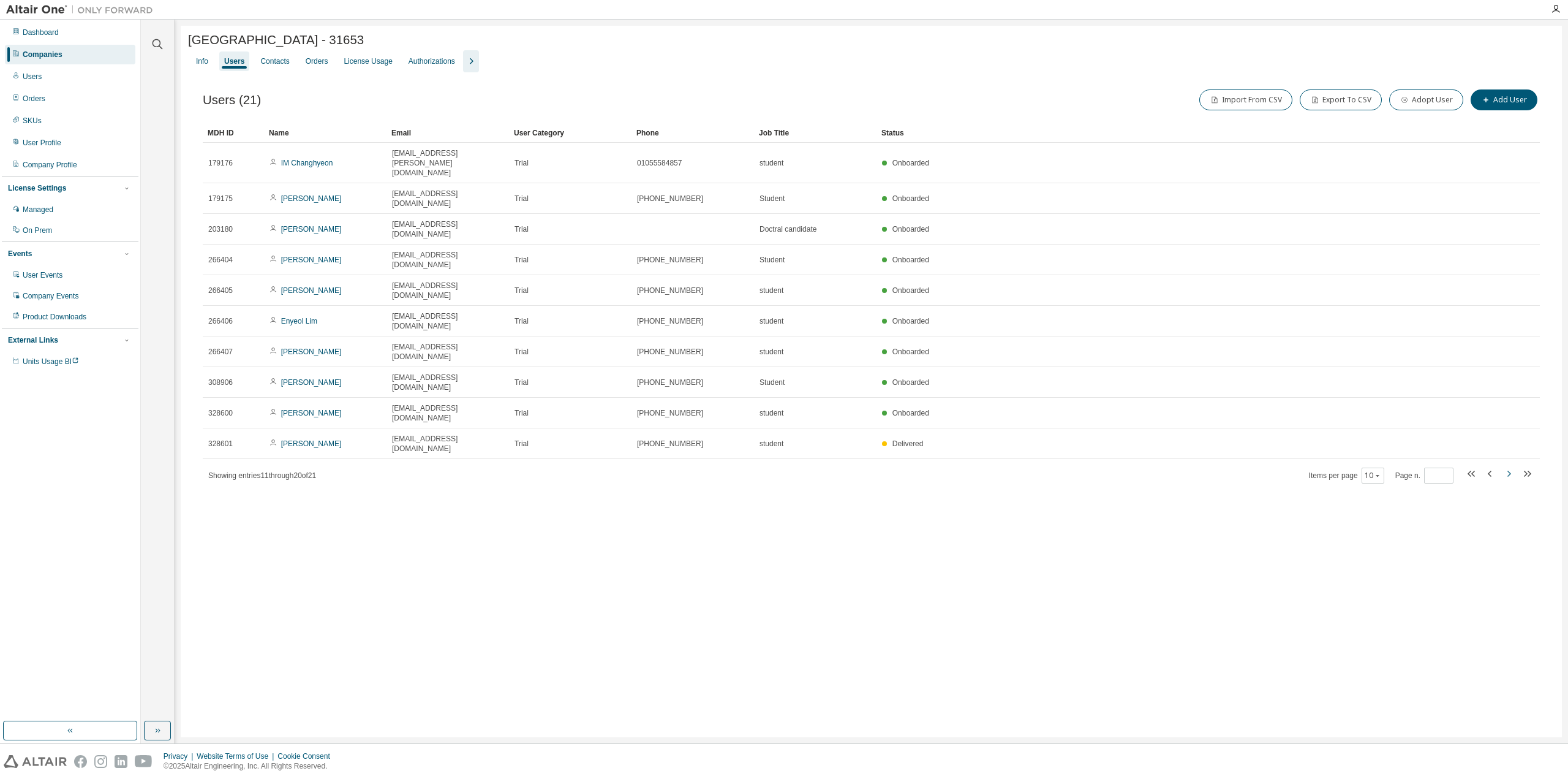
click at [1511, 467] on icon "button" at bounding box center [1509, 474] width 15 height 15
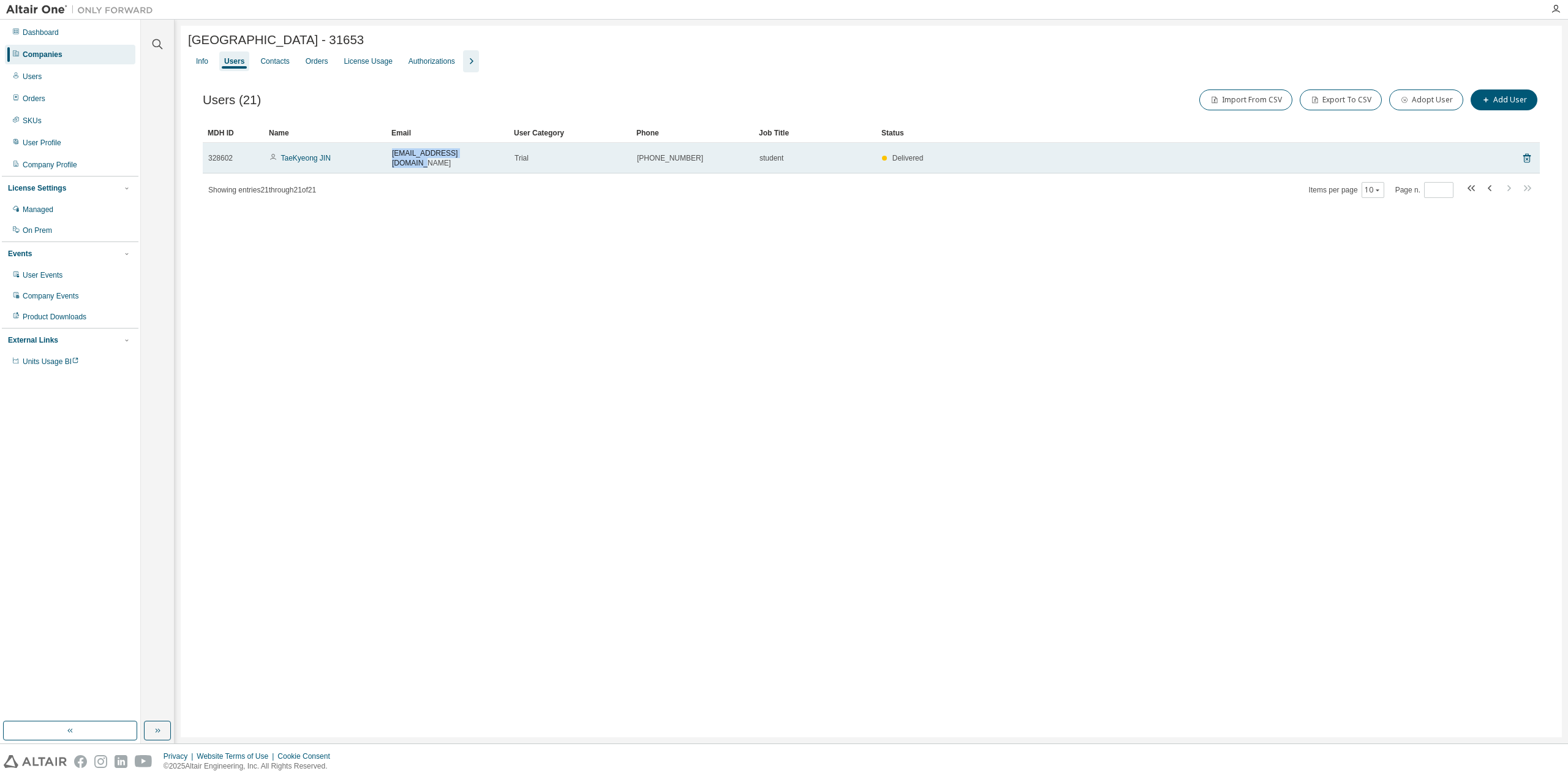
drag, startPoint x: 485, startPoint y: 154, endPoint x: 385, endPoint y: 154, distance: 100.0
click at [385, 154] on tr "328602 TaeKyeong JIN taekyeong.jin@gmail.com Trial 010-8809-5461 student Delive…" at bounding box center [871, 158] width 1337 height 31
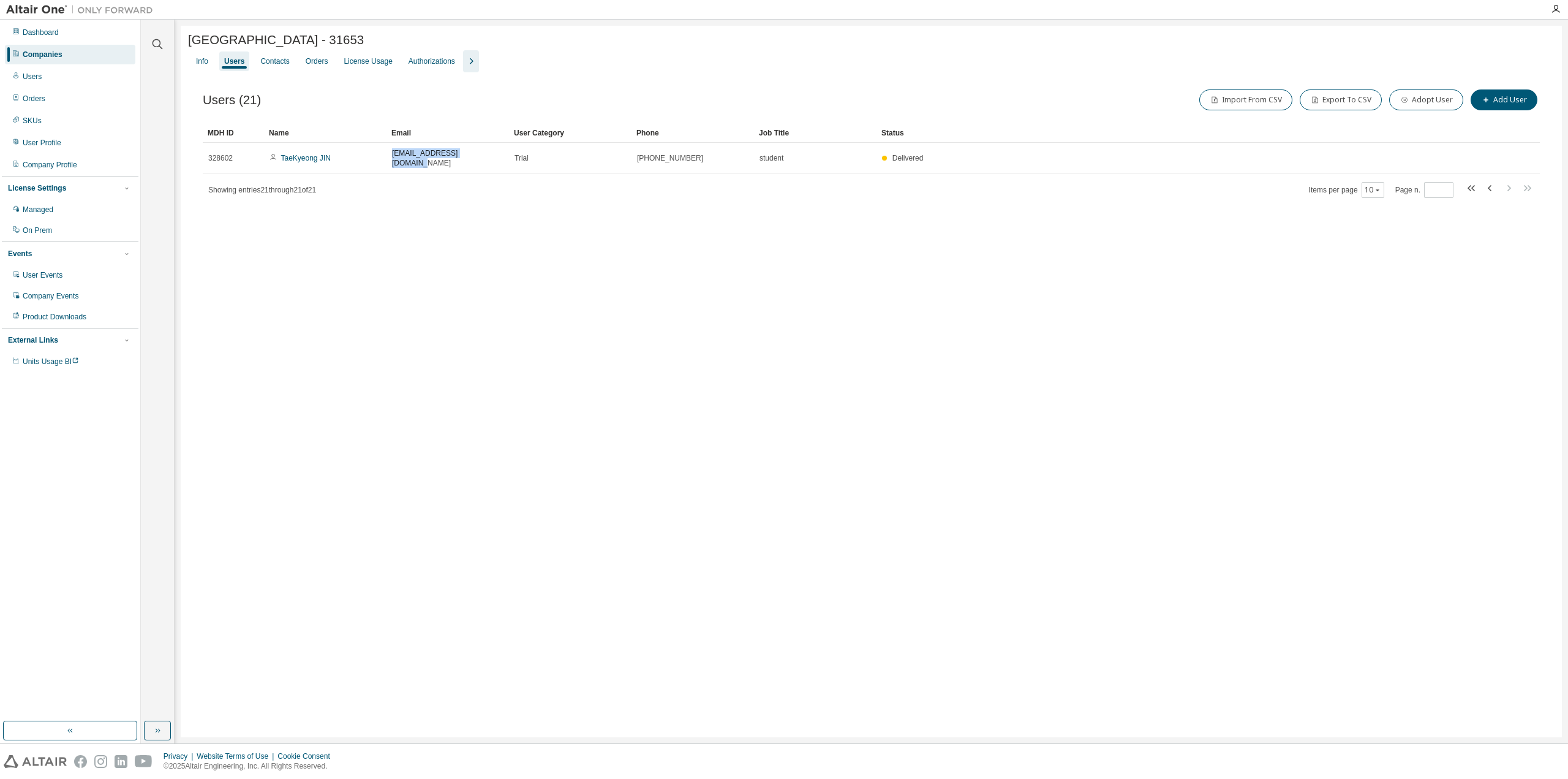
click at [550, 253] on div "Hongik University2 - 31653 Clear Load Save Save As Field Operator Value Select …" at bounding box center [871, 381] width 1381 height 712
click at [1489, 185] on icon "button" at bounding box center [1489, 188] width 4 height 6
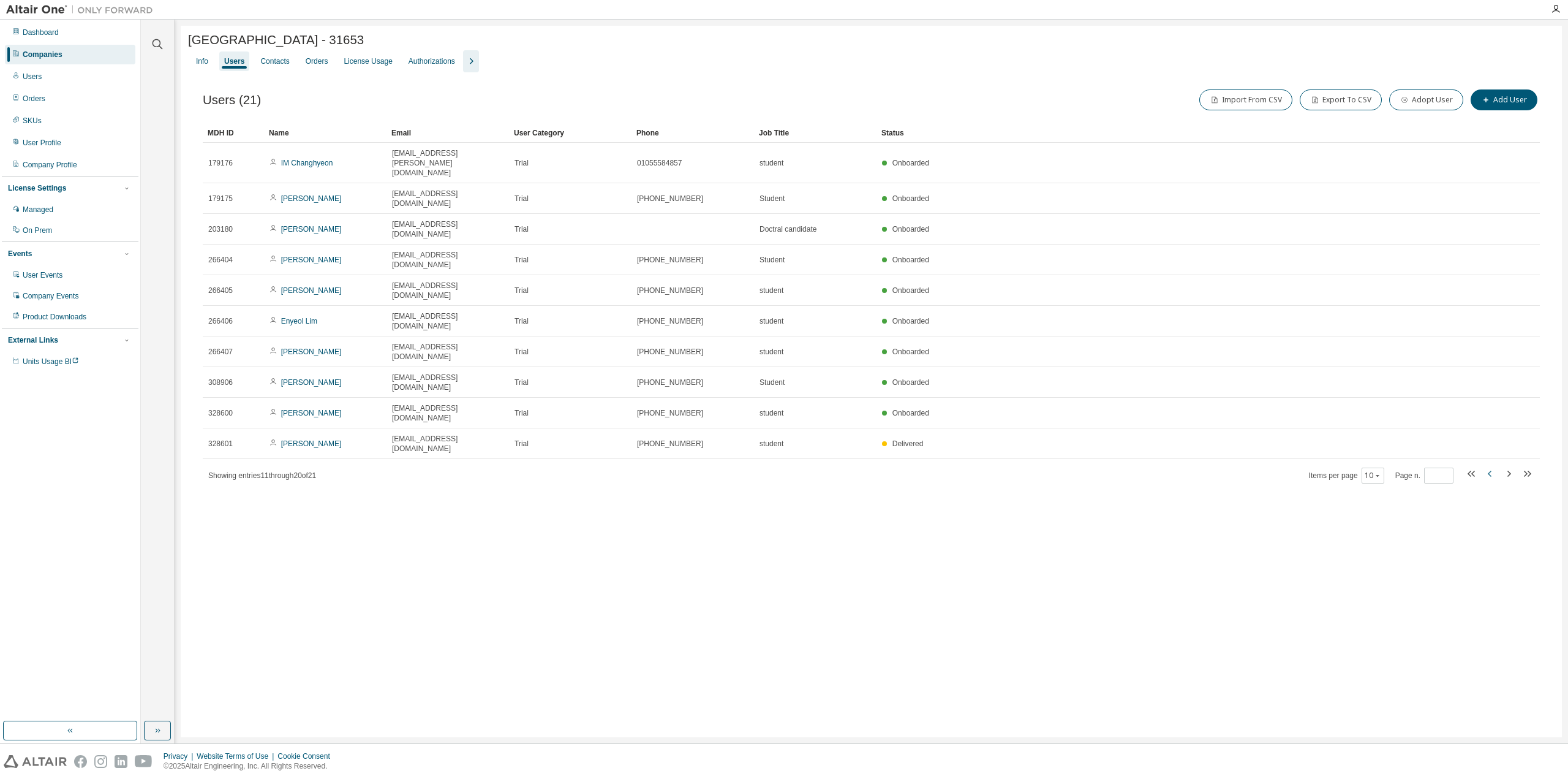
click at [1490, 471] on icon "button" at bounding box center [1489, 474] width 4 height 6
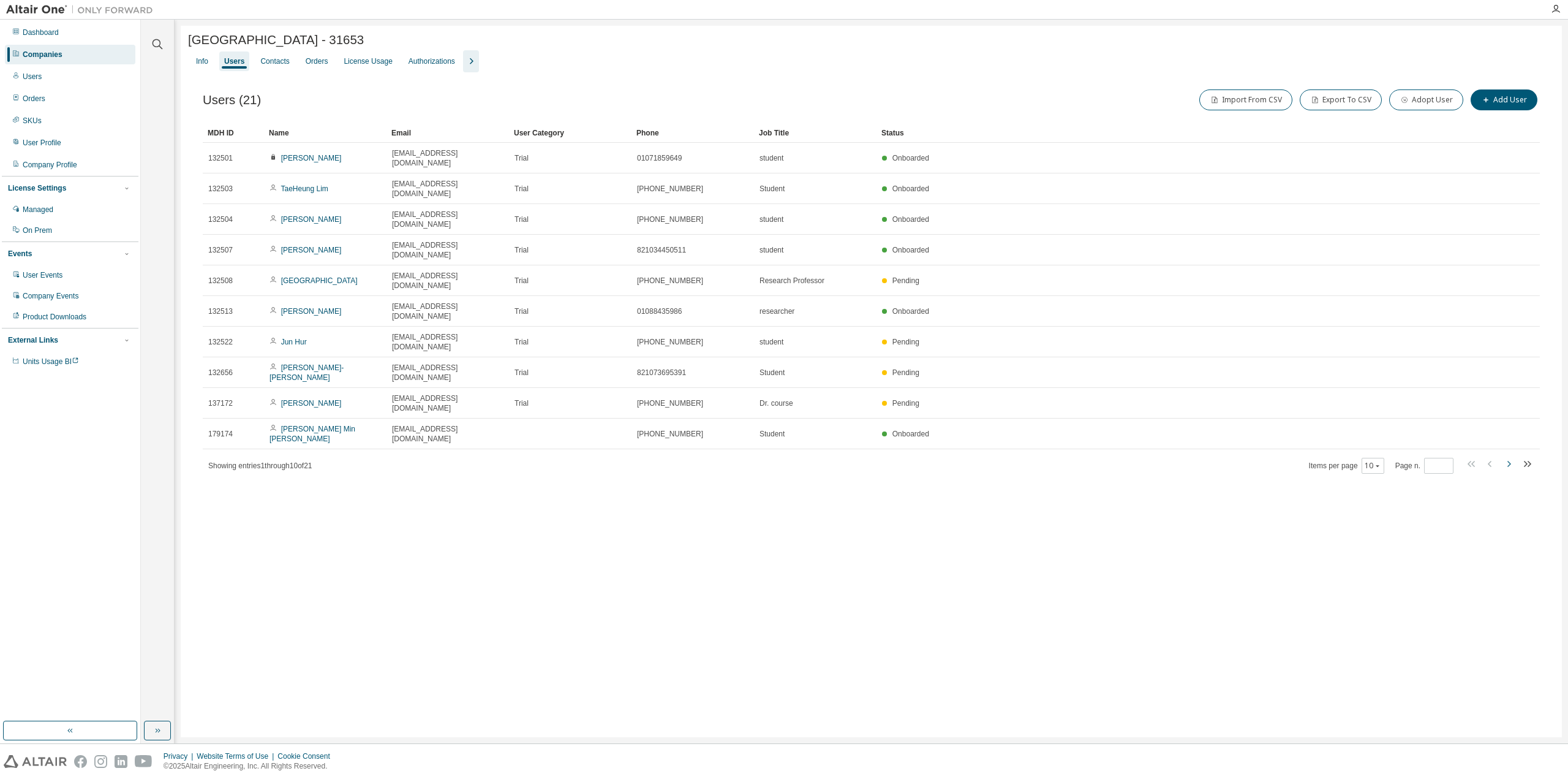
click at [1509, 456] on icon "button" at bounding box center [1509, 464] width 15 height 15
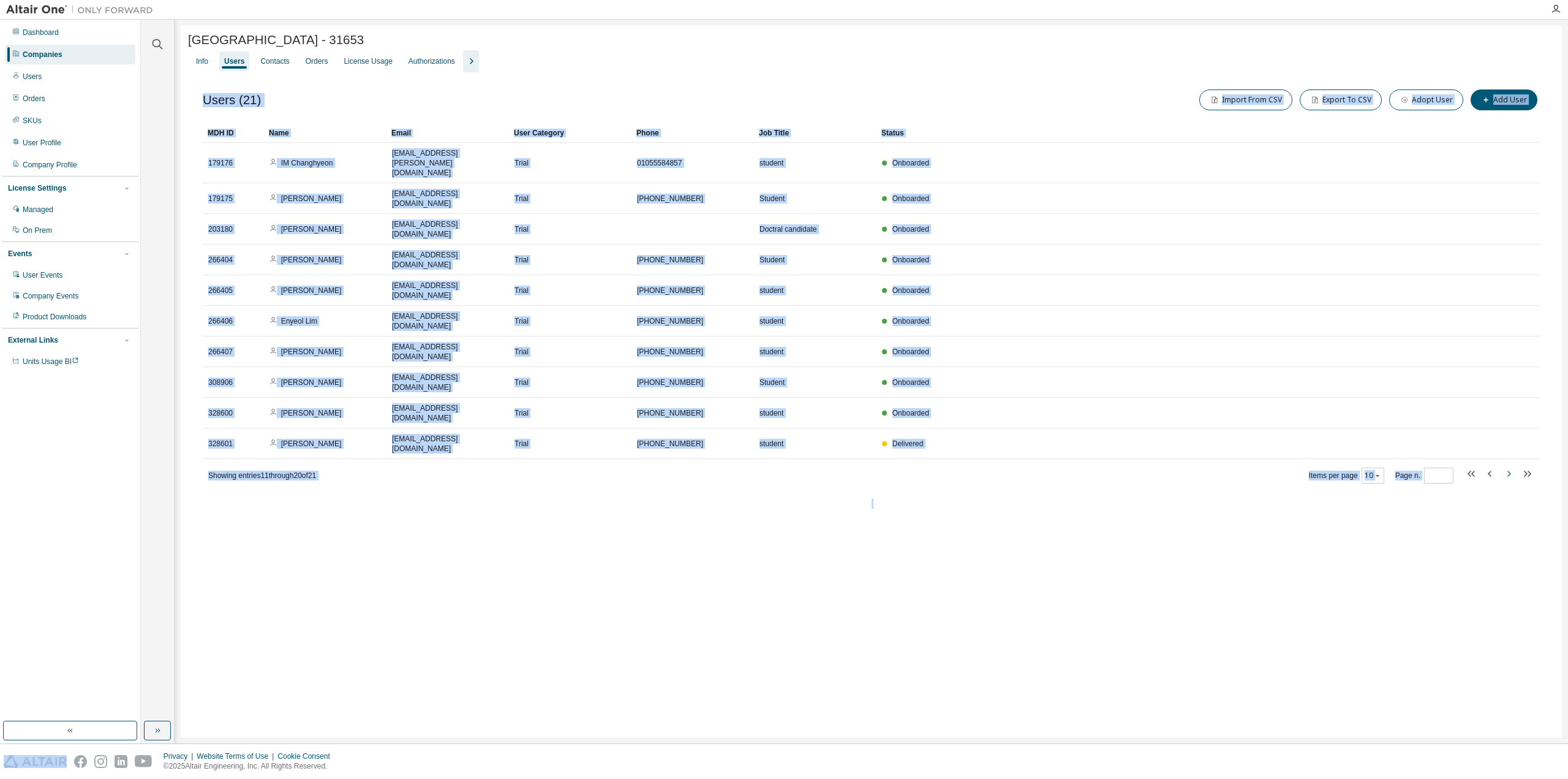
click at [1509, 467] on icon "button" at bounding box center [1509, 474] width 15 height 15
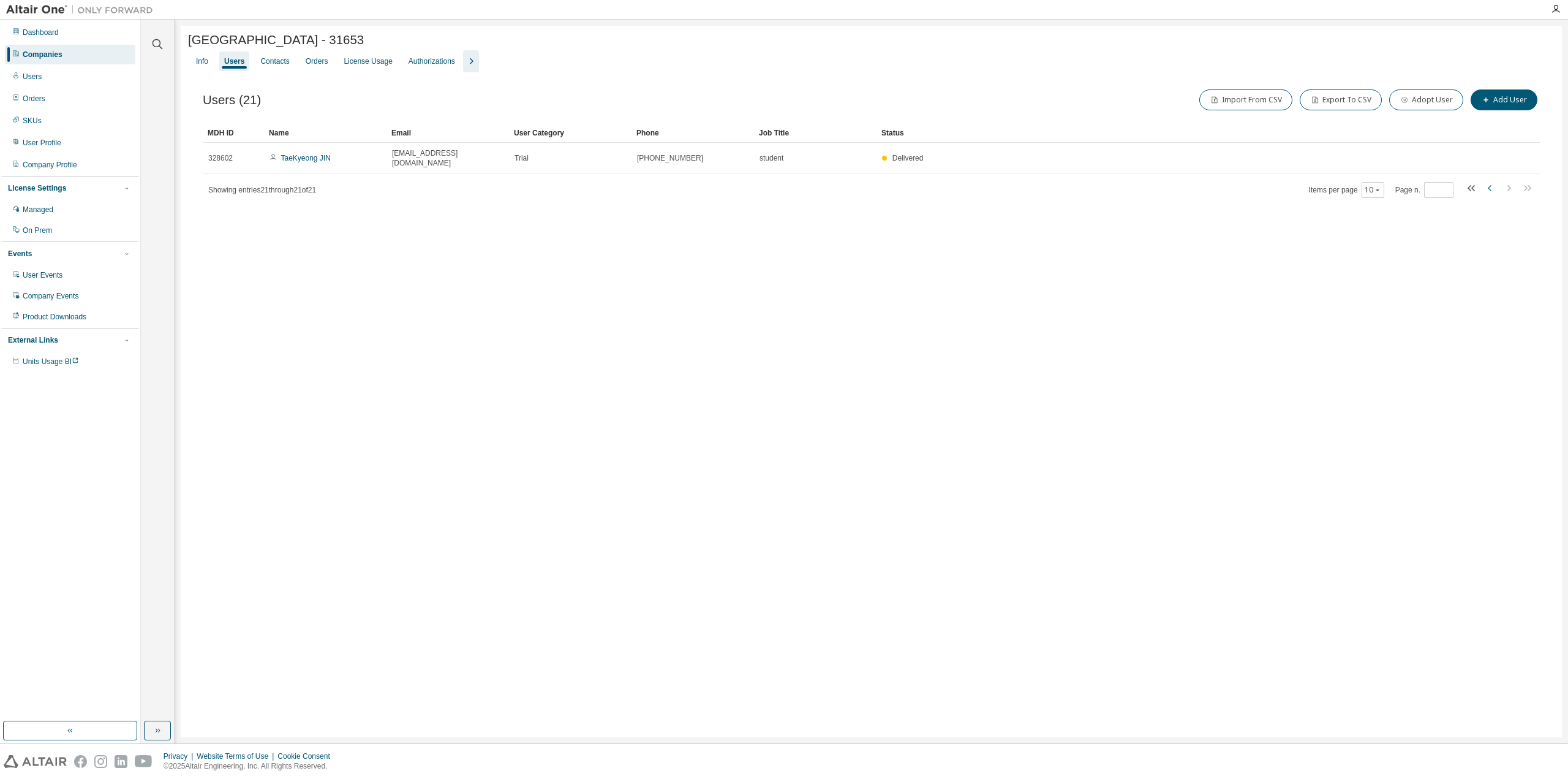
click at [1486, 181] on icon "button" at bounding box center [1491, 188] width 15 height 15
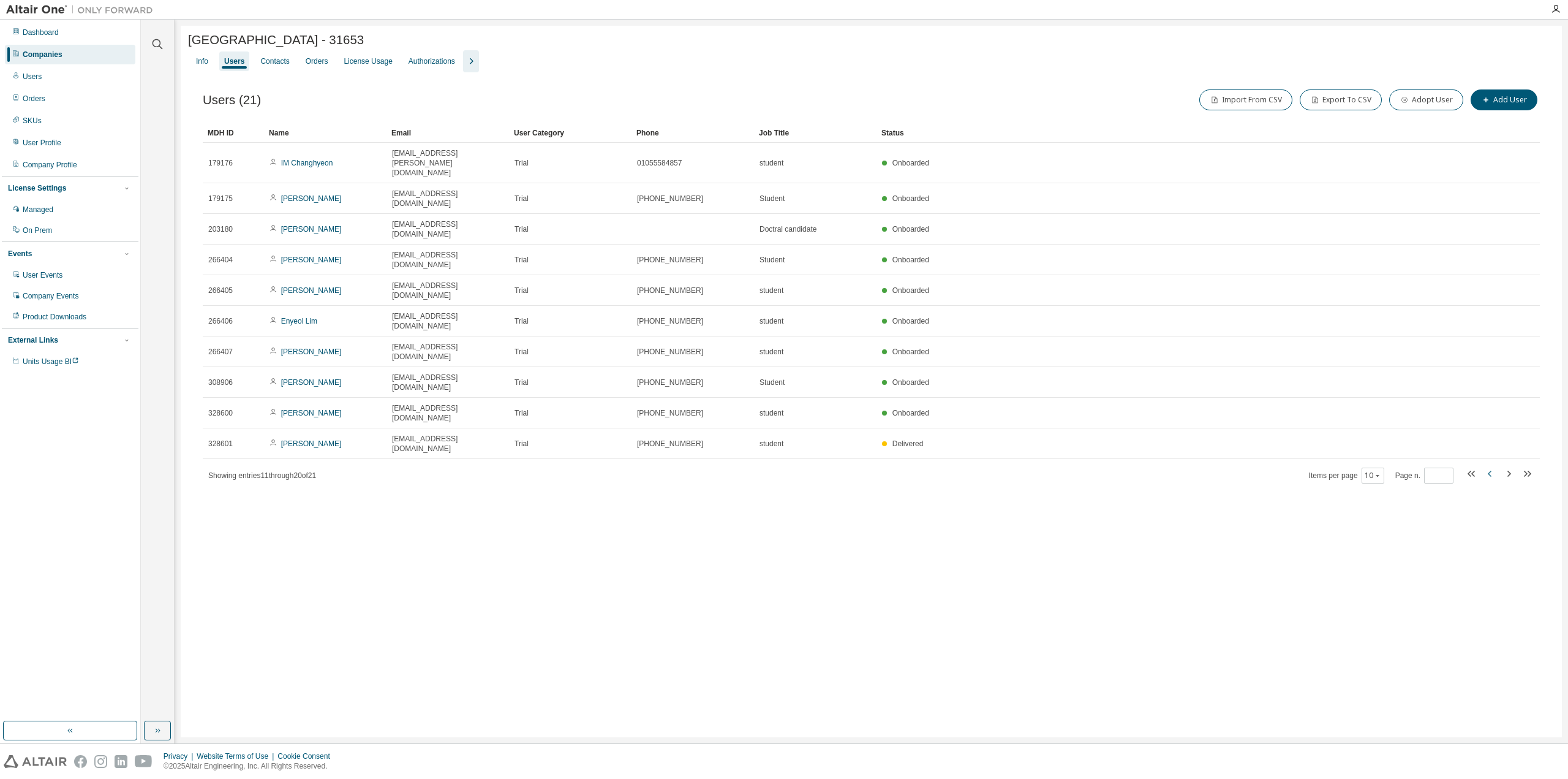
click at [1494, 467] on icon "button" at bounding box center [1491, 474] width 15 height 15
type input "*"
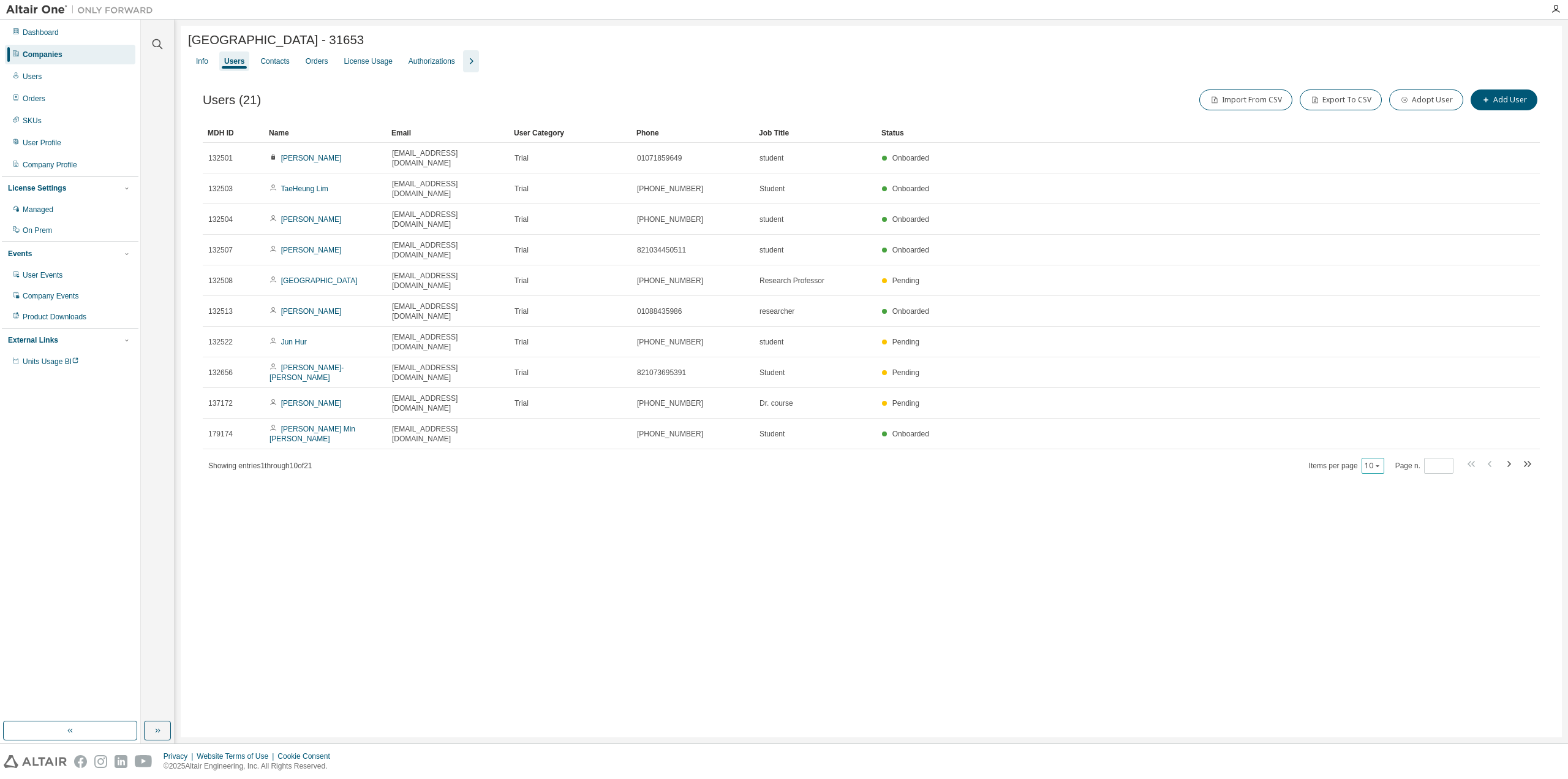
click at [1368, 461] on button "10" at bounding box center [1373, 465] width 17 height 10
click at [1396, 442] on div "100" at bounding box center [1413, 445] width 98 height 15
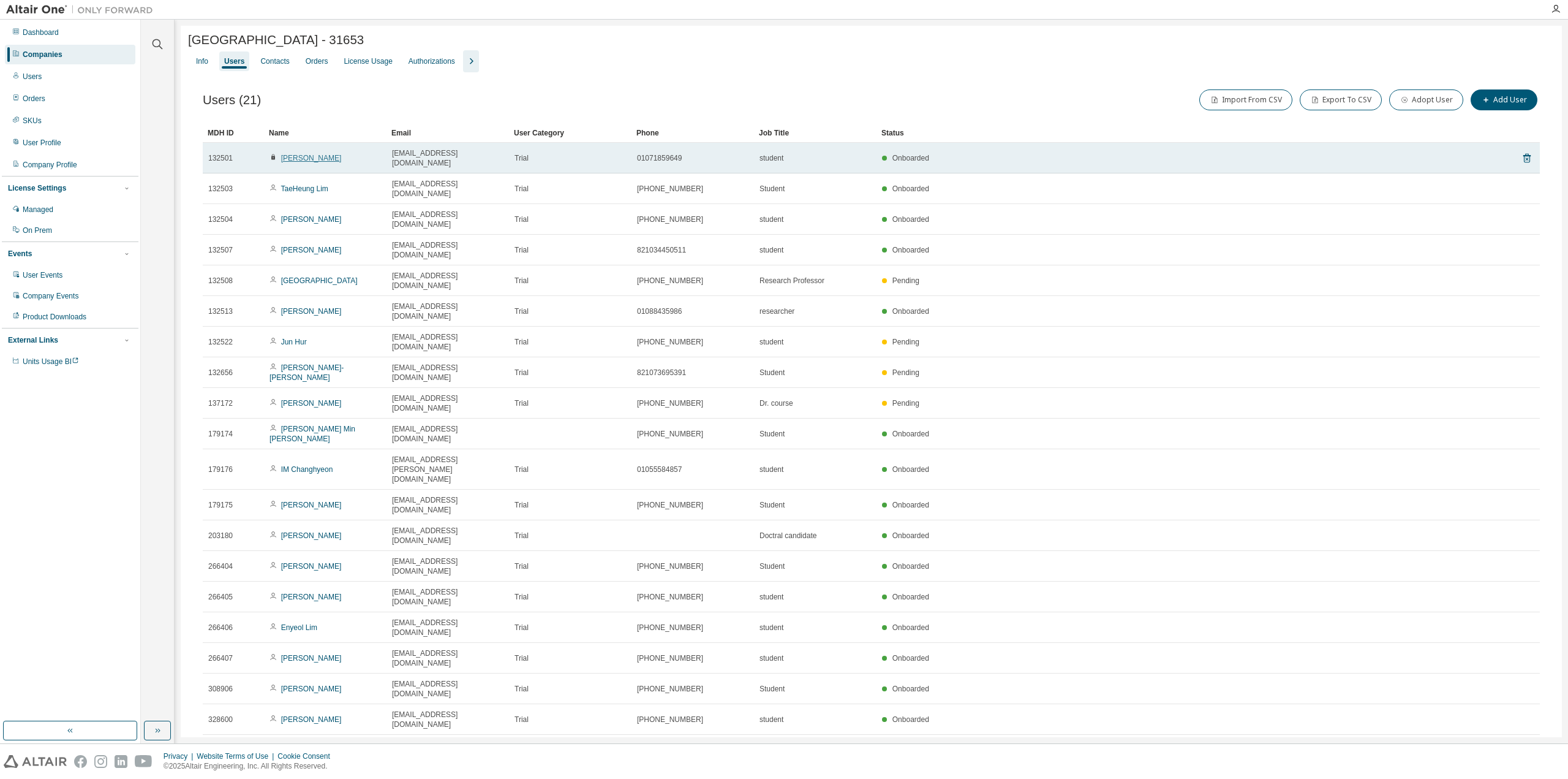
click at [313, 159] on link "sangwoon Youn" at bounding box center [311, 158] width 61 height 9
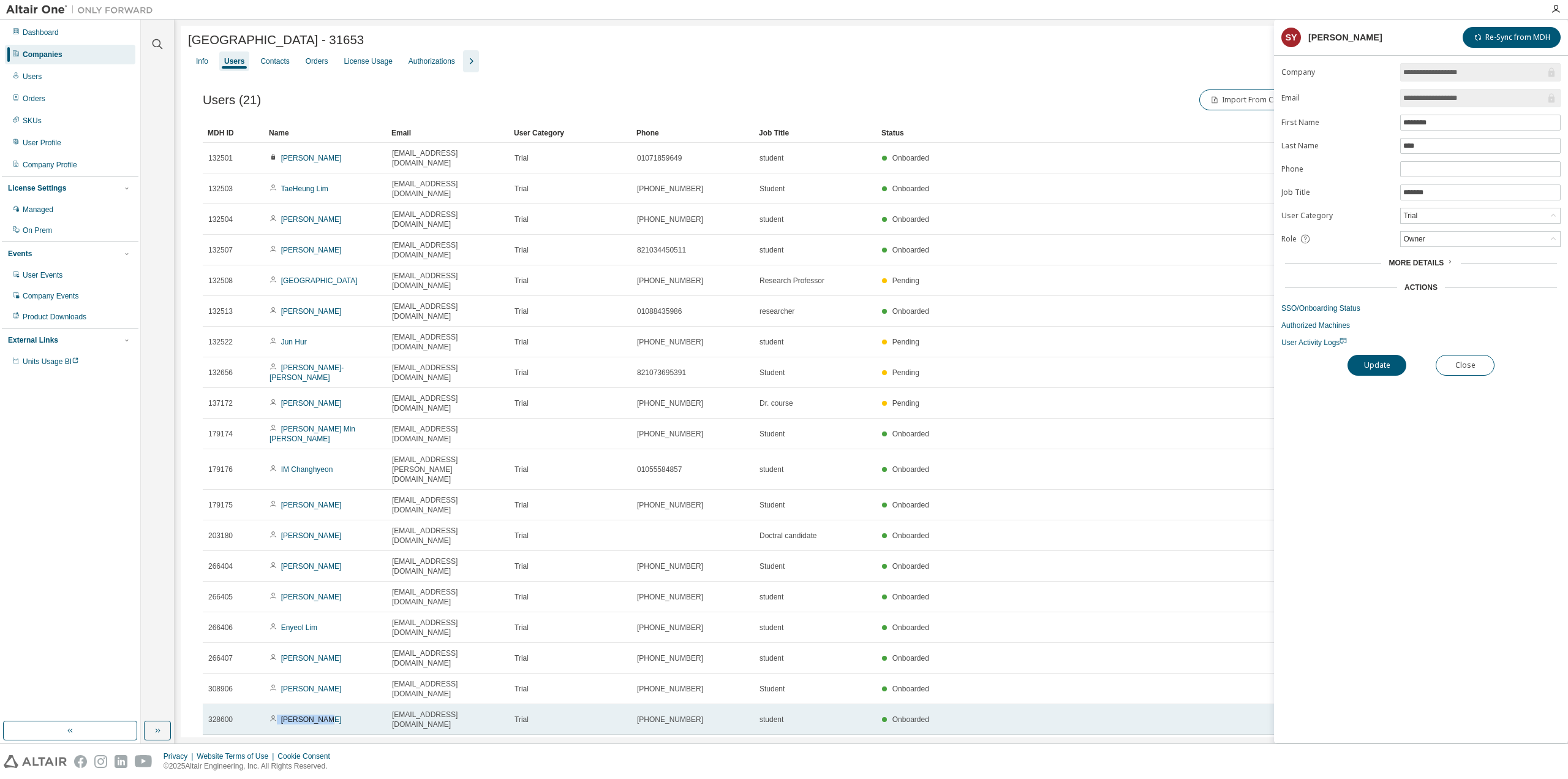
drag, startPoint x: 330, startPoint y: 527, endPoint x: 277, endPoint y: 527, distance: 53.0
click at [277, 715] on div "Jongho Keun" at bounding box center [325, 719] width 112 height 10
click at [302, 715] on link "Jongho Keun" at bounding box center [311, 720] width 61 height 9
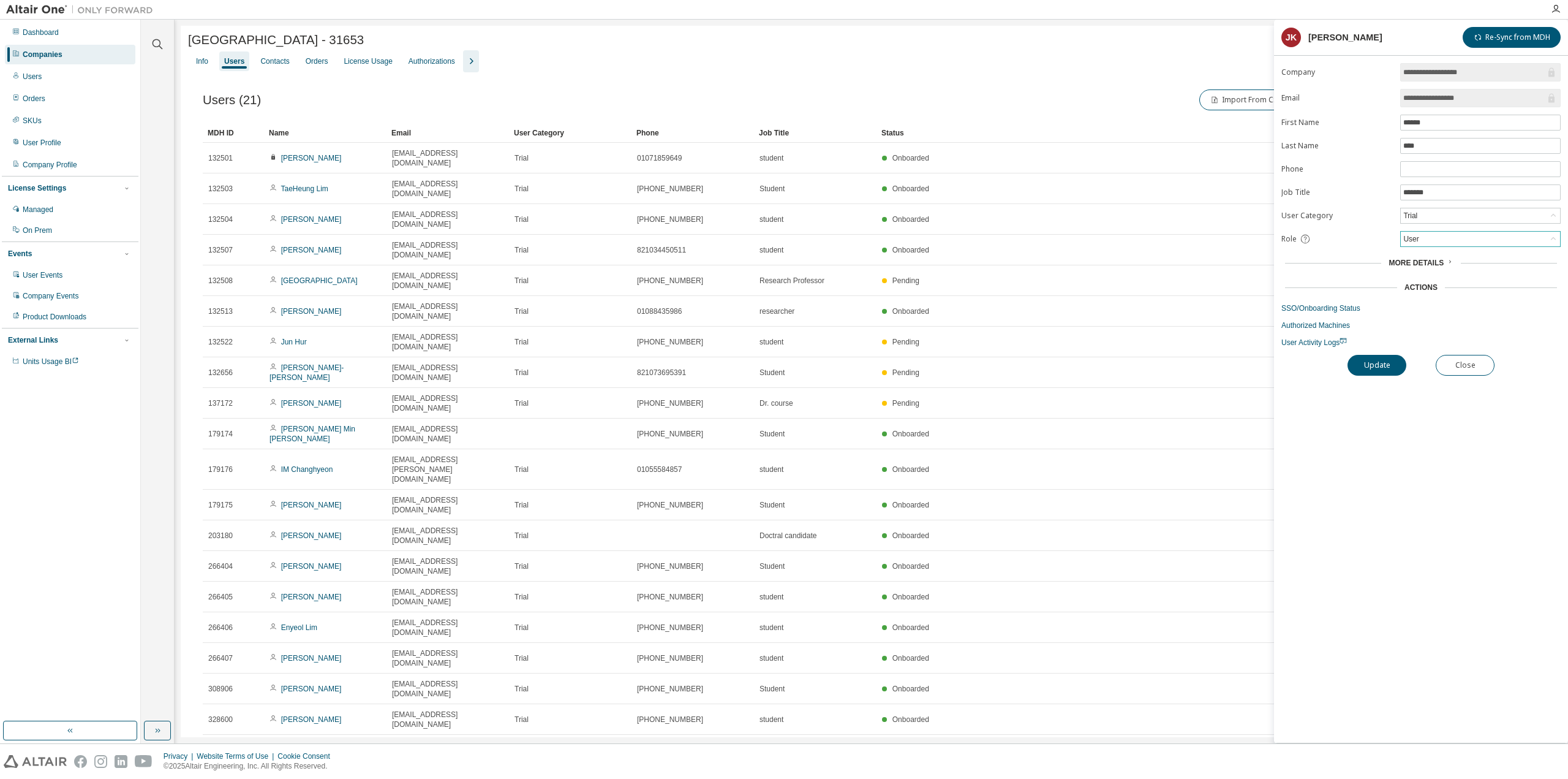
click at [1461, 233] on div "User" at bounding box center [1480, 239] width 159 height 15
drag, startPoint x: 1457, startPoint y: 270, endPoint x: 1452, endPoint y: 244, distance: 26.5
click at [1452, 244] on ul "Admin Owner User" at bounding box center [1480, 267] width 157 height 48
click at [1452, 244] on li "Admin" at bounding box center [1480, 252] width 157 height 16
click at [1450, 361] on button "Close" at bounding box center [1465, 365] width 58 height 20
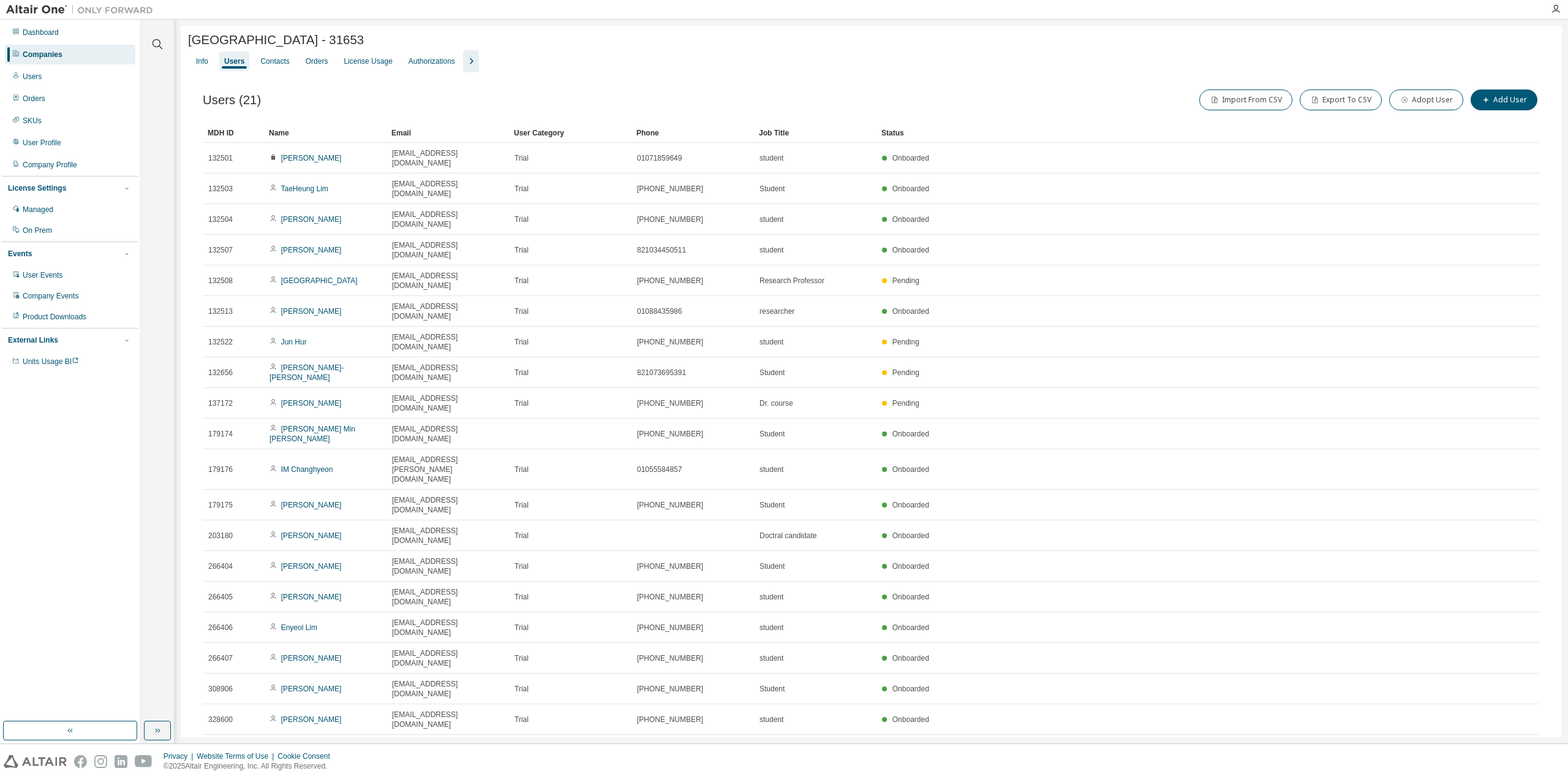
click at [1442, 75] on div "Users (21) Import From CSV Export To CSV Adopt User Add User Clear Load Save Sa…" at bounding box center [871, 463] width 1366 height 781
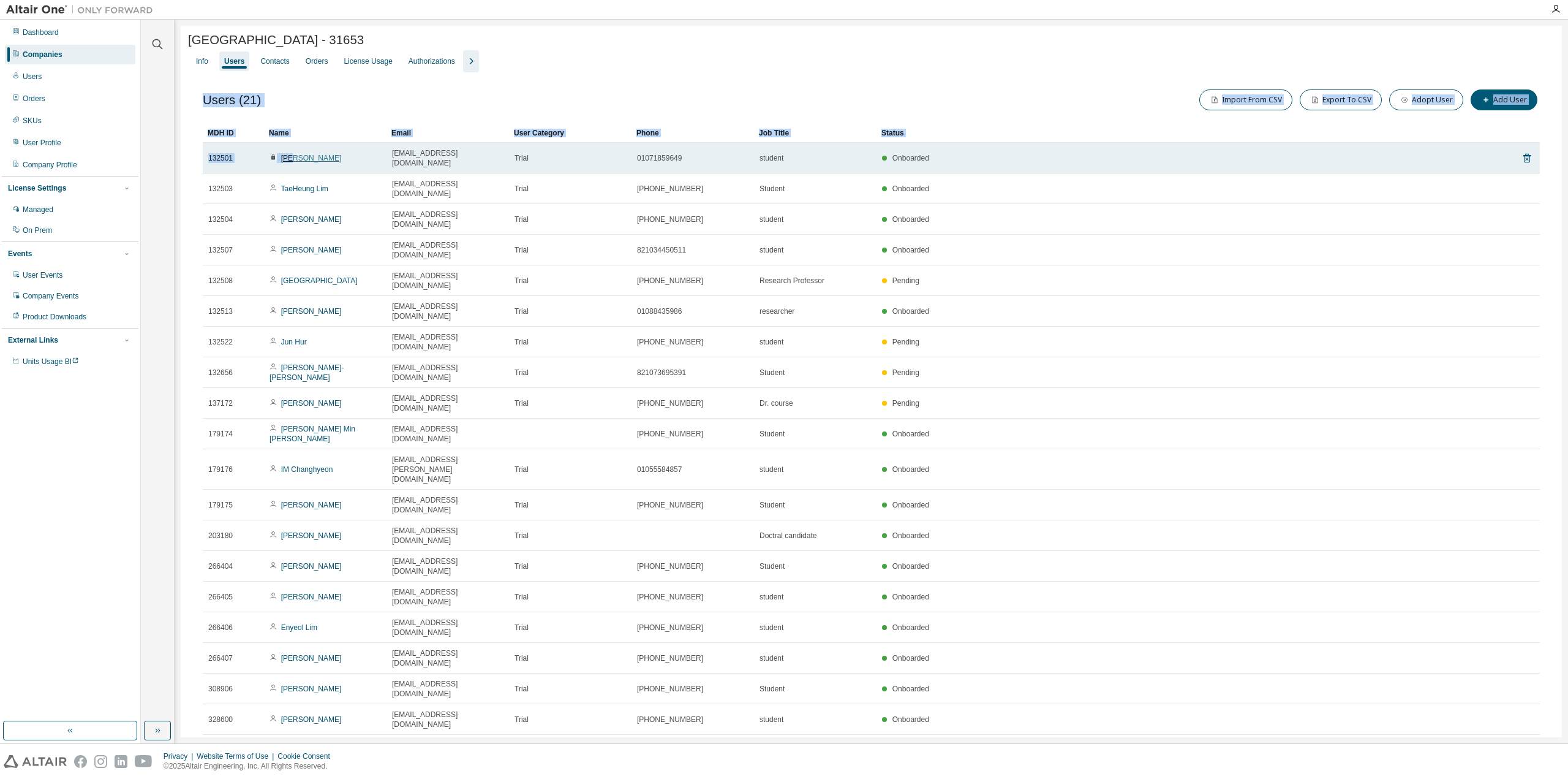
drag, startPoint x: 1180, startPoint y: 655, endPoint x: 290, endPoint y: 154, distance: 1021.3
click at [290, 154] on div "Hongik University2 - 31653 Clear Load Save Save As Field Operator Value Select …" at bounding box center [871, 443] width 1381 height 835
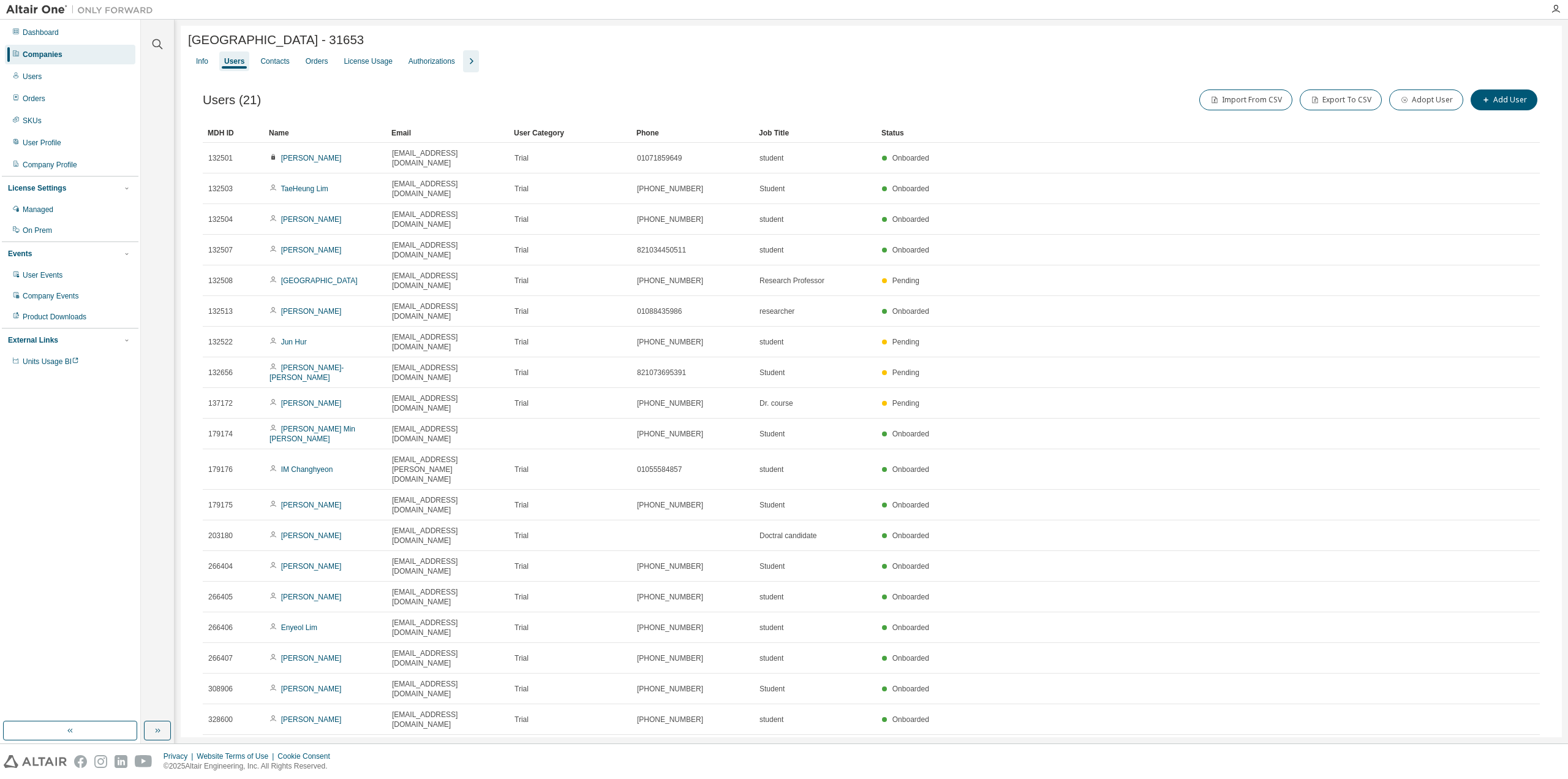
click at [473, 108] on div "Users (21) Import From CSV Export To CSV Adopt User Add User" at bounding box center [871, 99] width 1337 height 26
click at [1366, 105] on button "Export To CSV" at bounding box center [1341, 99] width 82 height 20
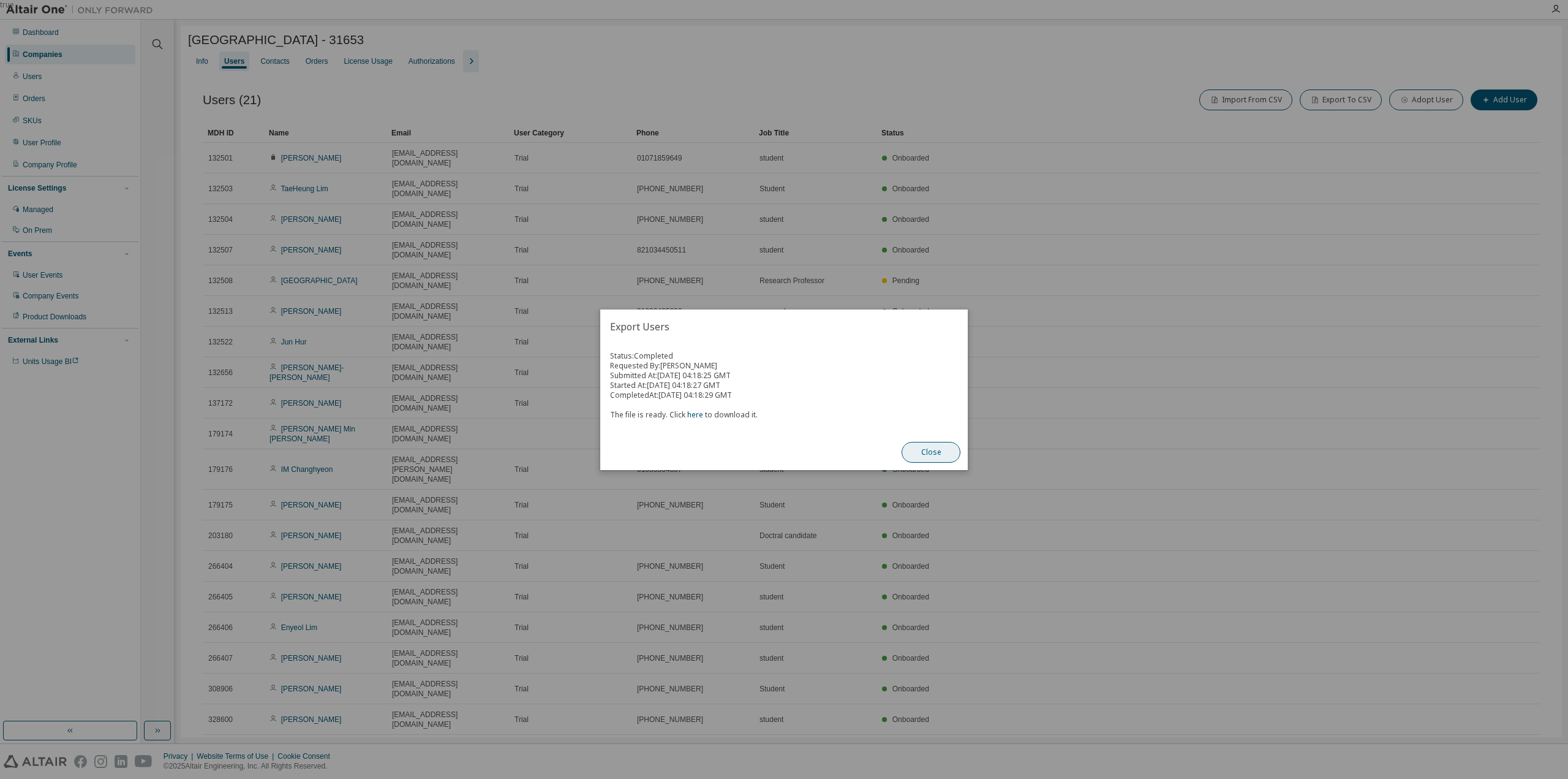
click at [940, 448] on button "Close" at bounding box center [931, 452] width 58 height 20
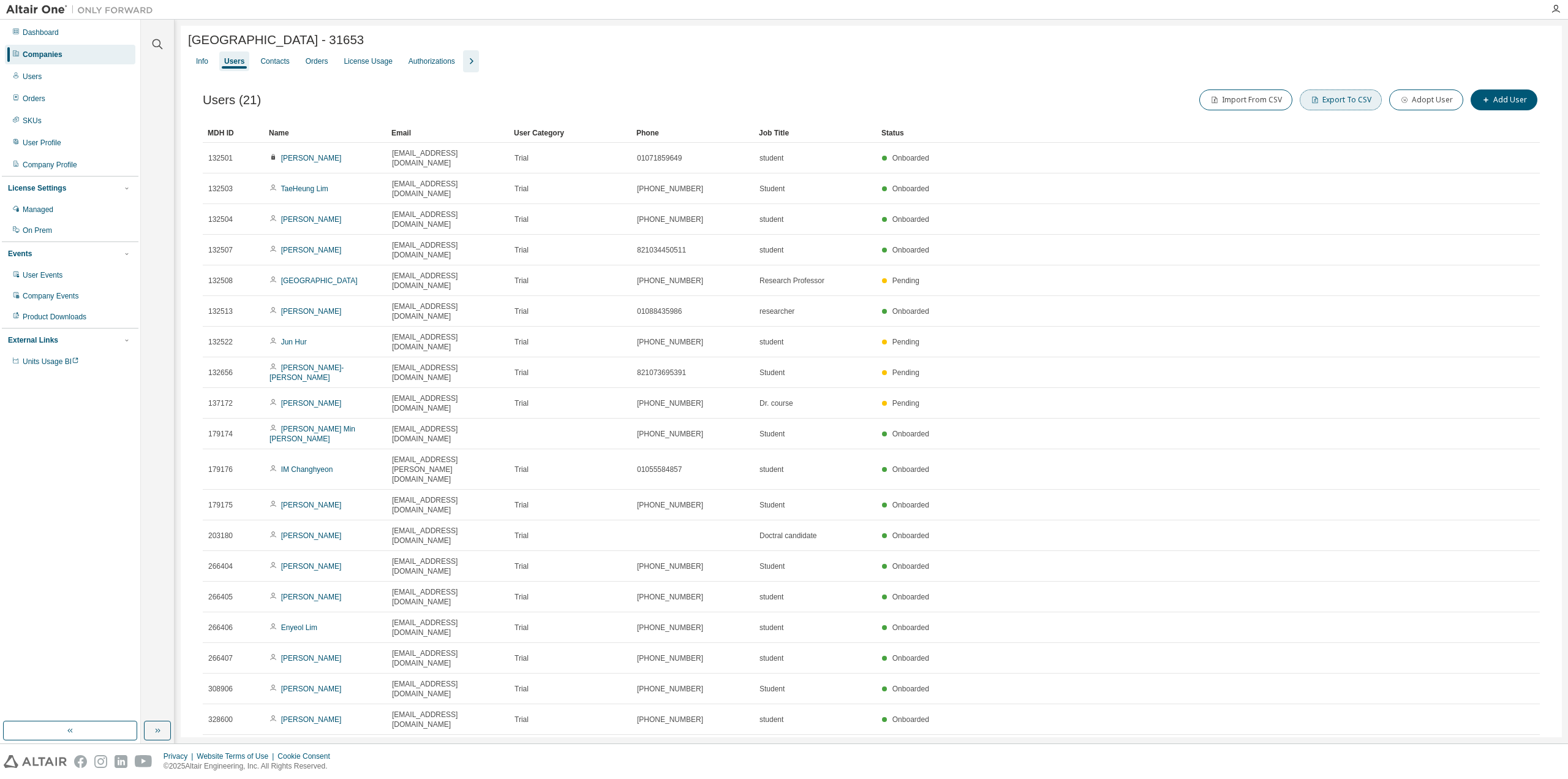
click at [1347, 108] on button "Export To CSV" at bounding box center [1341, 99] width 82 height 20
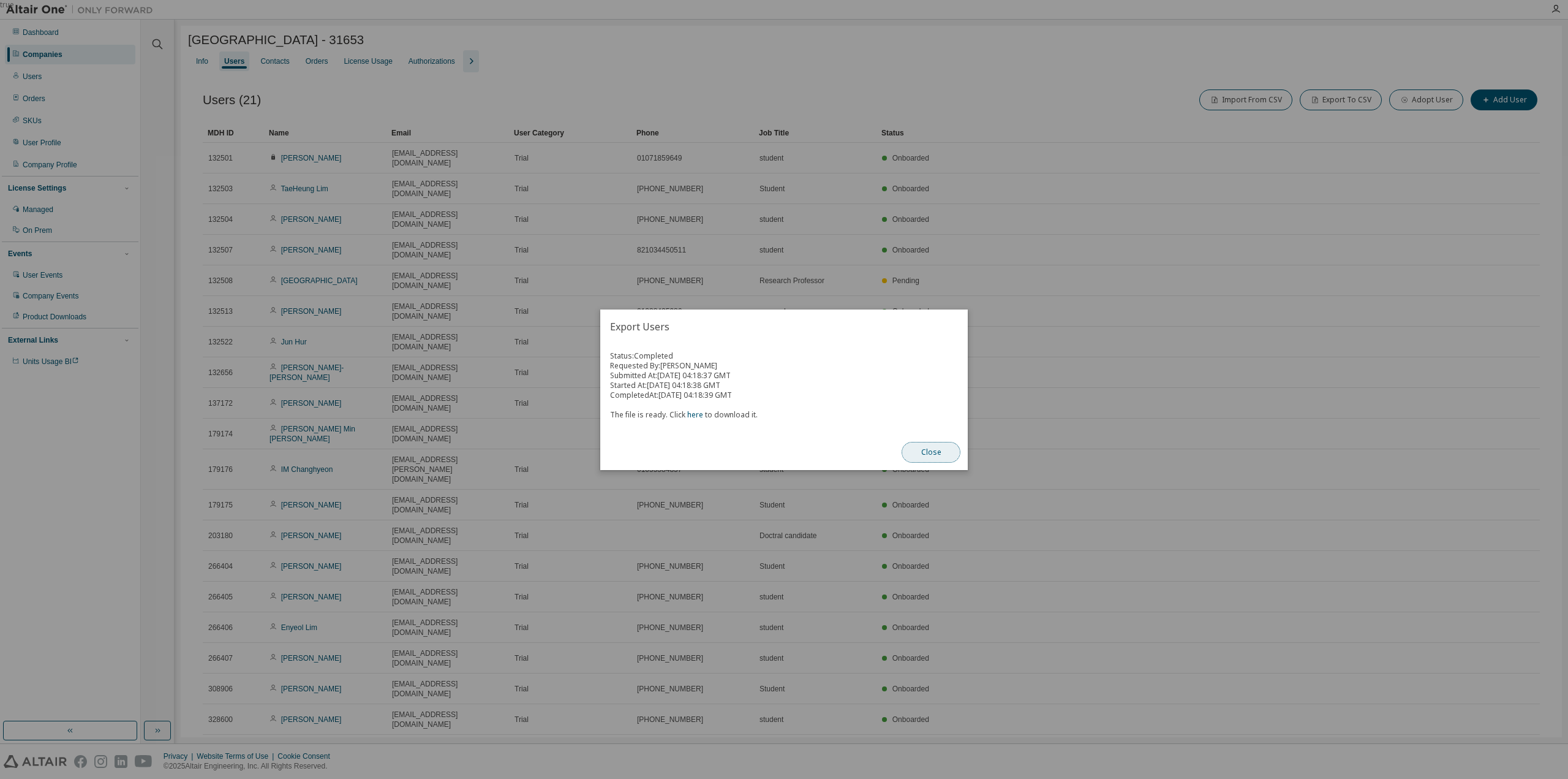
click at [928, 454] on button "Close" at bounding box center [931, 452] width 58 height 20
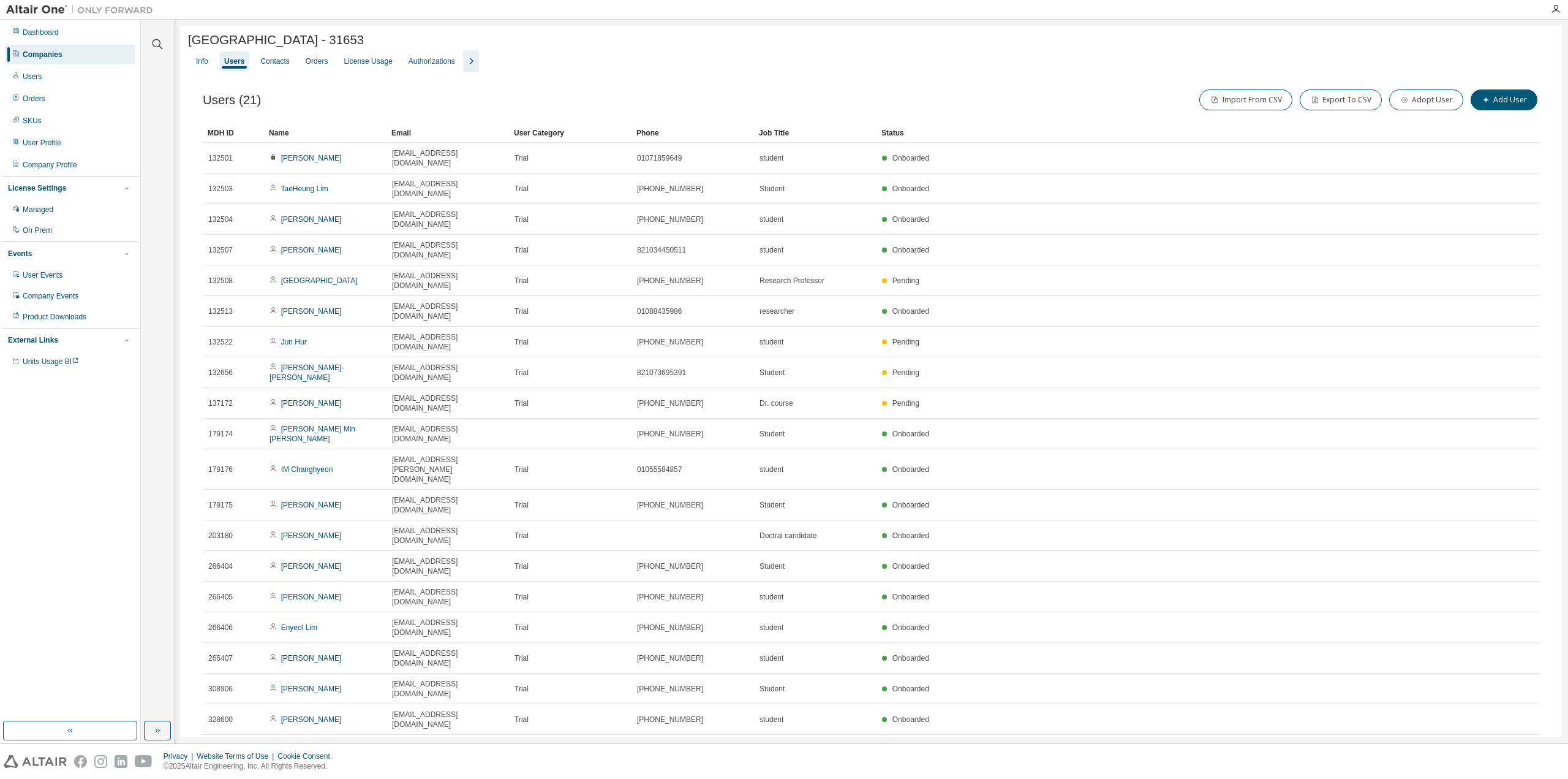
click at [844, 693] on div "Hongik University2 - 31653 Clear Load Save Save As Field Operator Value Select …" at bounding box center [871, 443] width 1381 height 835
click at [466, 64] on icon "button" at bounding box center [471, 61] width 15 height 15
drag, startPoint x: 491, startPoint y: 576, endPoint x: 385, endPoint y: 579, distance: 106.0
click at [385, 766] on tr "328602 TaeKyeong JIN taekyeong.jin@gmail.com Trial 010-8809-5461 student Delive…" at bounding box center [871, 781] width 1337 height 31
click at [491, 643] on div "Hongik University2 - 31653 Clear Load Save Save As Field Operator Value Select …" at bounding box center [871, 443] width 1381 height 835
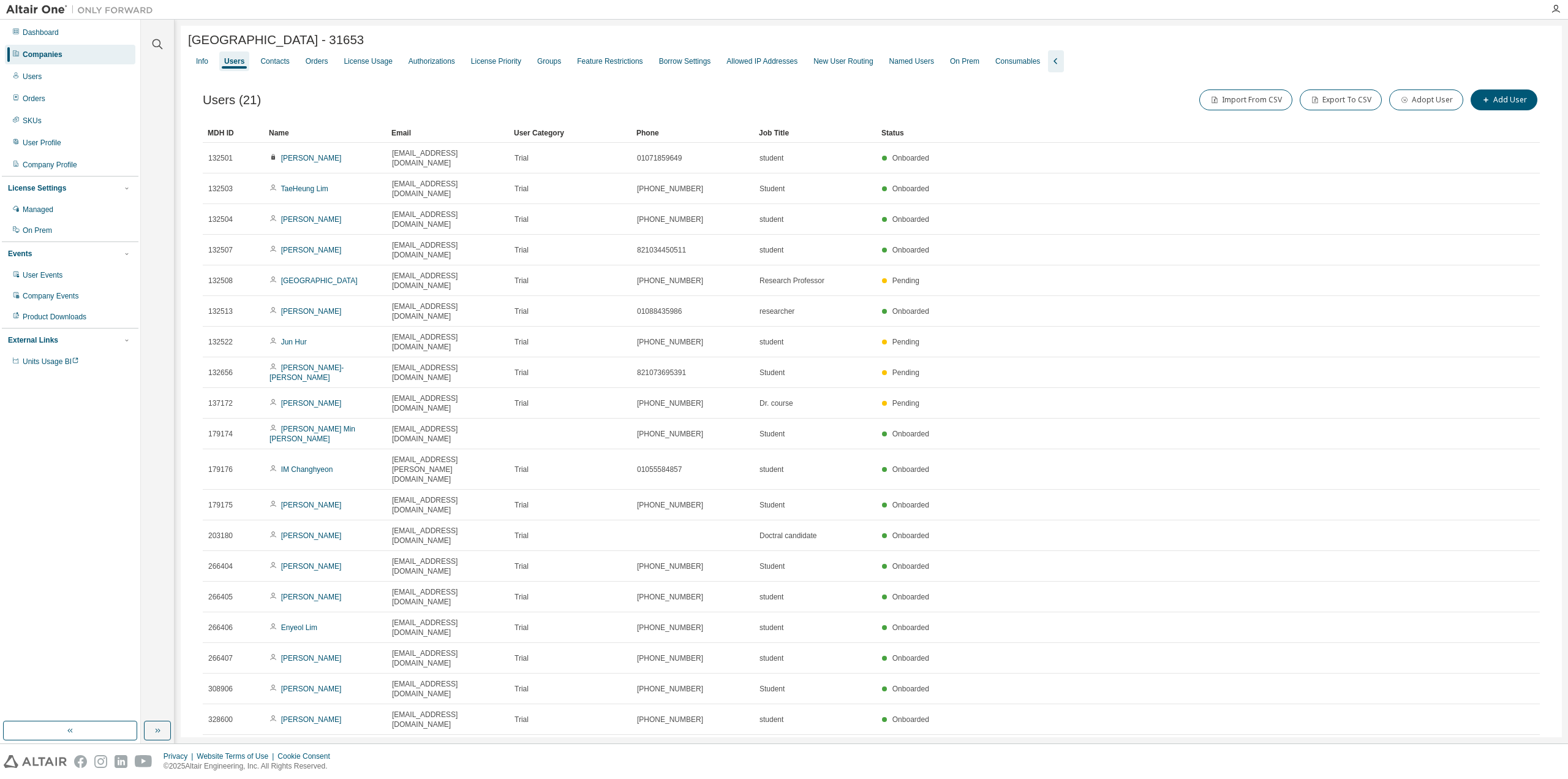
drag, startPoint x: 489, startPoint y: 576, endPoint x: 386, endPoint y: 579, distance: 103.0
click at [387, 766] on td "taekyeong.jin@gmail.com" at bounding box center [448, 781] width 123 height 31
click at [447, 628] on div "Users (21) Import From CSV Export To CSV Adopt User Add User Clear Load Save Sa…" at bounding box center [871, 463] width 1366 height 781
drag, startPoint x: 489, startPoint y: 568, endPoint x: 387, endPoint y: 571, distance: 102.0
click at [387, 766] on td "taekyeong.jin@gmail.com" at bounding box center [448, 781] width 123 height 31
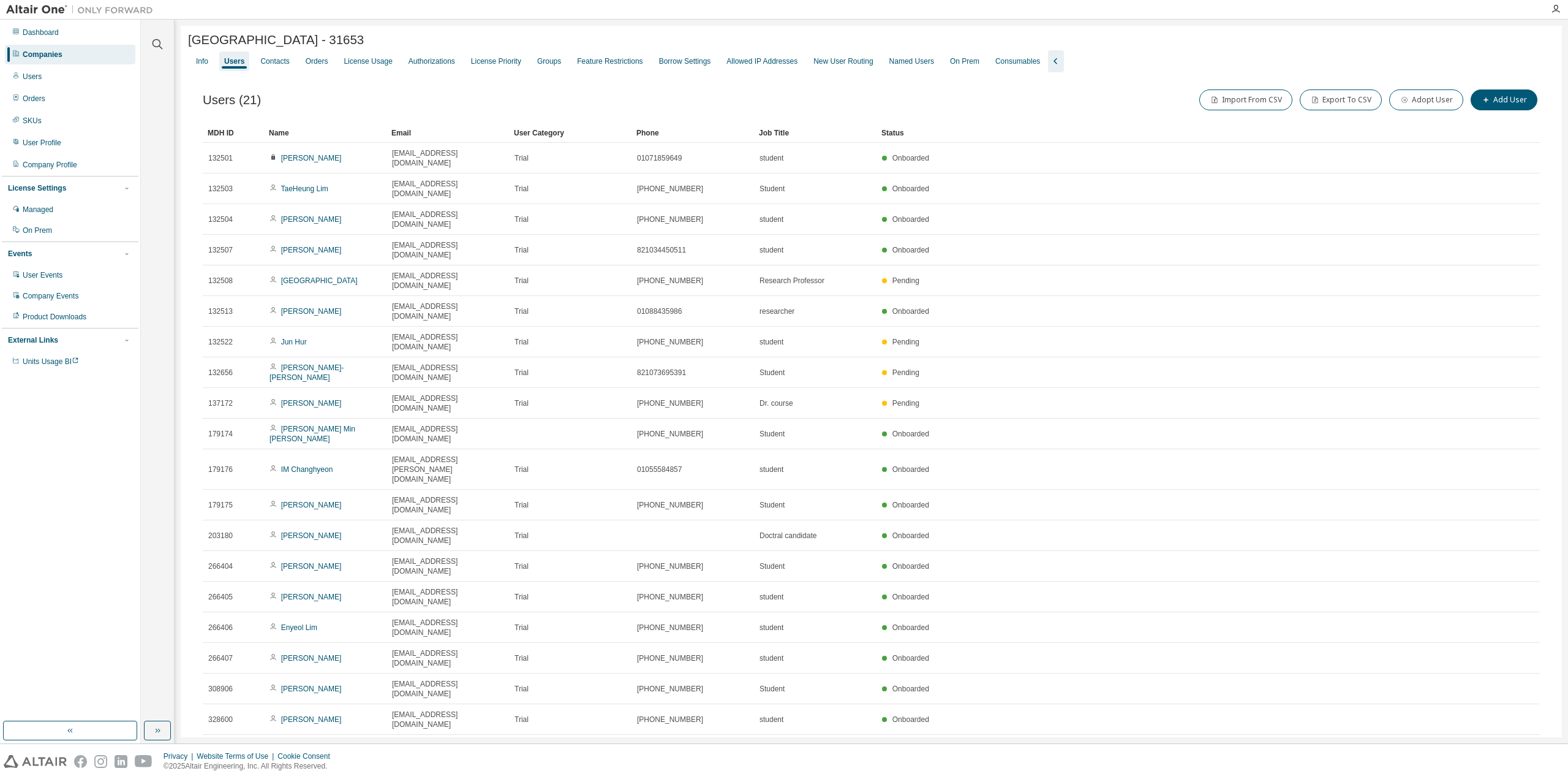
click at [406, 614] on div "Users (21) Import From CSV Export To CSV Adopt User Add User Clear Load Save Sa…" at bounding box center [871, 463] width 1366 height 781
drag, startPoint x: 493, startPoint y: 574, endPoint x: 381, endPoint y: 567, distance: 112.2
click at [381, 766] on tr "328602 TaeKyeong JIN taekyeong.jin@gmail.com Trial 010-8809-5461 student Delive…" at bounding box center [871, 781] width 1337 height 31
click at [428, 623] on div "Users (21) Import From CSV Export To CSV Adopt User Add User Clear Load Save Sa…" at bounding box center [871, 463] width 1366 height 781
drag, startPoint x: 478, startPoint y: 570, endPoint x: 387, endPoint y: 571, distance: 91.0
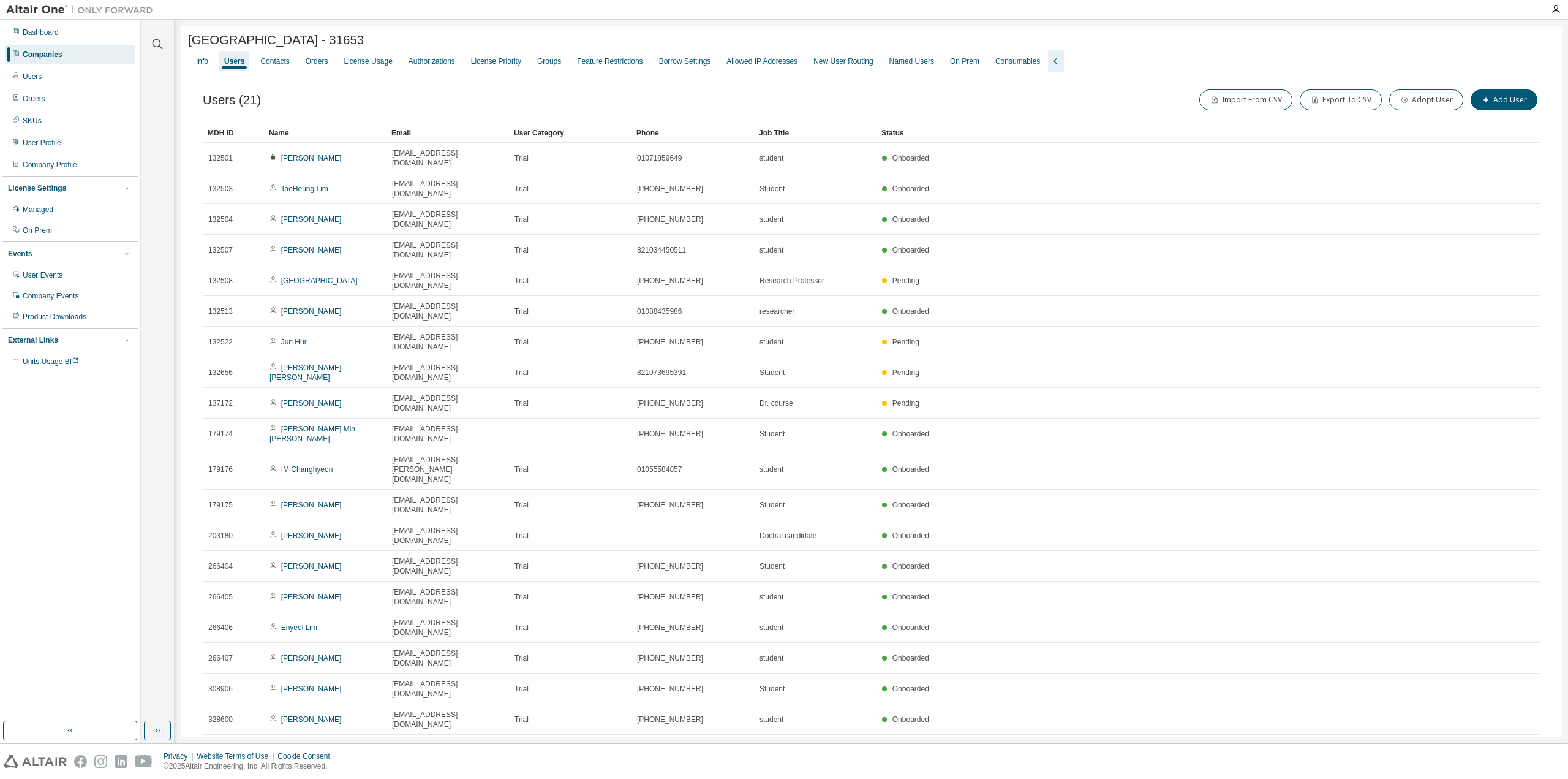
click at [387, 766] on td "taekyeong.jin@gmail.com" at bounding box center [448, 781] width 123 height 31
copy span "taekyeong.jin@gmail.com"
click at [441, 620] on div "Users (21) Import From CSV Export To CSV Adopt User Add User Clear Load Save Sa…" at bounding box center [871, 463] width 1366 height 781
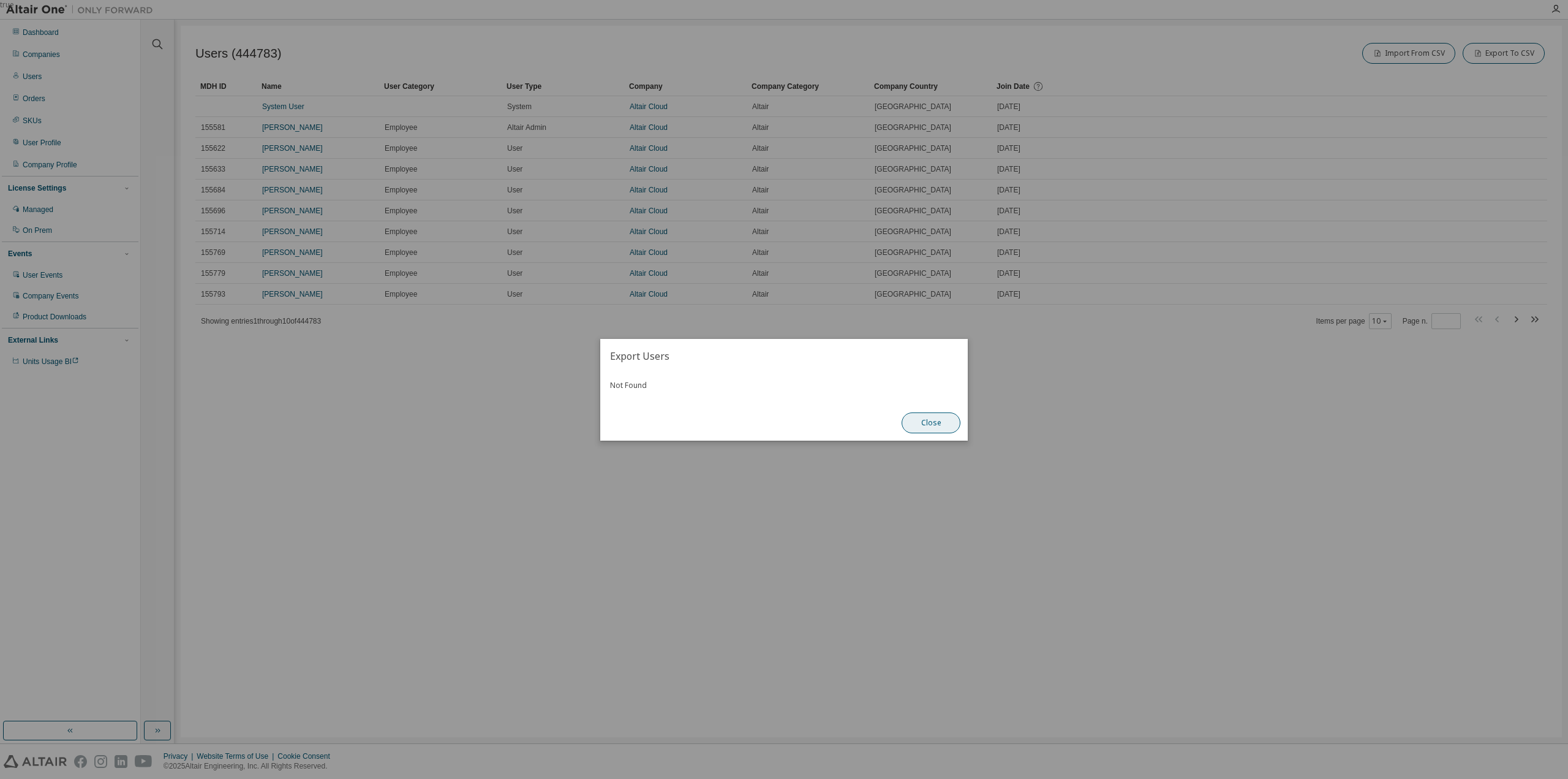
click at [938, 426] on button "Close" at bounding box center [931, 423] width 58 height 20
click at [931, 415] on button "Close" at bounding box center [931, 423] width 58 height 20
